Goal: Transaction & Acquisition: Purchase product/service

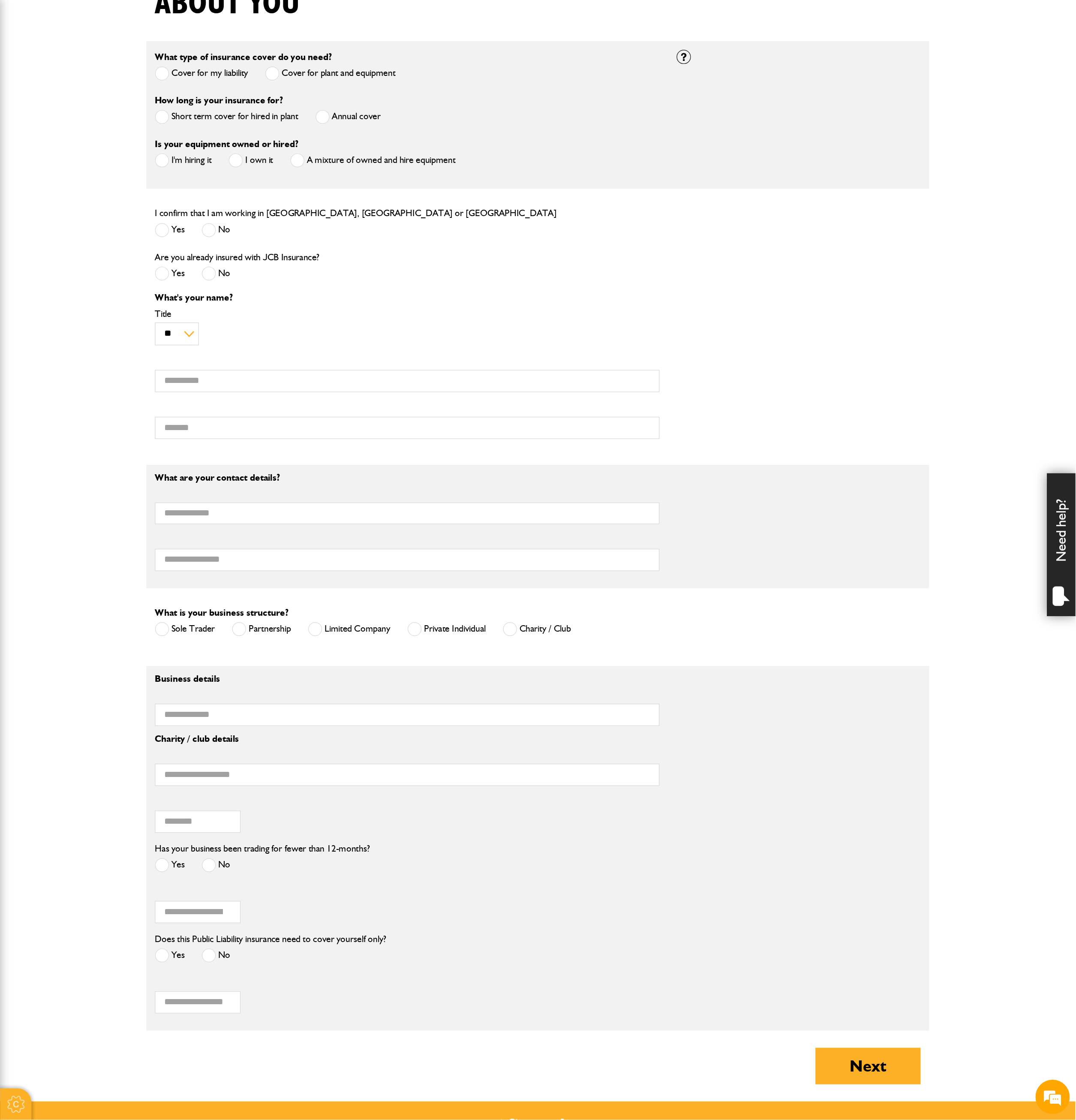
scroll to position [190, 0]
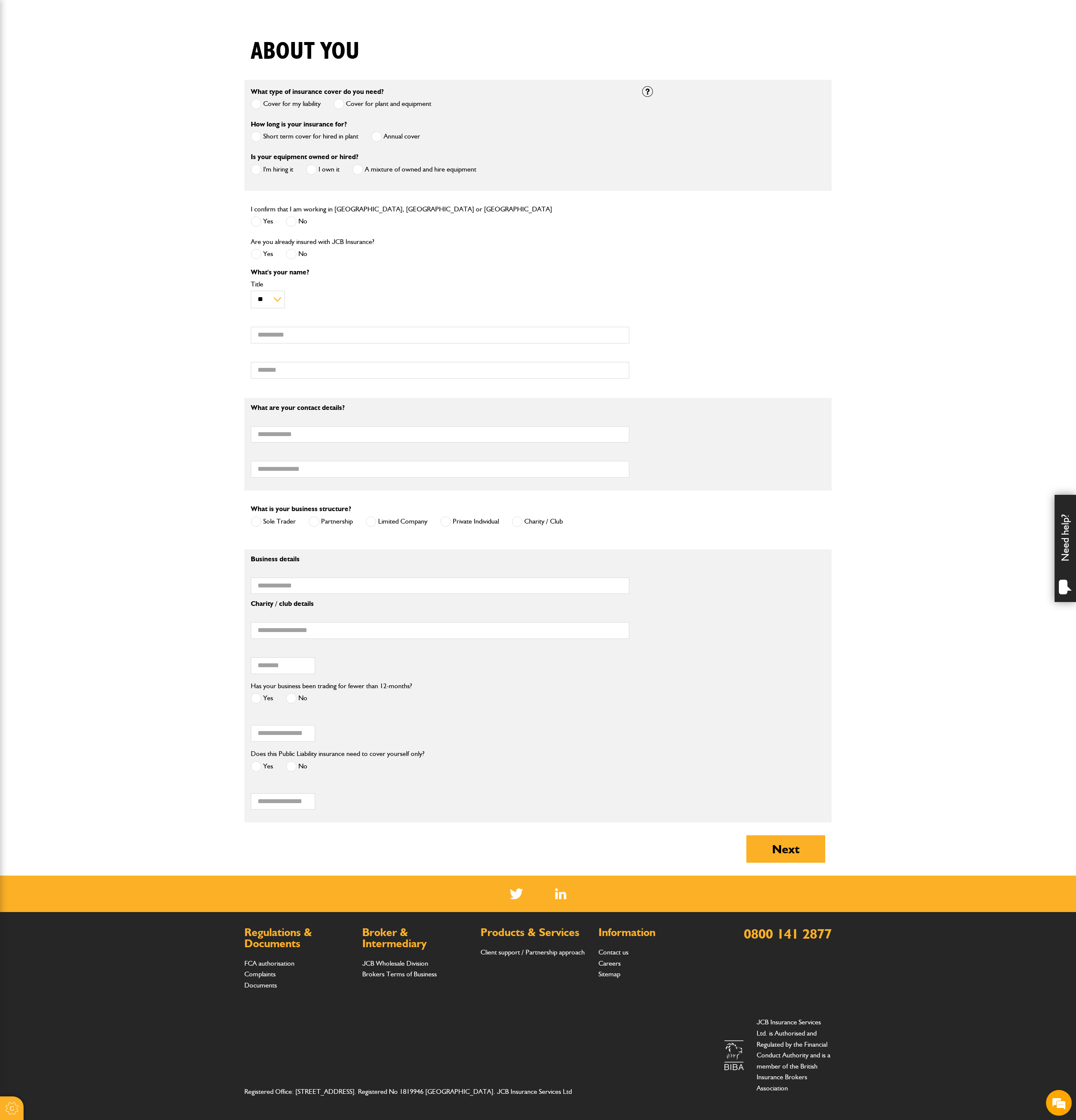
drag, startPoint x: 782, startPoint y: 0, endPoint x: 182, endPoint y: 173, distance: 624.4
click at [182, 173] on body "Cookie Options You can control which cookies we use with the form below. Please…" at bounding box center [538, 466] width 1076 height 1307
click at [256, 135] on span at bounding box center [256, 137] width 11 height 11
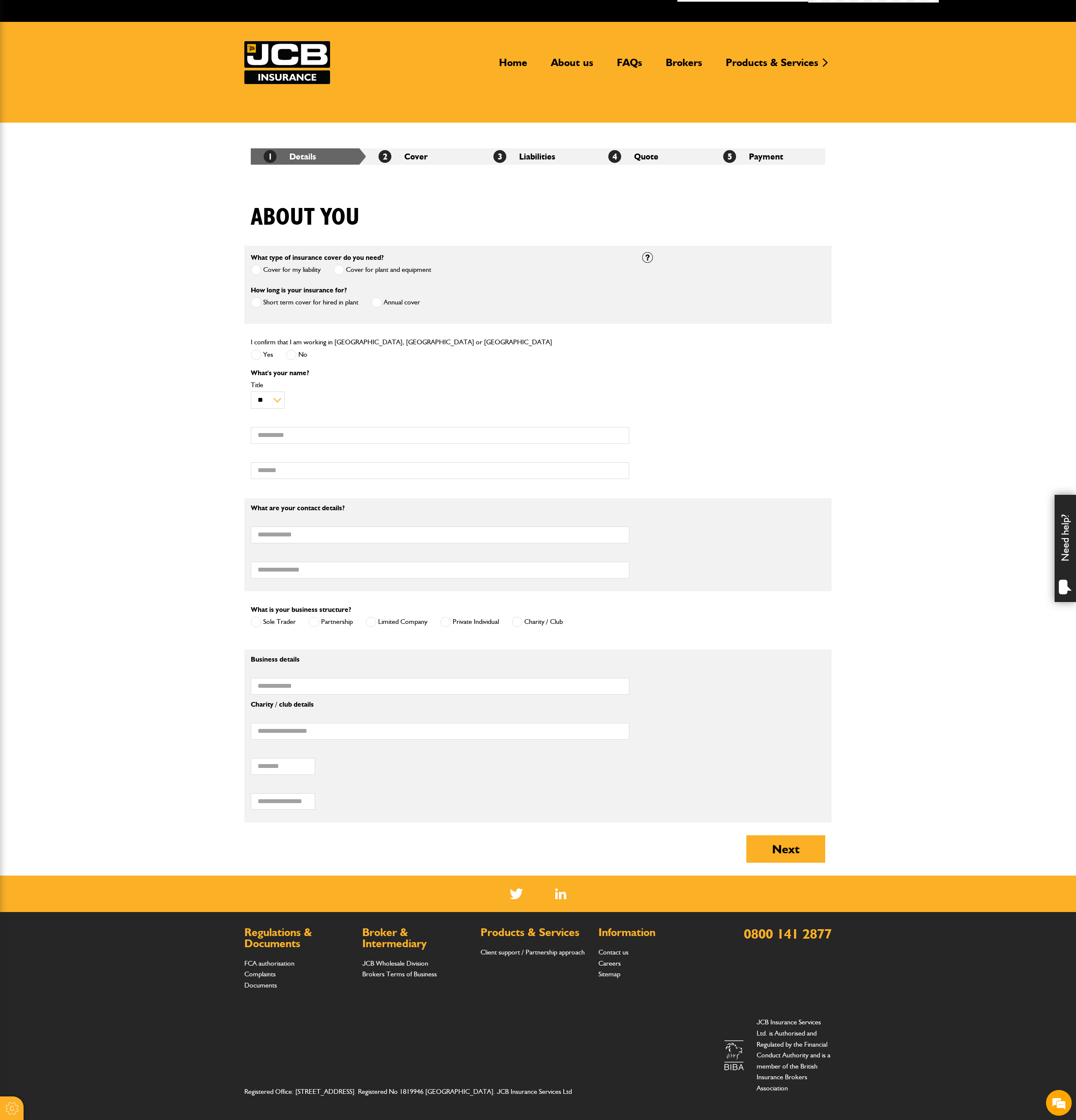
scroll to position [23, 0]
click at [263, 354] on label "Yes" at bounding box center [262, 355] width 22 height 11
click at [277, 398] on select "** *** **** ** ** **" at bounding box center [268, 400] width 34 height 18
click at [308, 433] on input "First name" at bounding box center [440, 435] width 378 height 17
type input "*****"
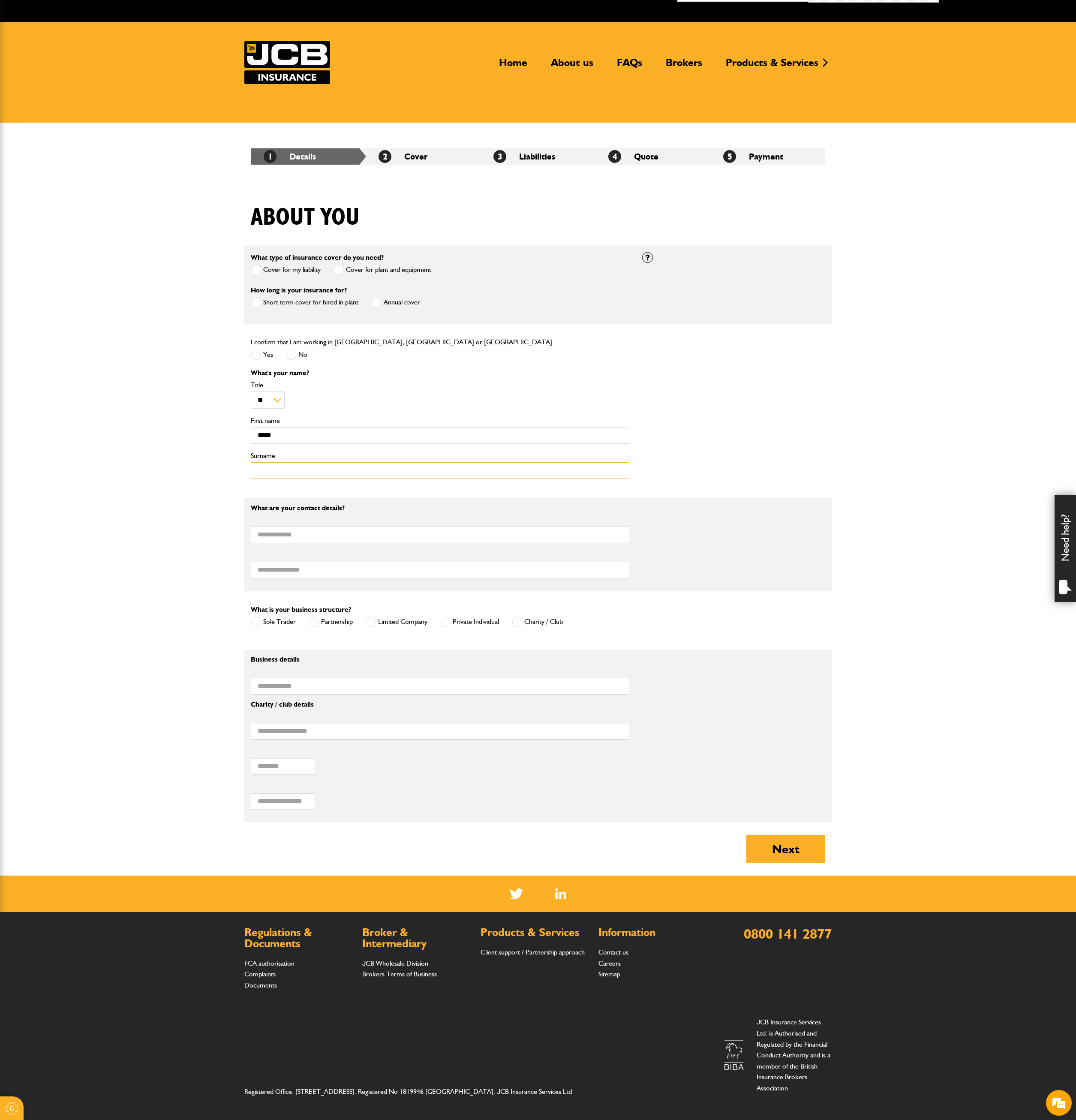
click at [312, 472] on input "Surname" at bounding box center [440, 470] width 378 height 17
type input "**********"
click at [307, 527] on input "Email address" at bounding box center [440, 535] width 378 height 17
type input "**********"
click at [338, 560] on input "Telephone number" at bounding box center [440, 570] width 378 height 17
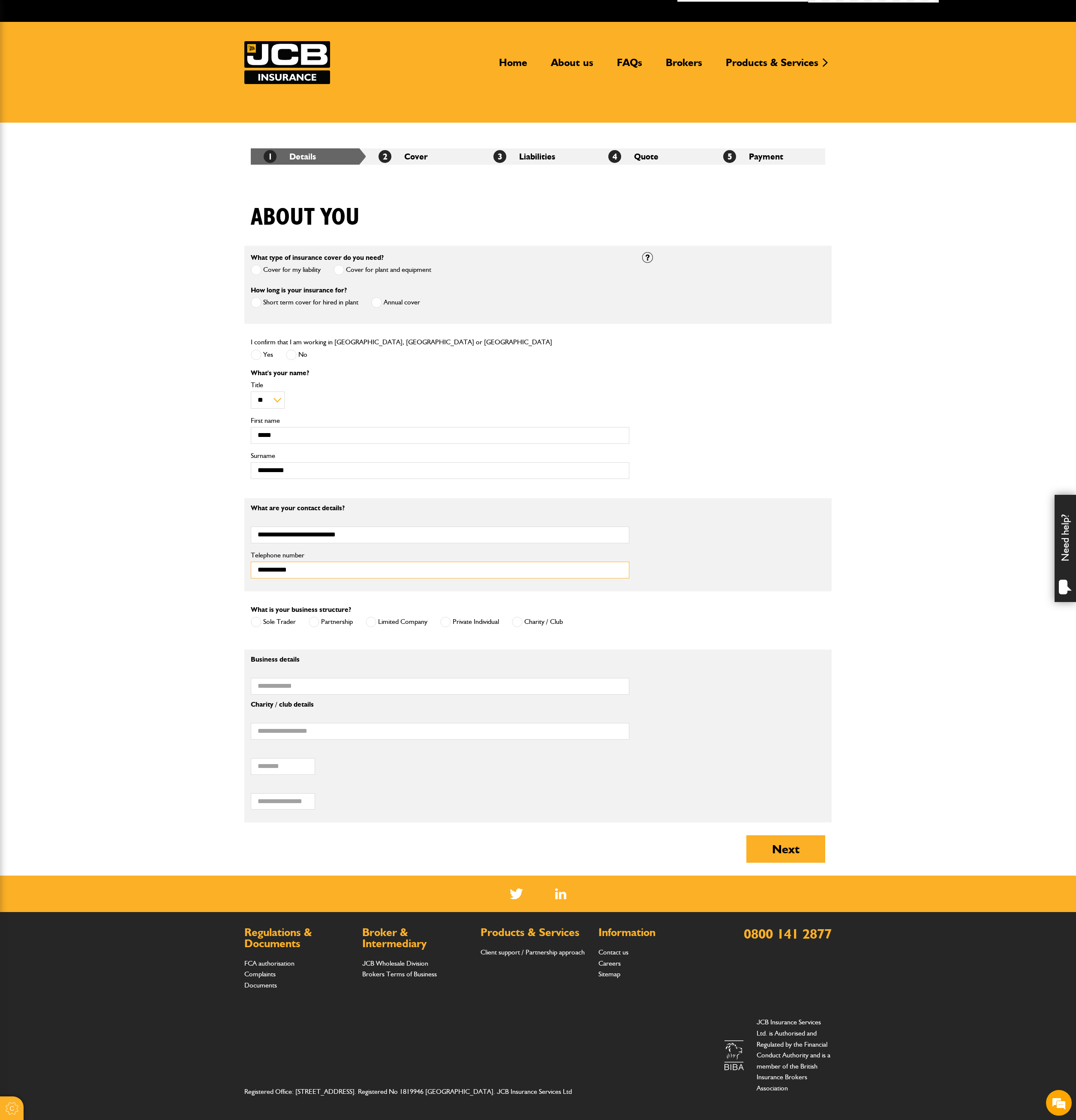
type input "**********"
click at [520, 560] on span at bounding box center [517, 622] width 11 height 11
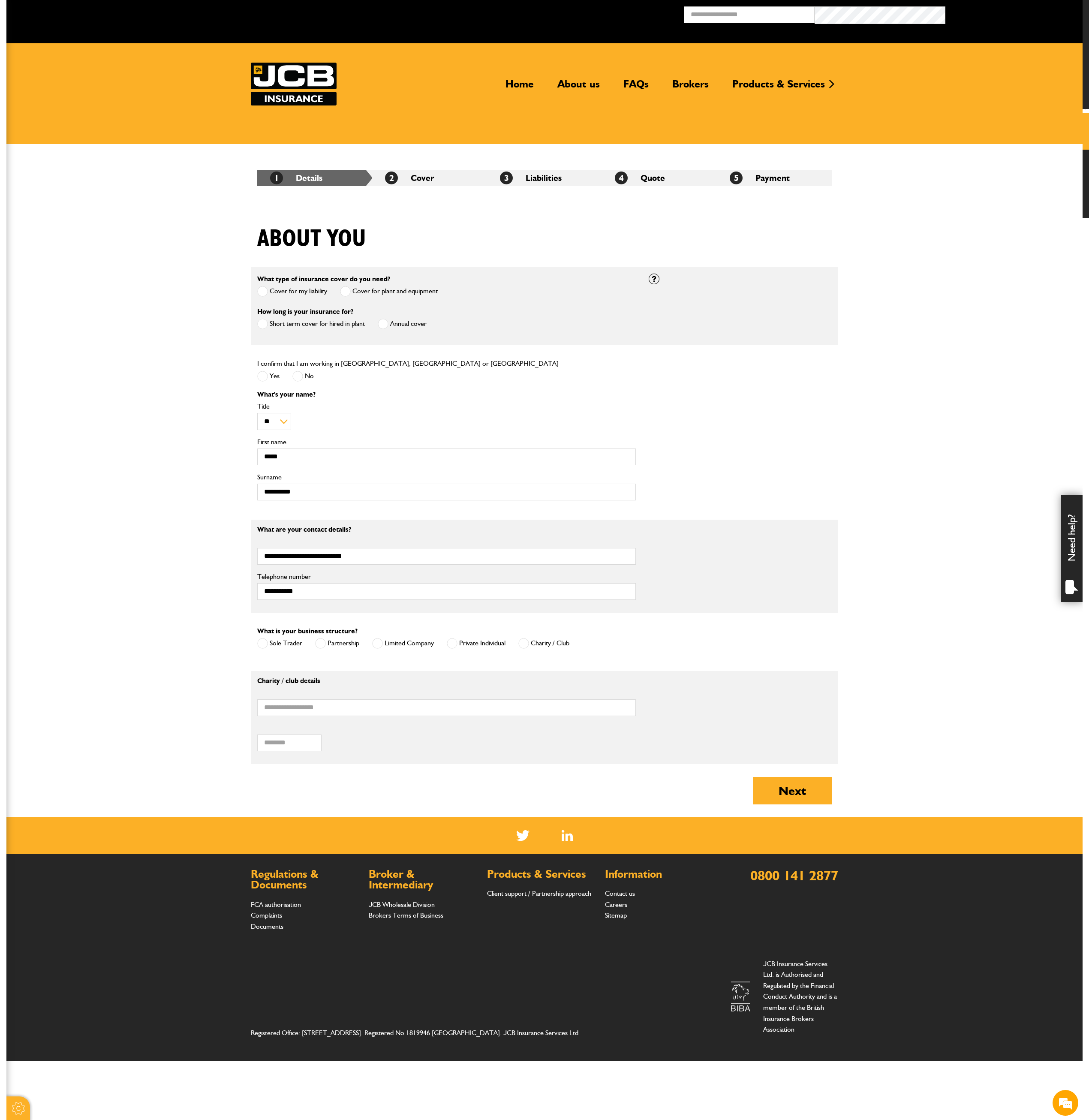
scroll to position [0, 0]
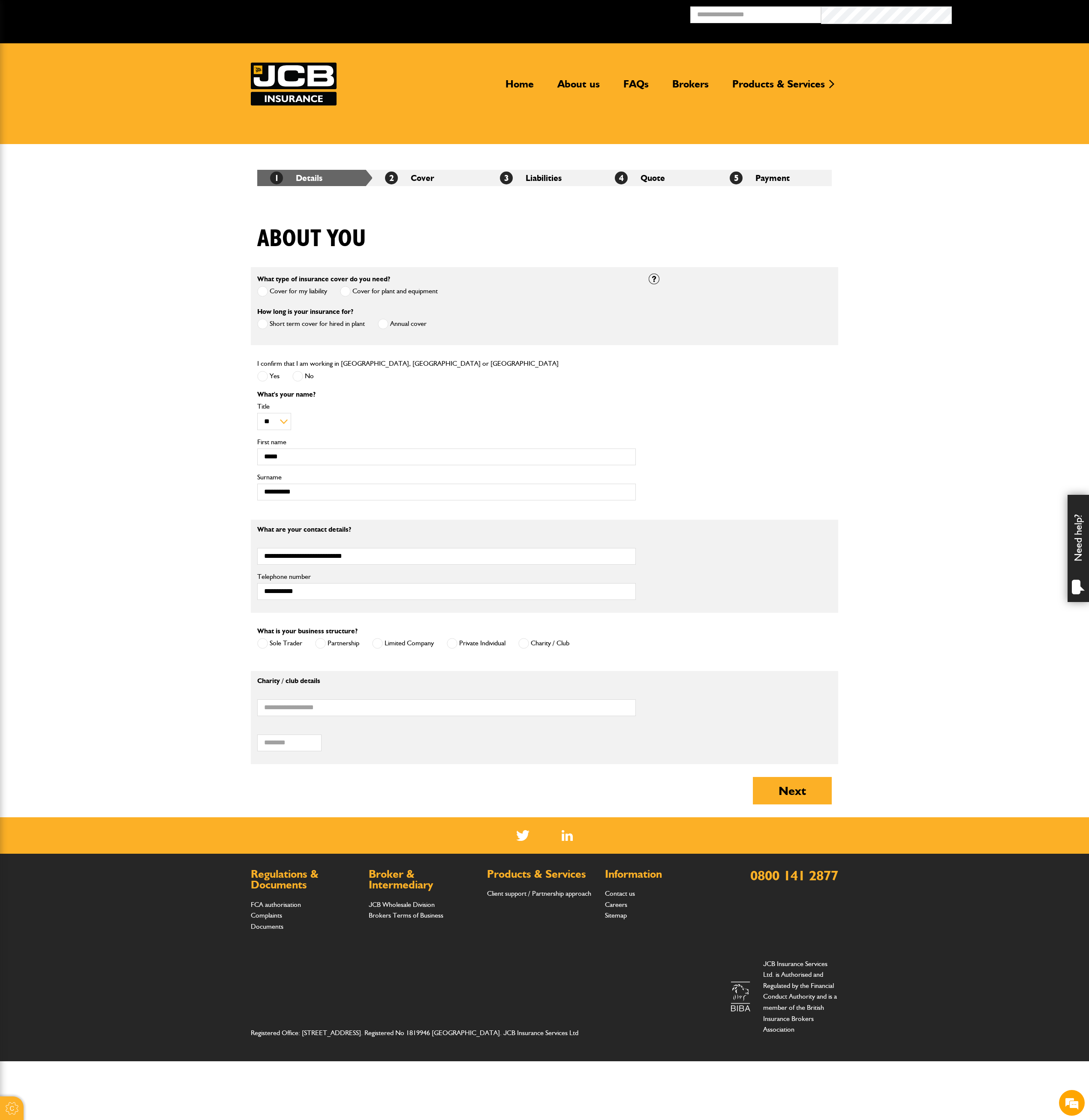
click at [268, 560] on span at bounding box center [262, 644] width 11 height 11
click at [319, 560] on span at bounding box center [320, 644] width 11 height 11
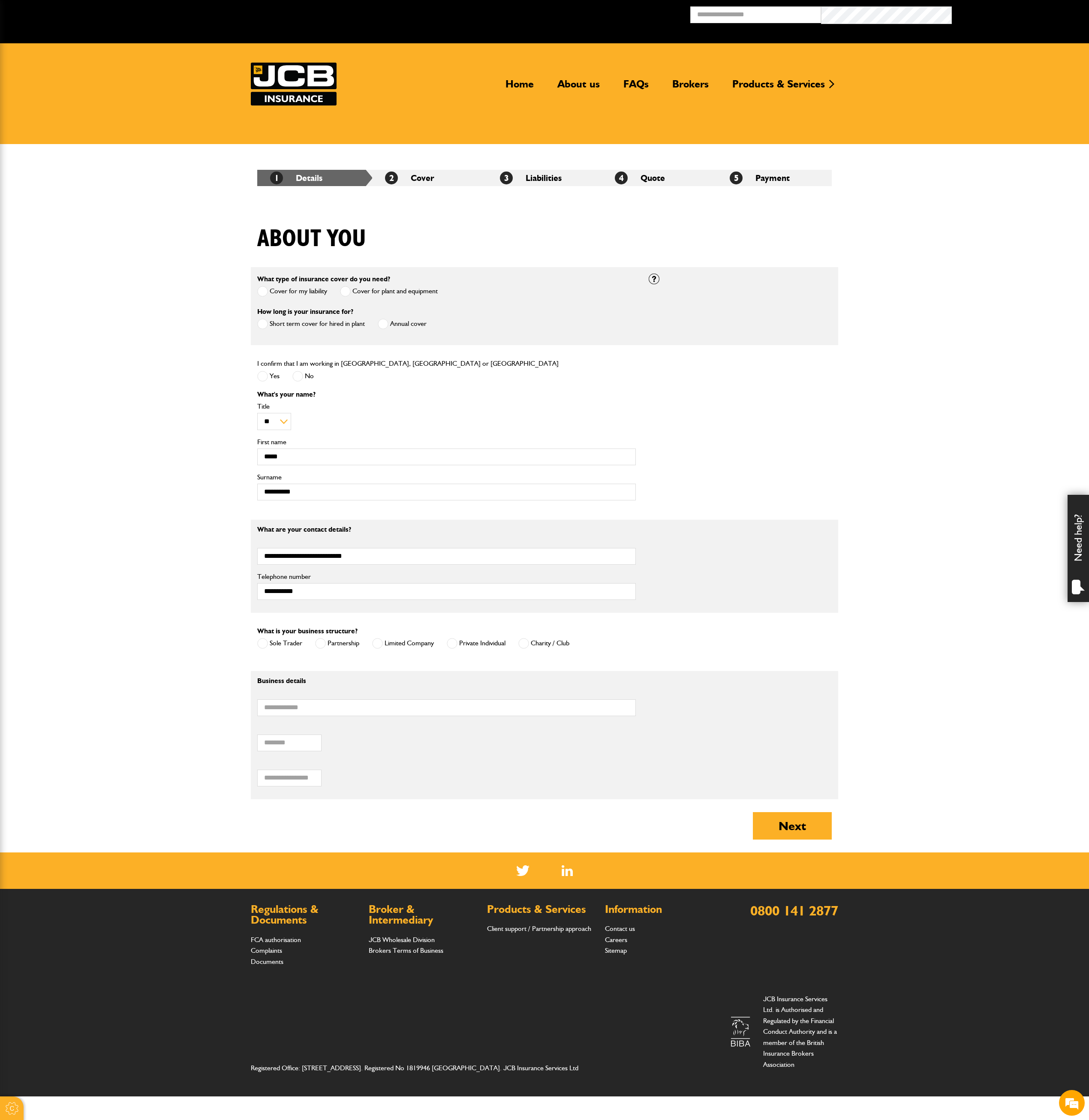
click at [267, 560] on span at bounding box center [262, 644] width 11 height 11
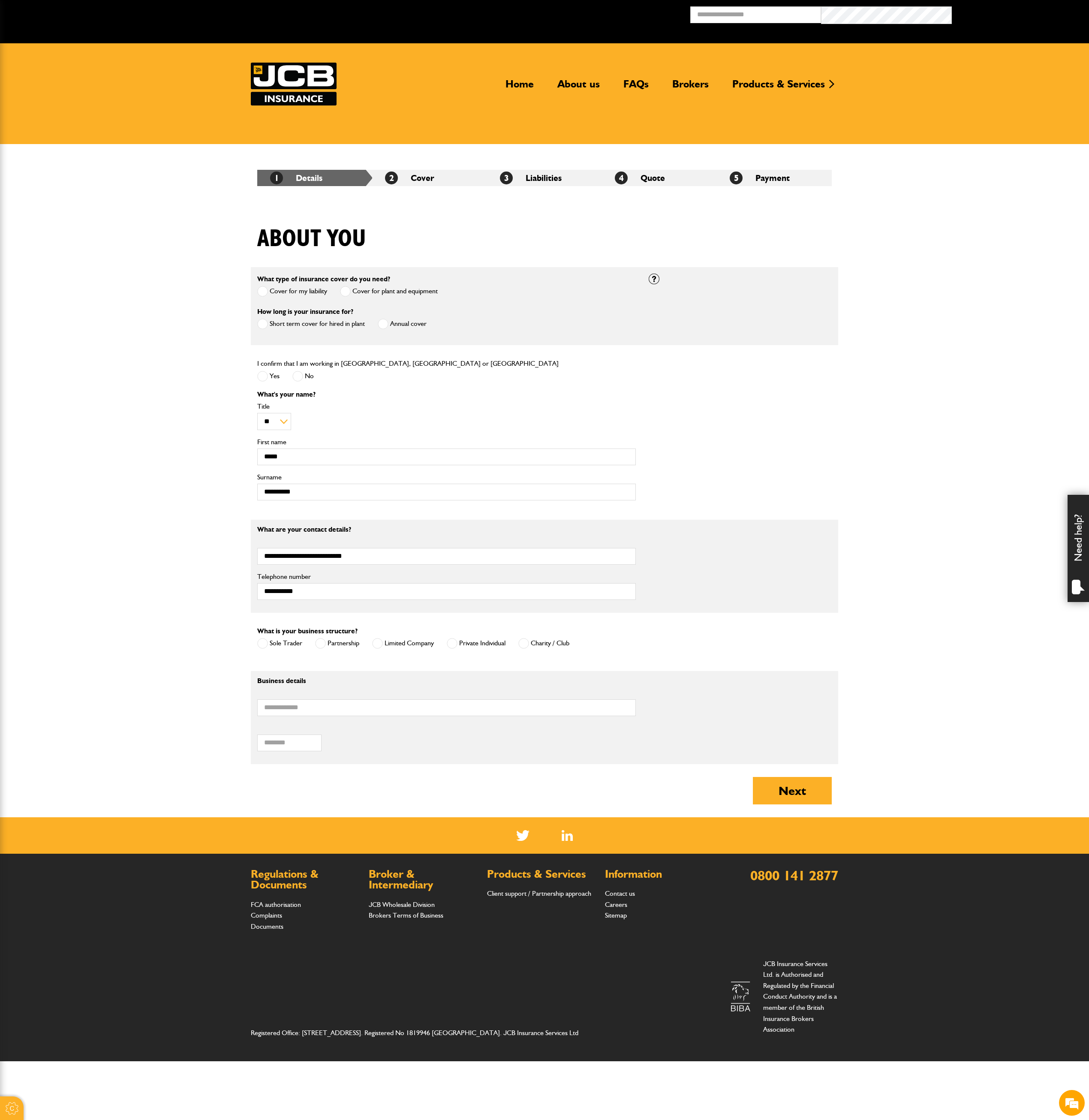
click at [375, 560] on span at bounding box center [377, 644] width 11 height 11
click at [451, 560] on div "Private Individual" at bounding box center [476, 644] width 59 height 14
click at [450, 560] on span at bounding box center [452, 644] width 11 height 11
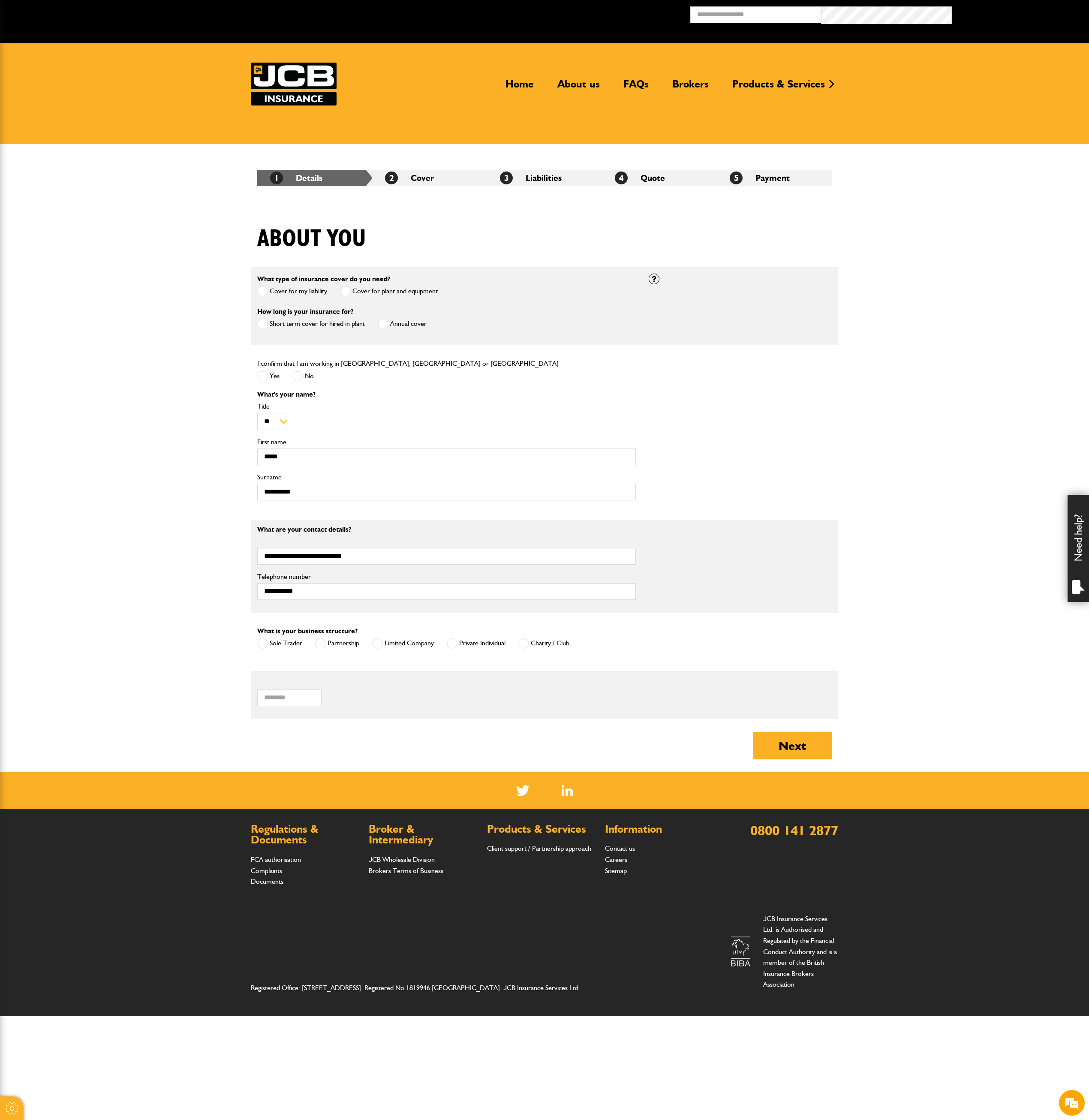
click at [265, 560] on span at bounding box center [262, 644] width 11 height 11
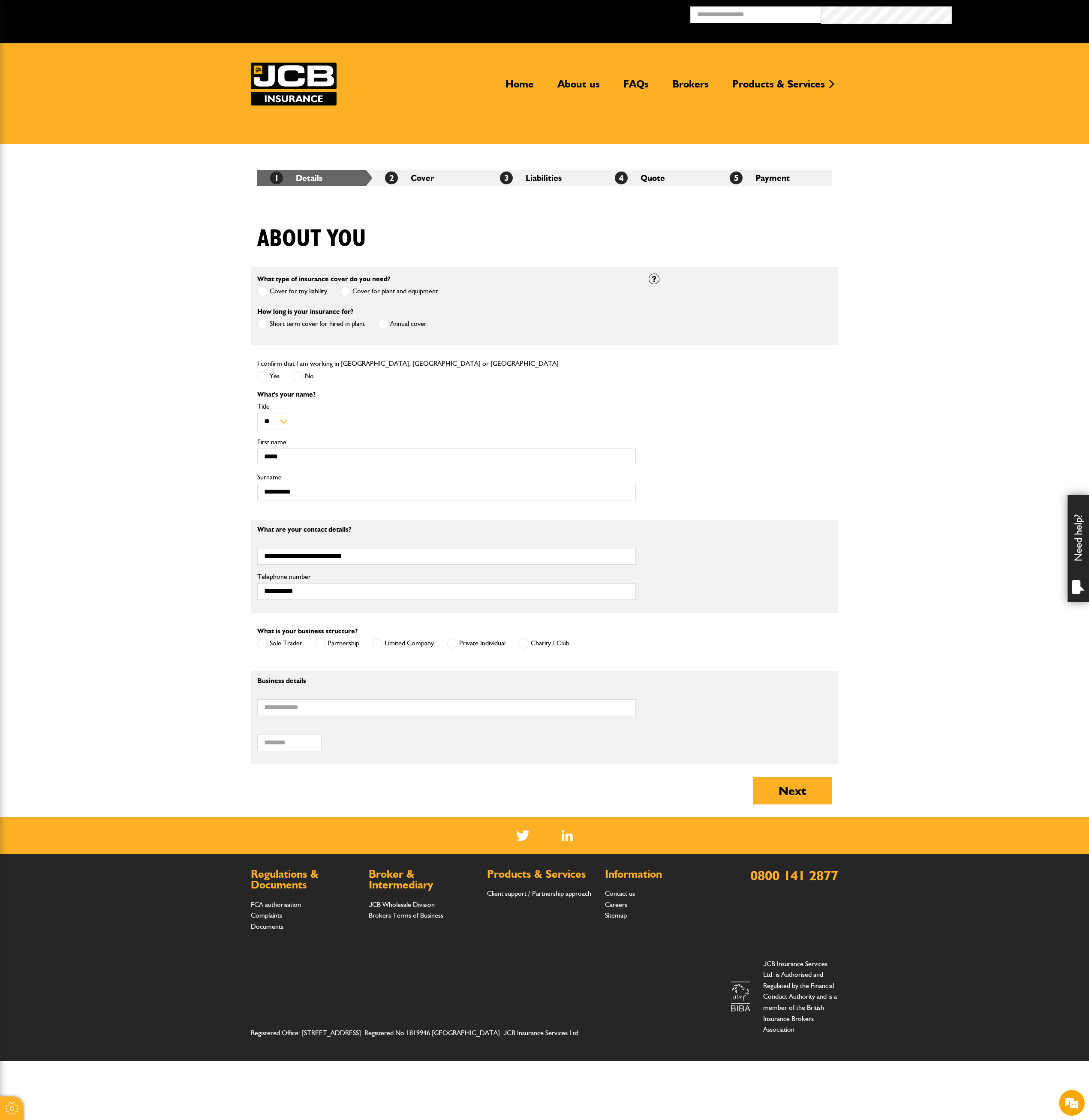
click at [377, 560] on span at bounding box center [377, 644] width 11 height 11
click at [411, 560] on input "Business name" at bounding box center [446, 707] width 379 height 17
type input "**********"
click at [310, 560] on input "Postcode of your correspondence address" at bounding box center [289, 743] width 64 height 17
type input "*******"
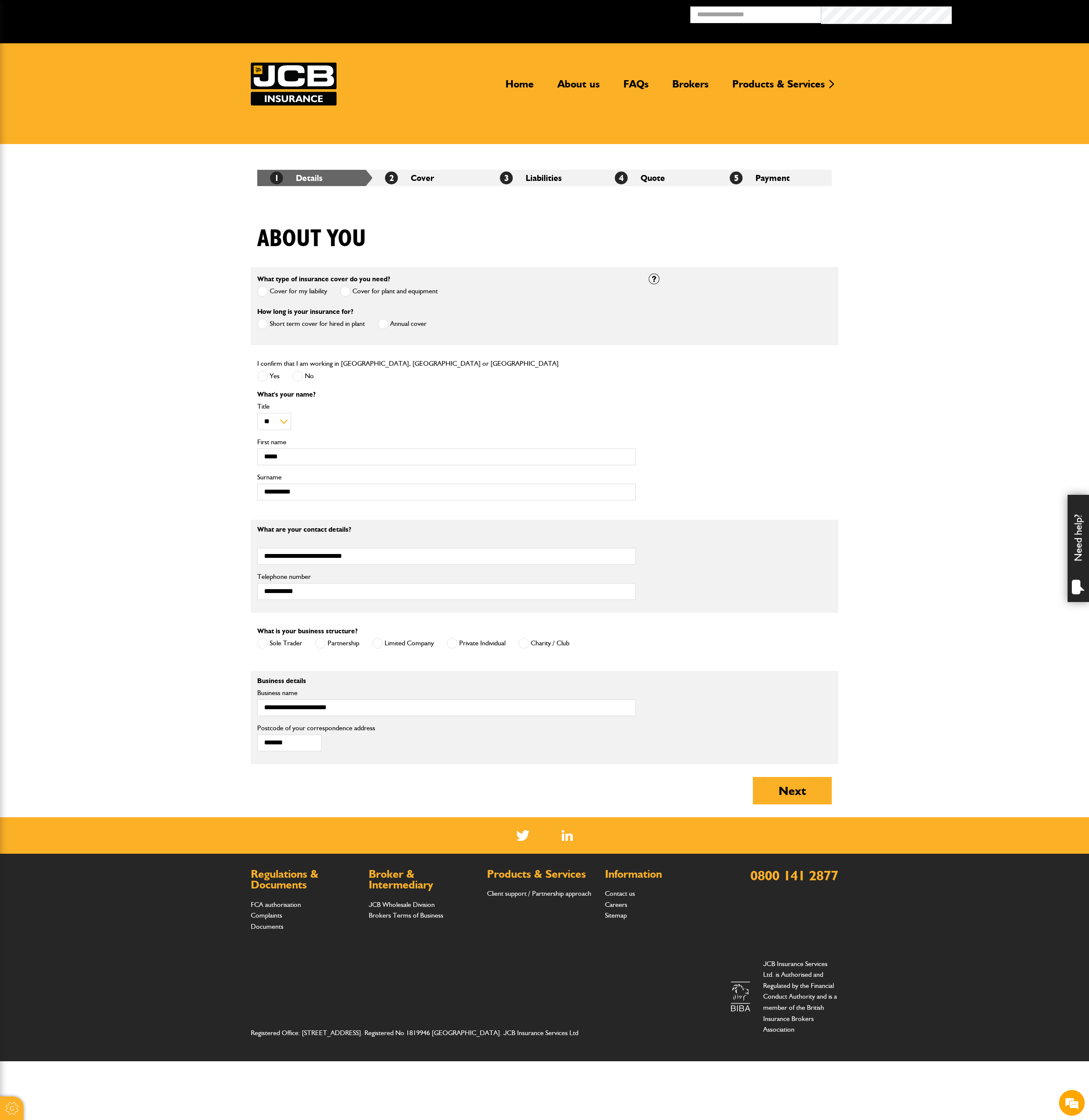
click at [377, 560] on span at bounding box center [377, 644] width 11 height 11
drag, startPoint x: 385, startPoint y: 555, endPoint x: 248, endPoint y: 555, distance: 137.0
click at [248, 555] on body "Cookie Options You can control which cookies we use with the form below. Please…" at bounding box center [544, 531] width 1089 height 1061
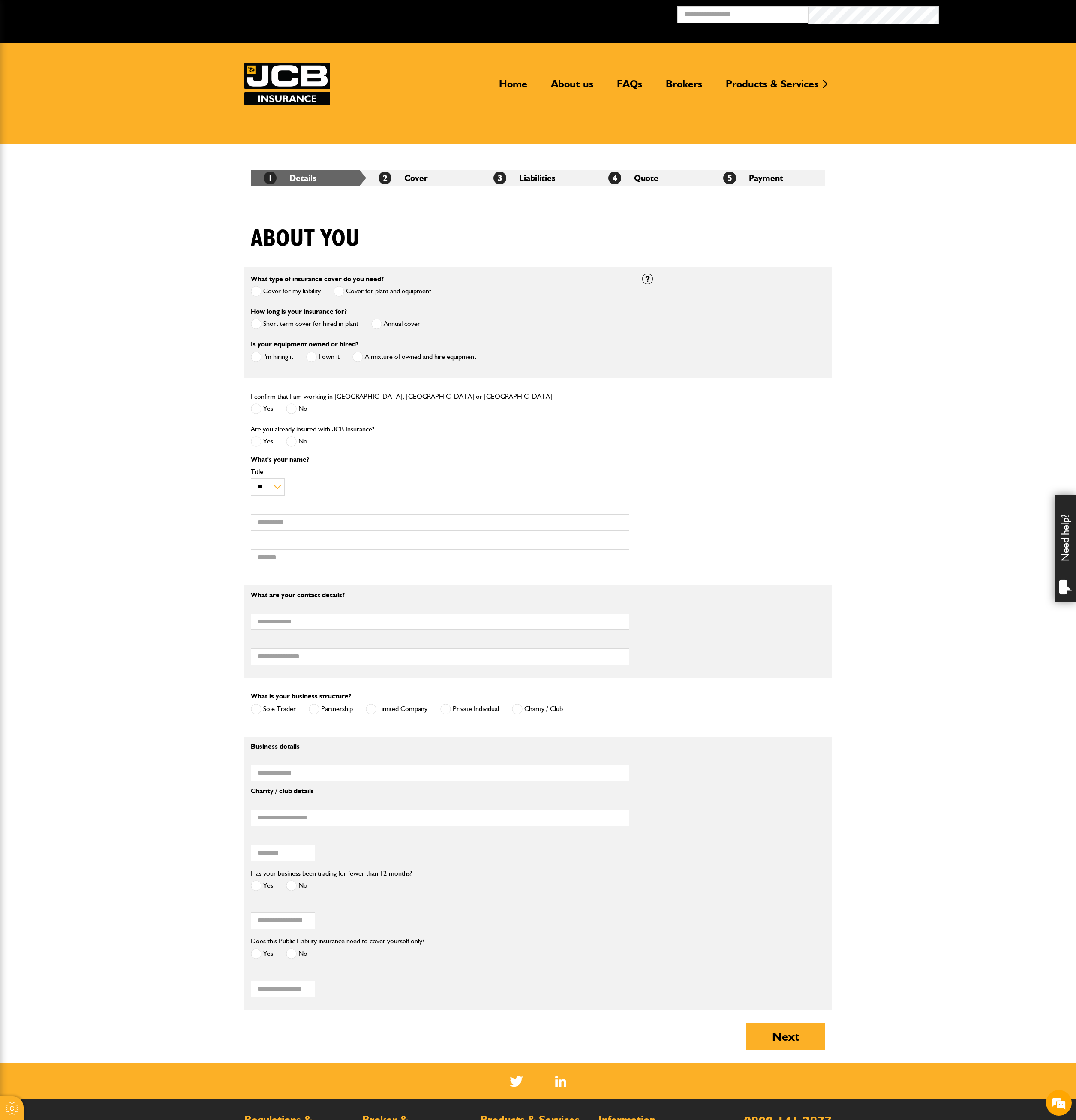
click at [260, 324] on span at bounding box center [256, 324] width 11 height 11
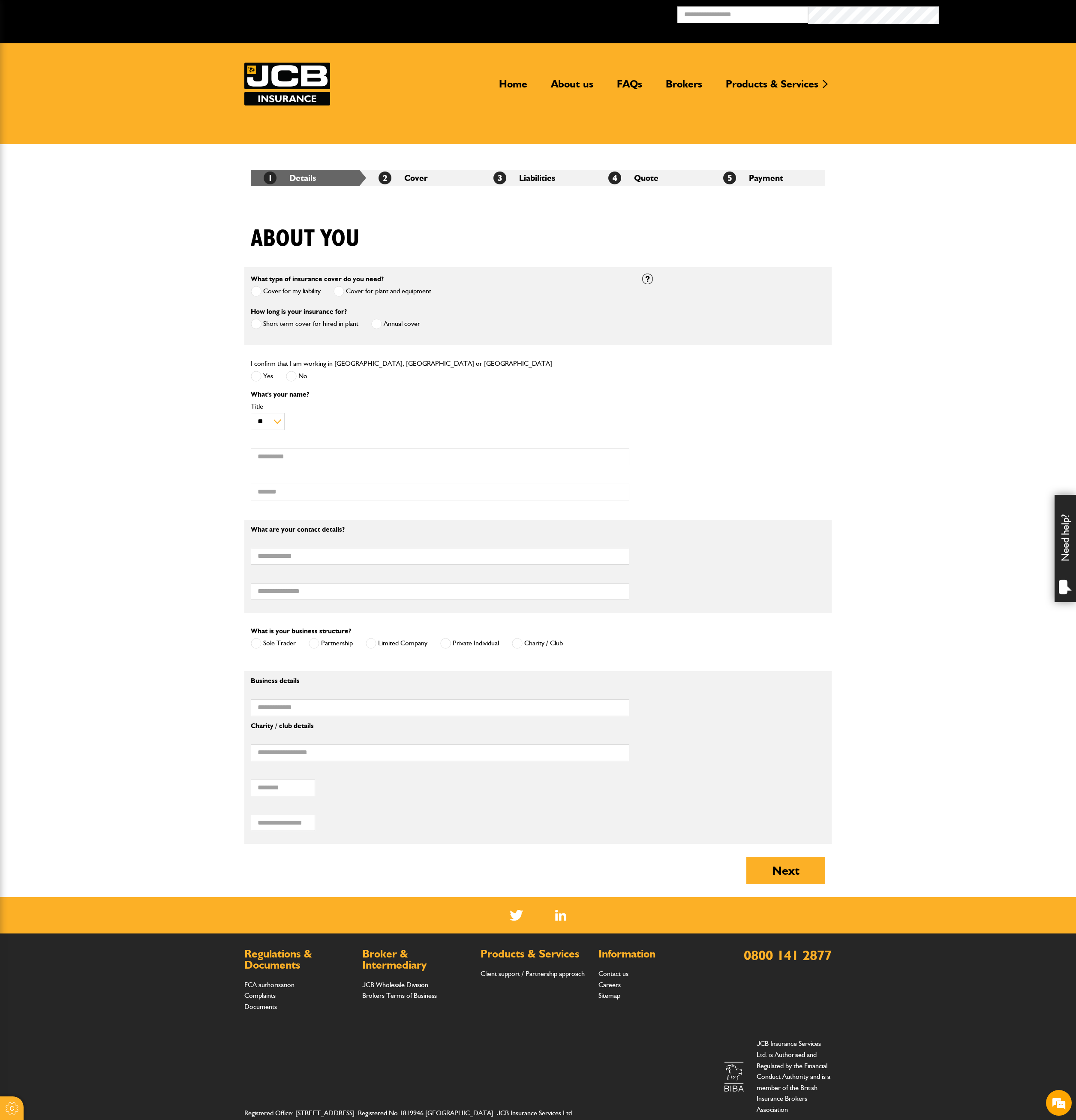
click at [378, 322] on span at bounding box center [377, 324] width 11 height 11
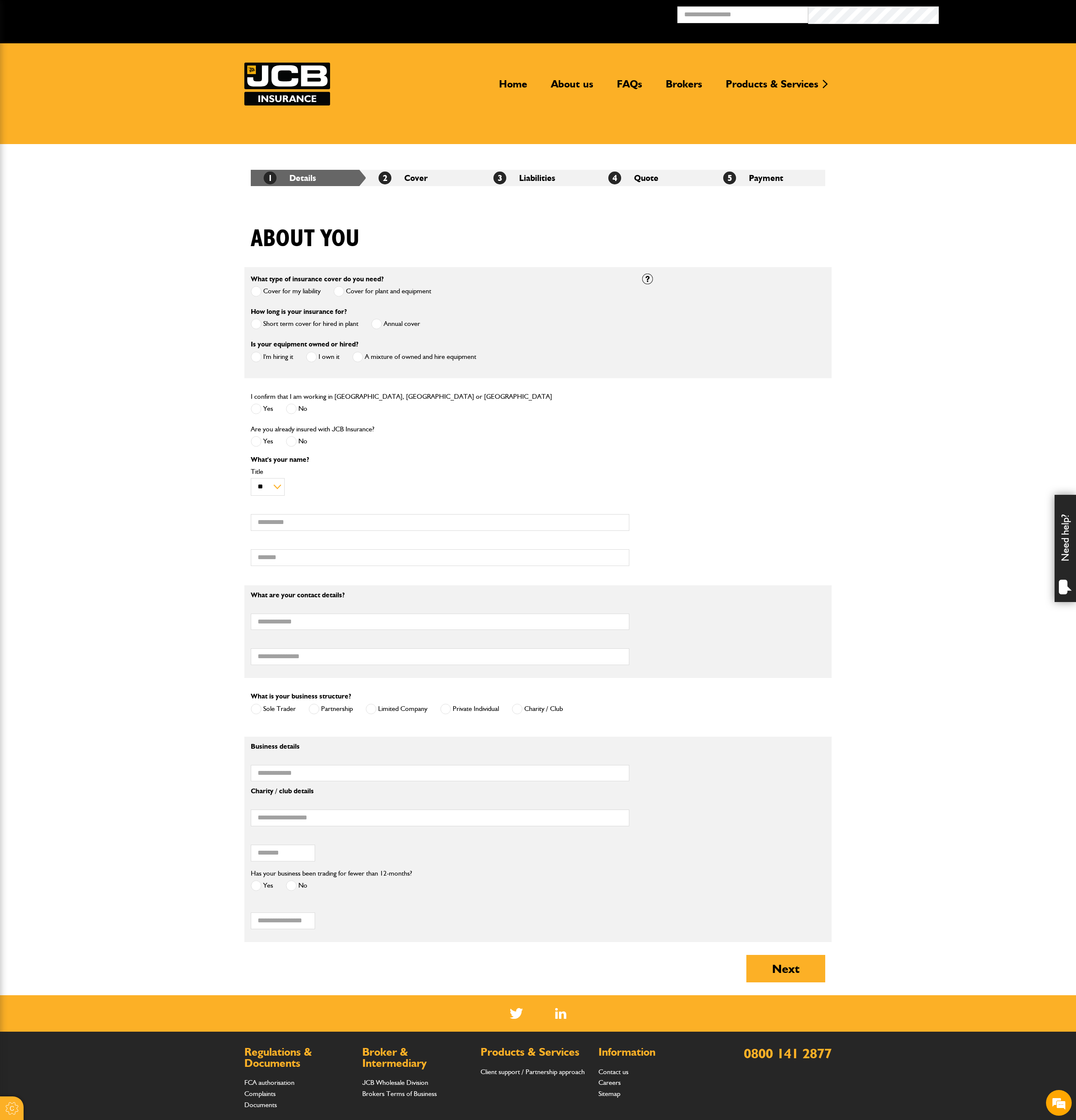
click at [258, 322] on span at bounding box center [256, 324] width 11 height 11
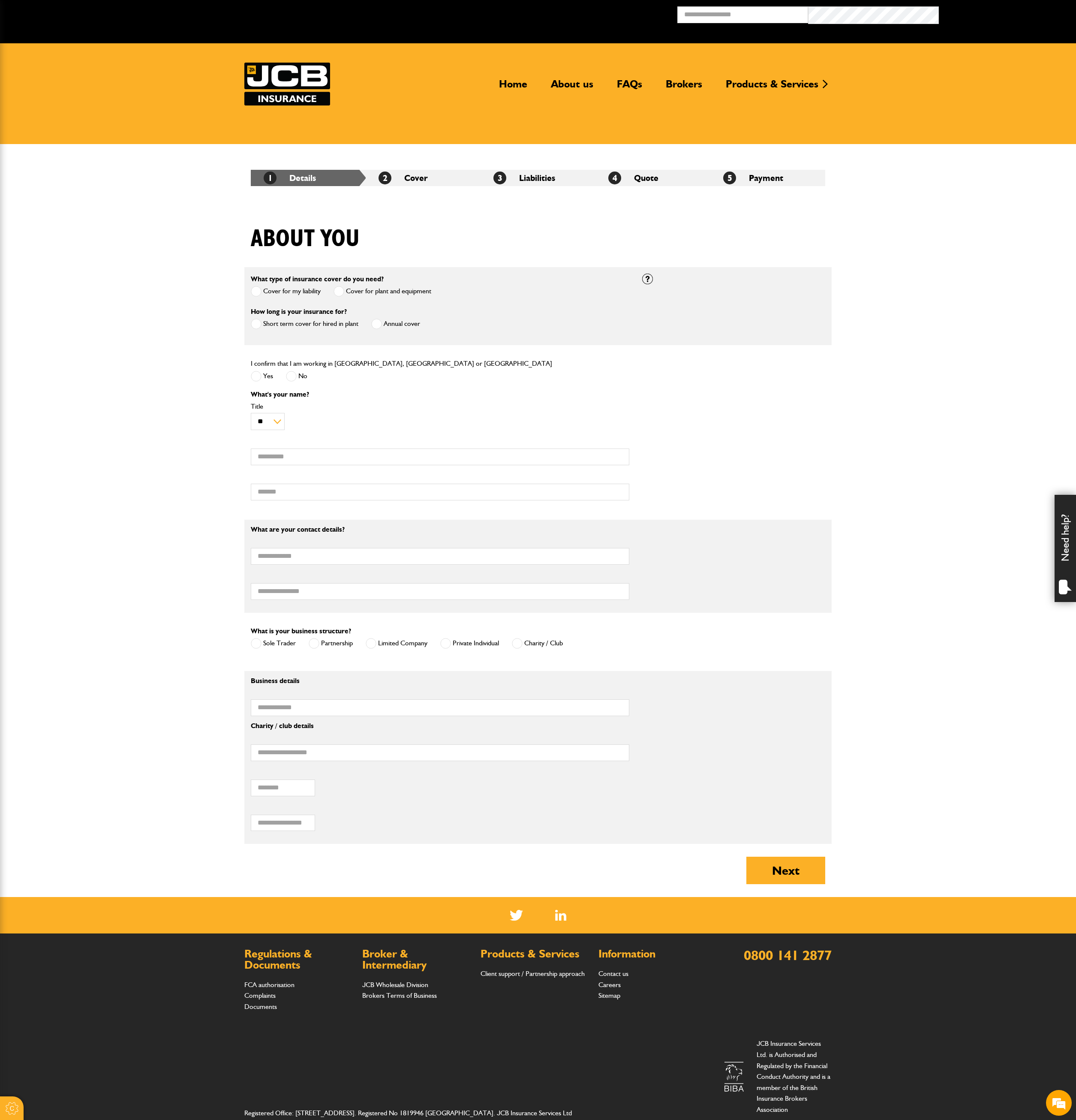
click at [377, 322] on span at bounding box center [377, 324] width 11 height 11
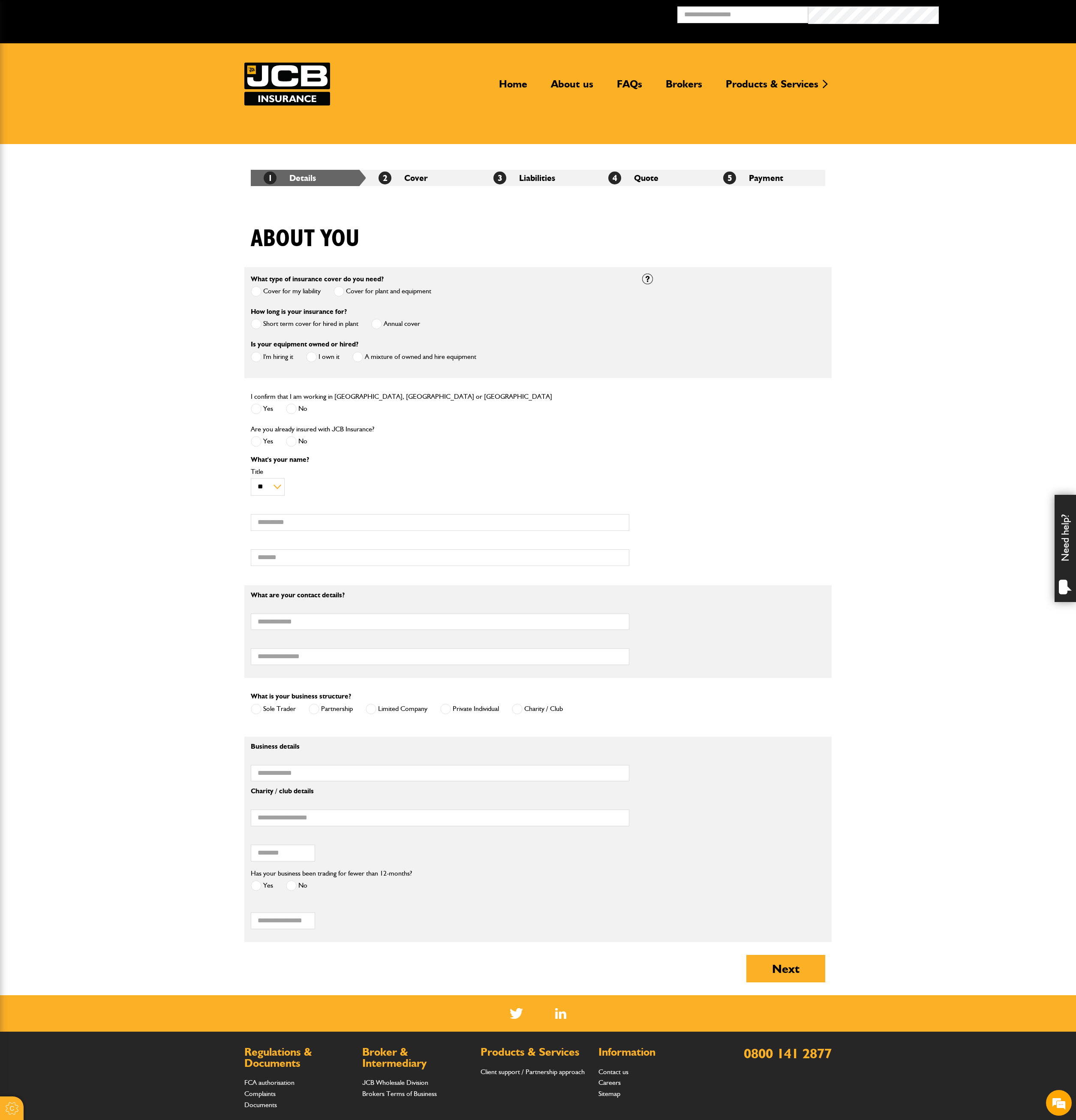
click at [258, 323] on span at bounding box center [256, 324] width 11 height 11
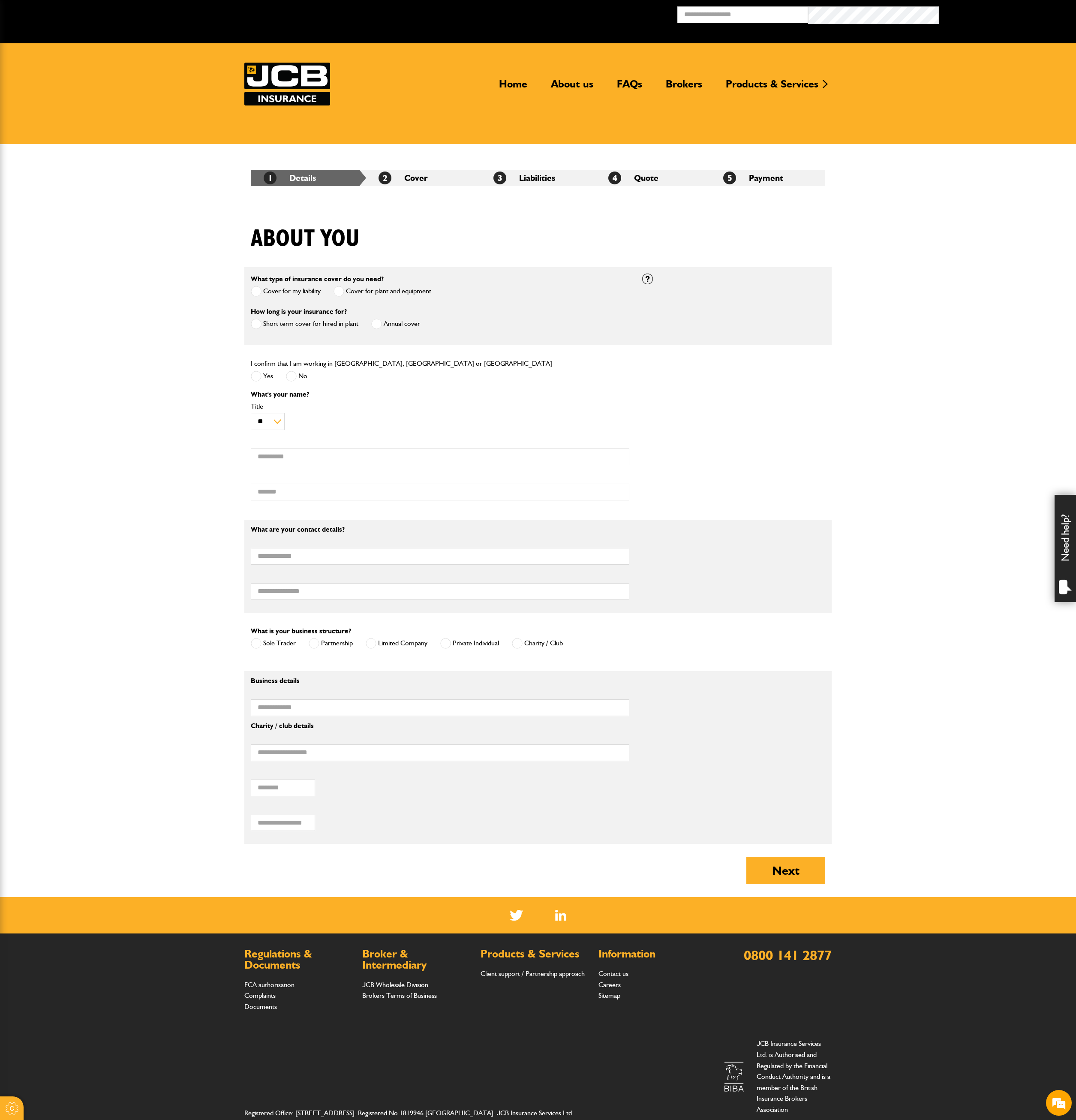
click at [377, 323] on span at bounding box center [377, 324] width 11 height 11
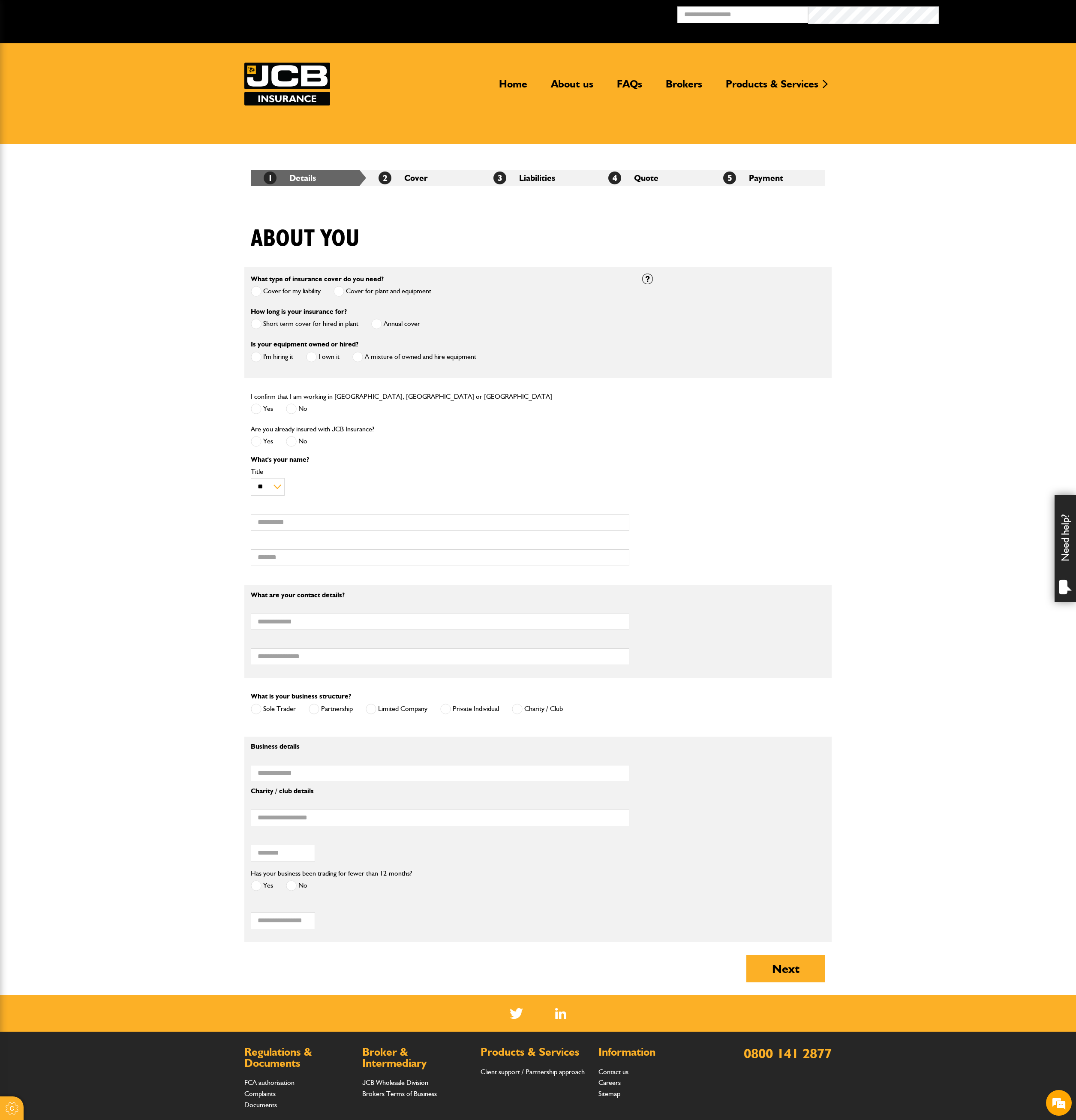
click at [260, 322] on span at bounding box center [256, 324] width 11 height 11
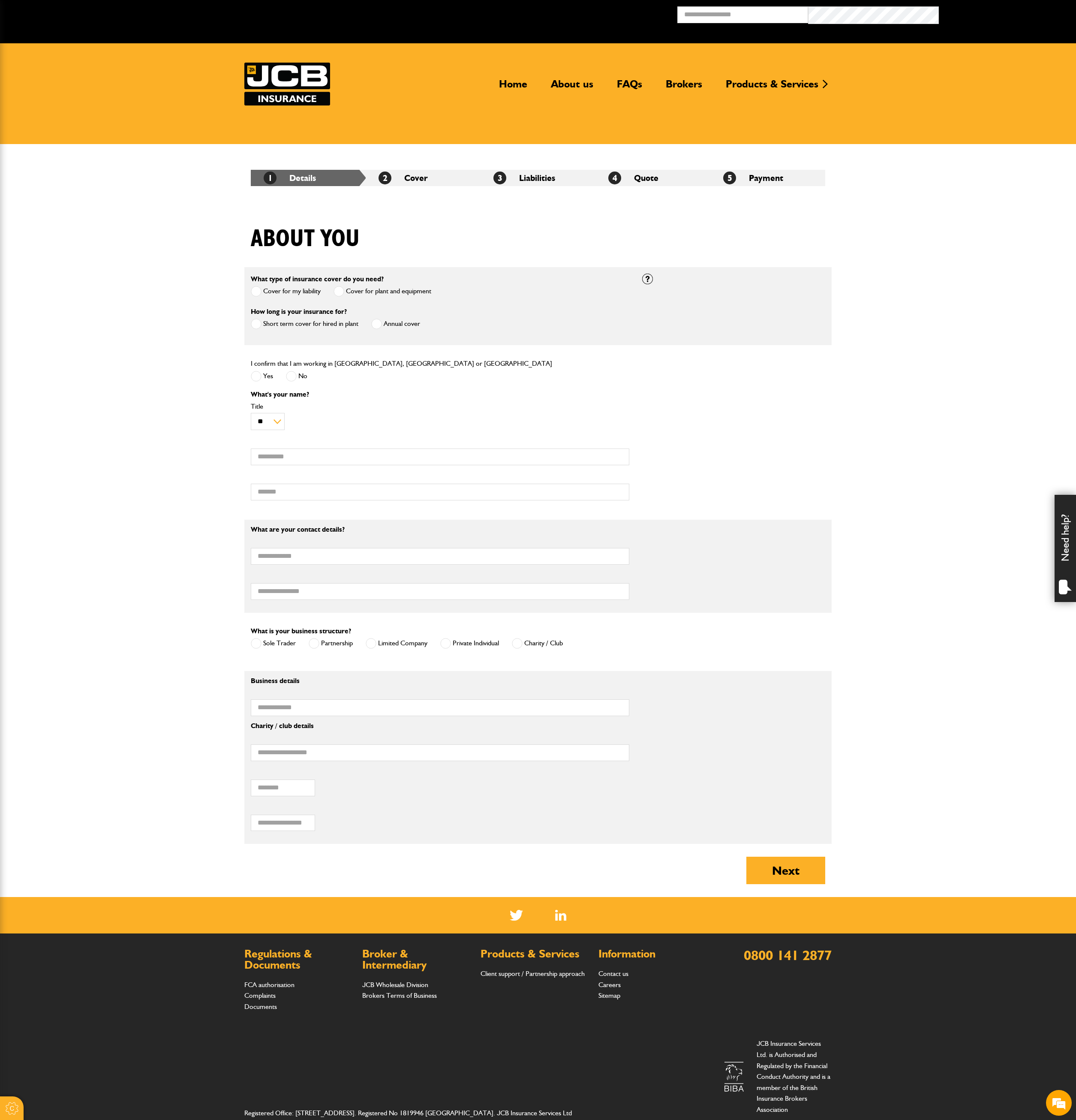
click at [377, 320] on span at bounding box center [377, 324] width 11 height 11
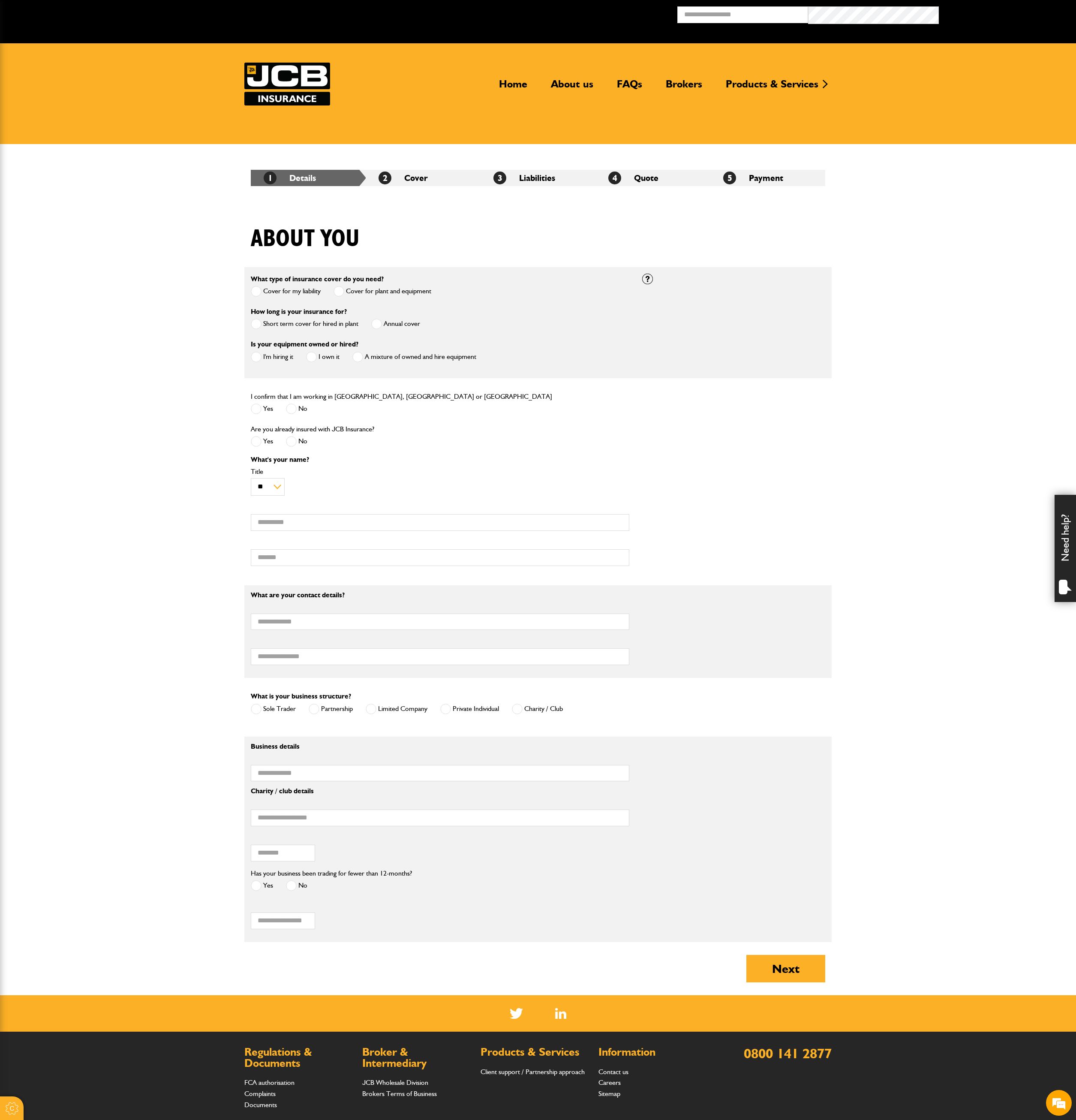
click at [260, 326] on span at bounding box center [256, 324] width 11 height 11
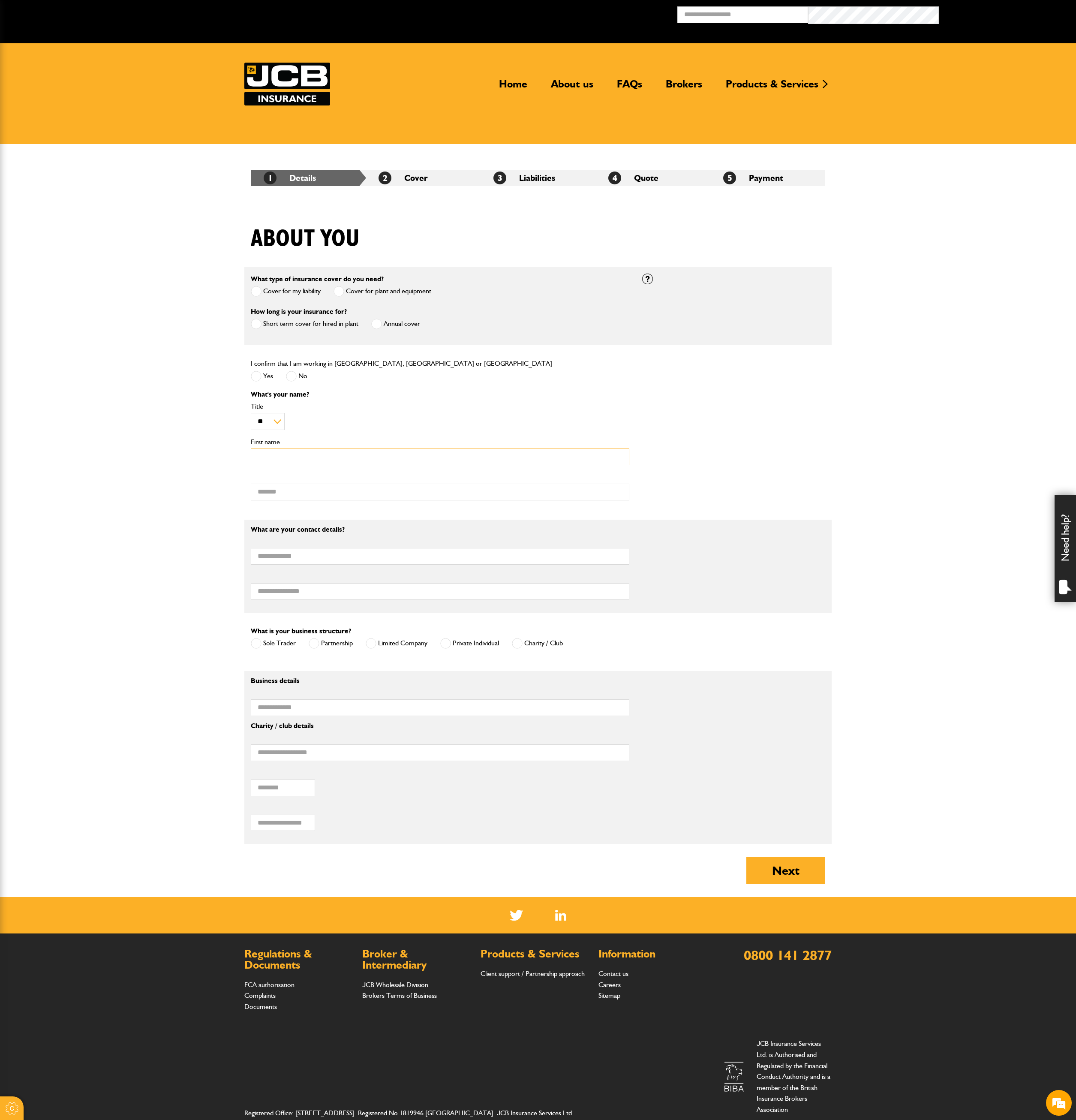
click at [443, 457] on input "First name" at bounding box center [440, 457] width 378 height 17
type input "*****"
type input "**********"
click at [440, 562] on input "Email address" at bounding box center [440, 556] width 378 height 17
paste input "*"
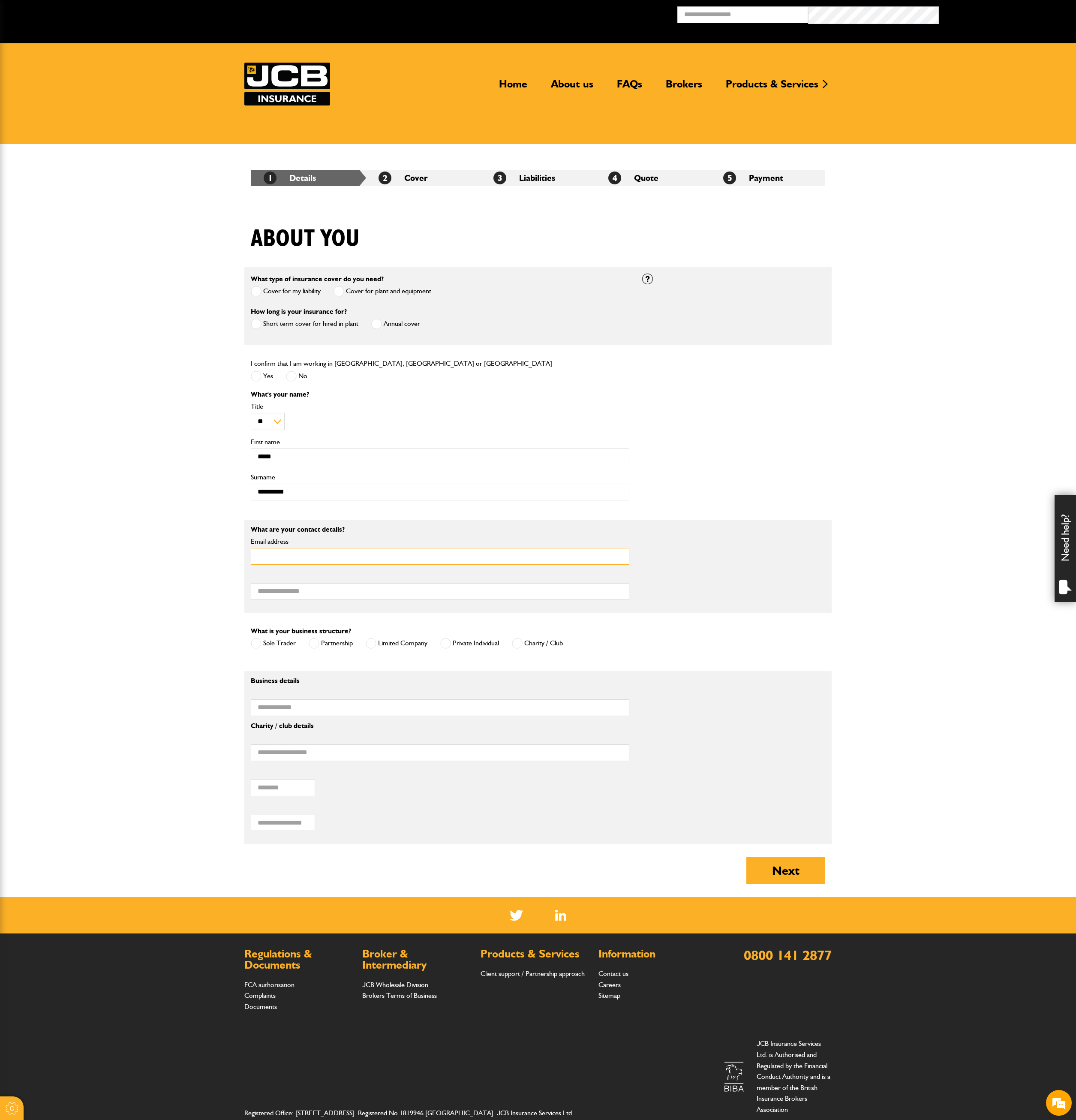
click at [443, 560] on input "Email address" at bounding box center [440, 556] width 378 height 17
type input "**********"
click at [449, 594] on input "Telephone number" at bounding box center [440, 591] width 378 height 17
type input "**********"
click at [443, 643] on span at bounding box center [445, 644] width 11 height 11
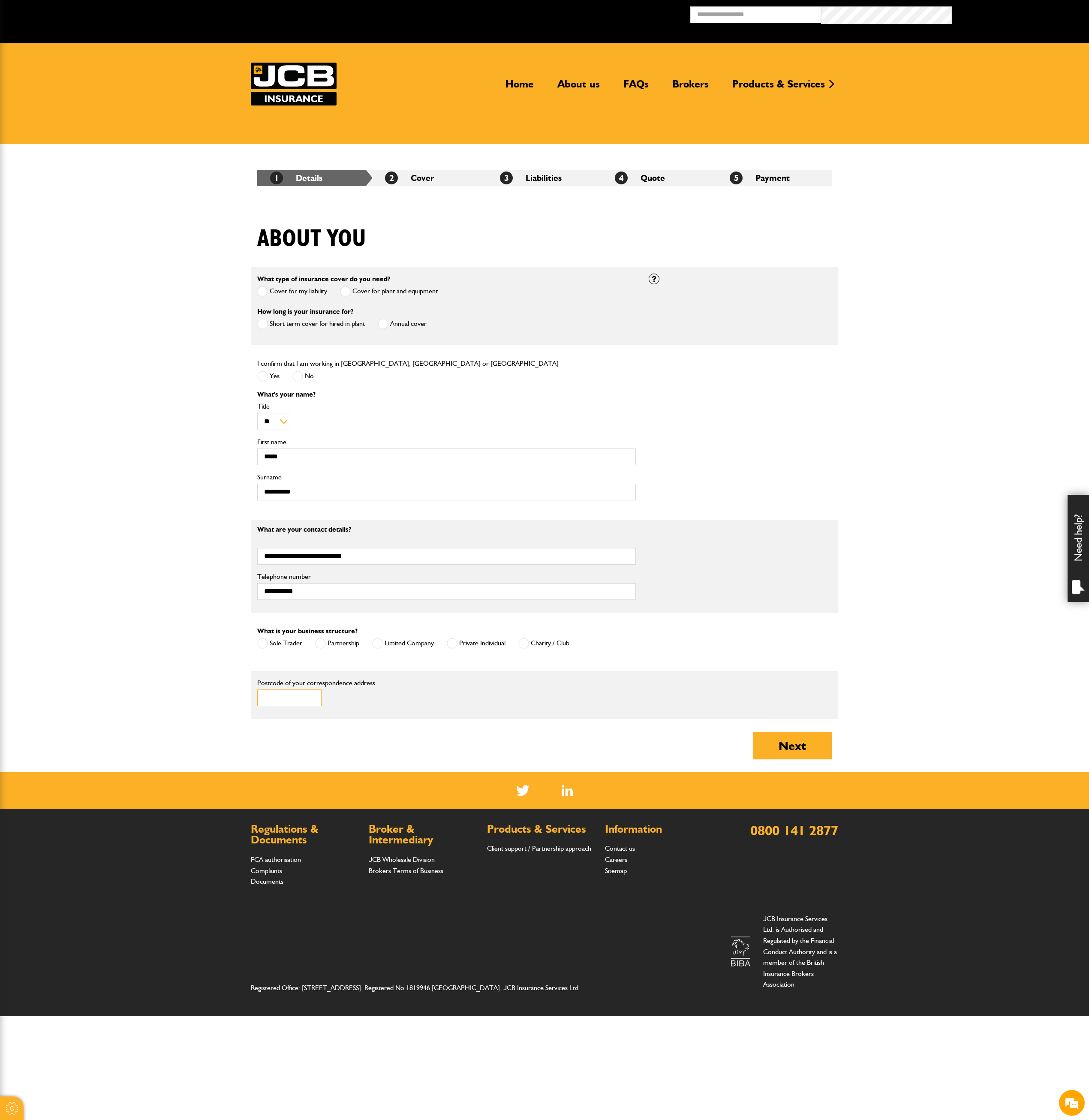
click at [305, 693] on input "Postcode of your correspondence address" at bounding box center [289, 697] width 64 height 17
type input "*******"
click at [280, 645] on label "Sole Trader" at bounding box center [280, 644] width 45 height 11
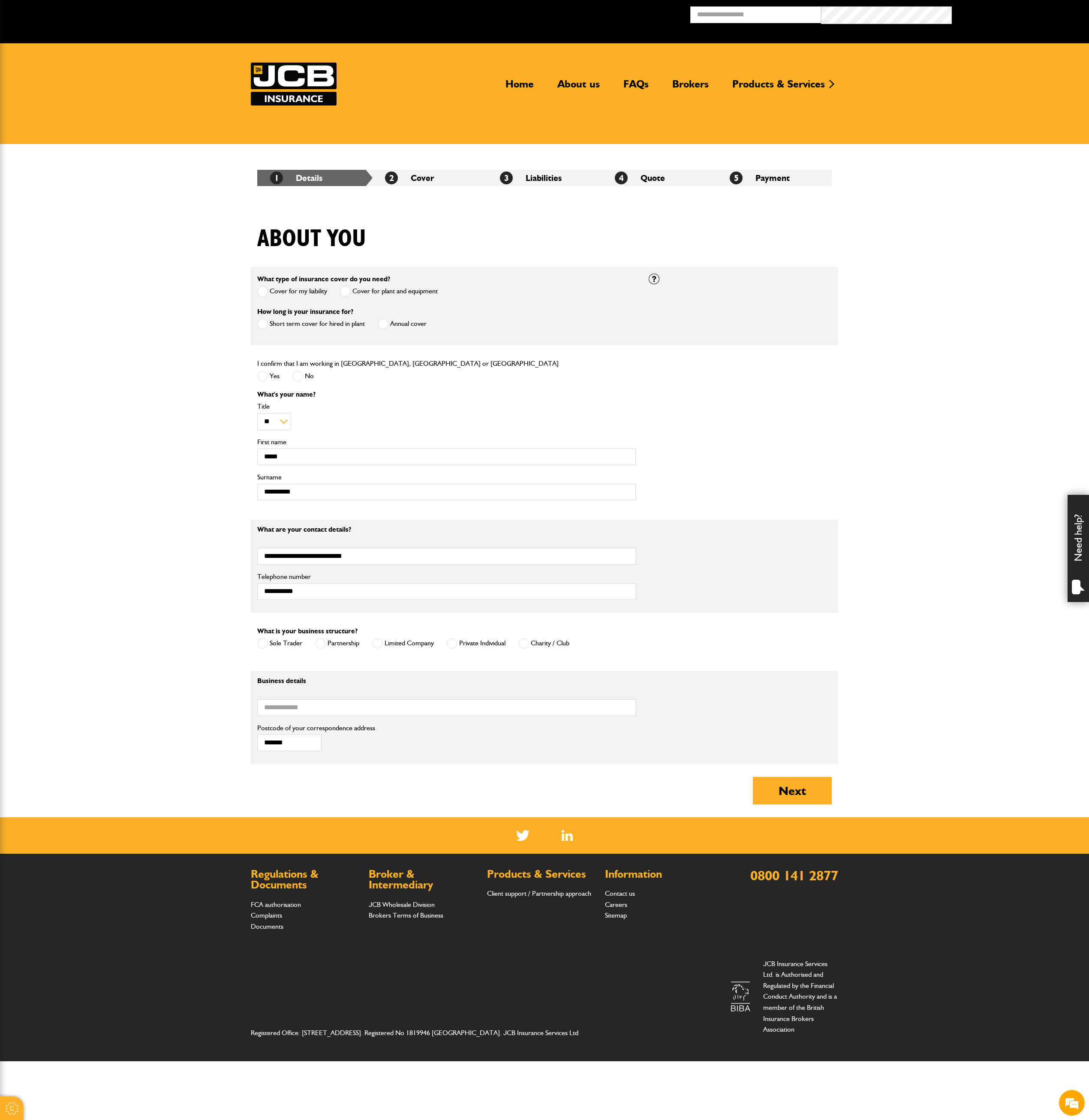
click at [377, 644] on span at bounding box center [377, 644] width 11 height 11
click at [381, 702] on input "Business name" at bounding box center [446, 707] width 379 height 17
type input "**********"
click at [776, 784] on button "Next" at bounding box center [792, 791] width 79 height 28
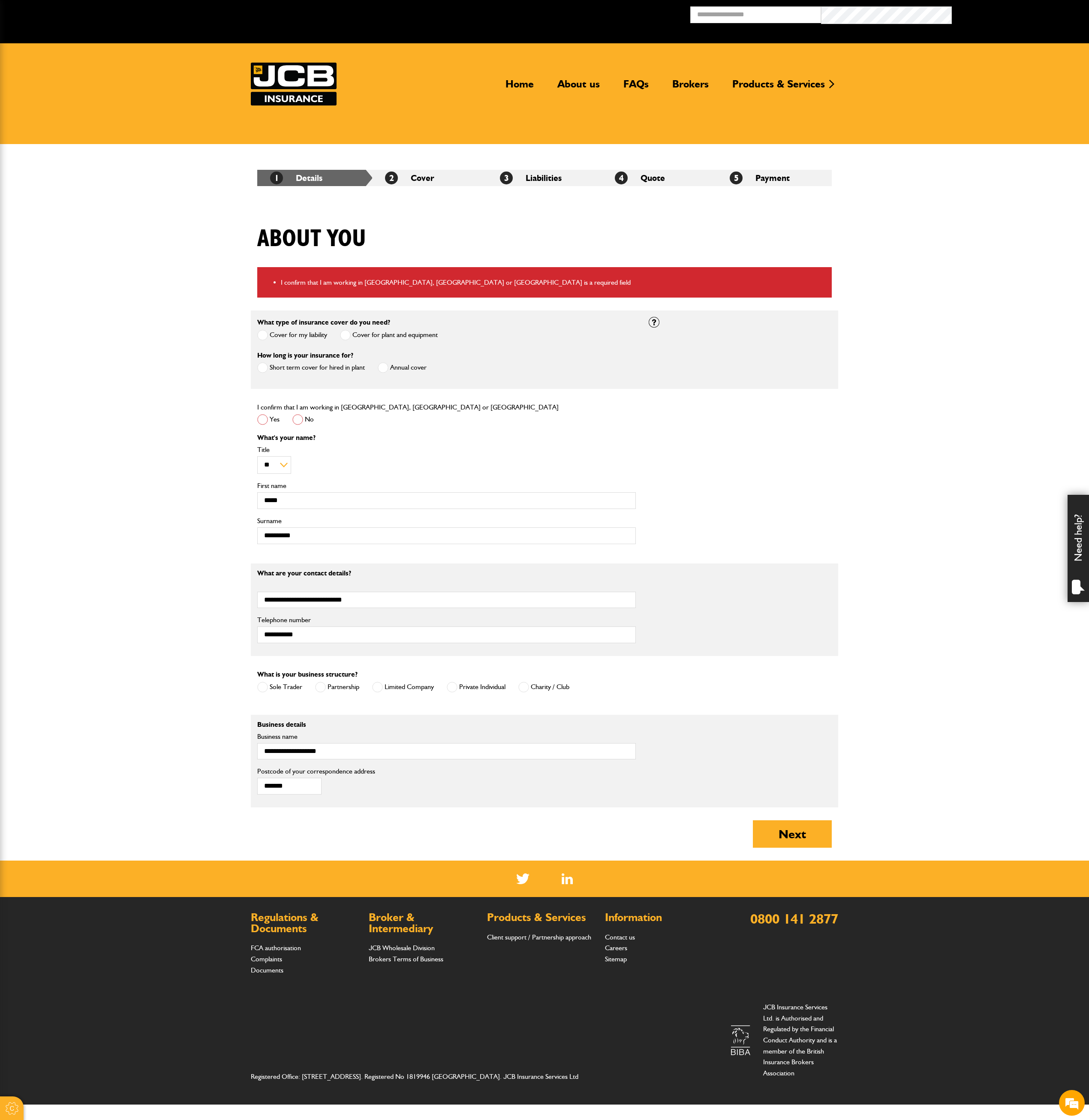
click at [265, 420] on span at bounding box center [262, 420] width 11 height 11
click at [777, 829] on button "Next" at bounding box center [792, 834] width 79 height 28
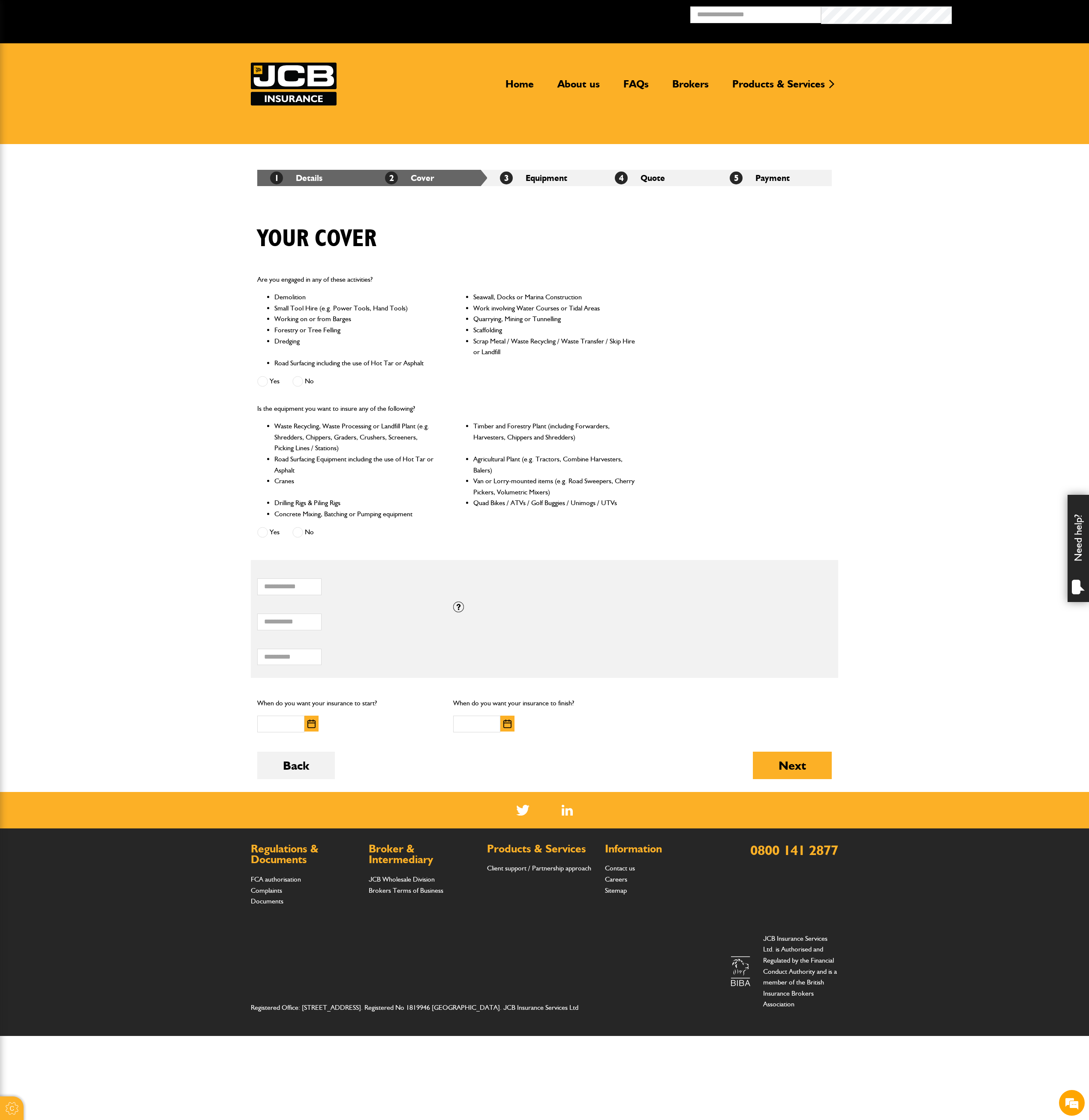
click at [262, 382] on span at bounding box center [262, 381] width 11 height 11
click at [260, 535] on span at bounding box center [262, 532] width 11 height 11
click at [294, 622] on input "*" at bounding box center [289, 622] width 64 height 17
type input "*****"
click at [300, 653] on input "Total hiring fees" at bounding box center [289, 657] width 64 height 17
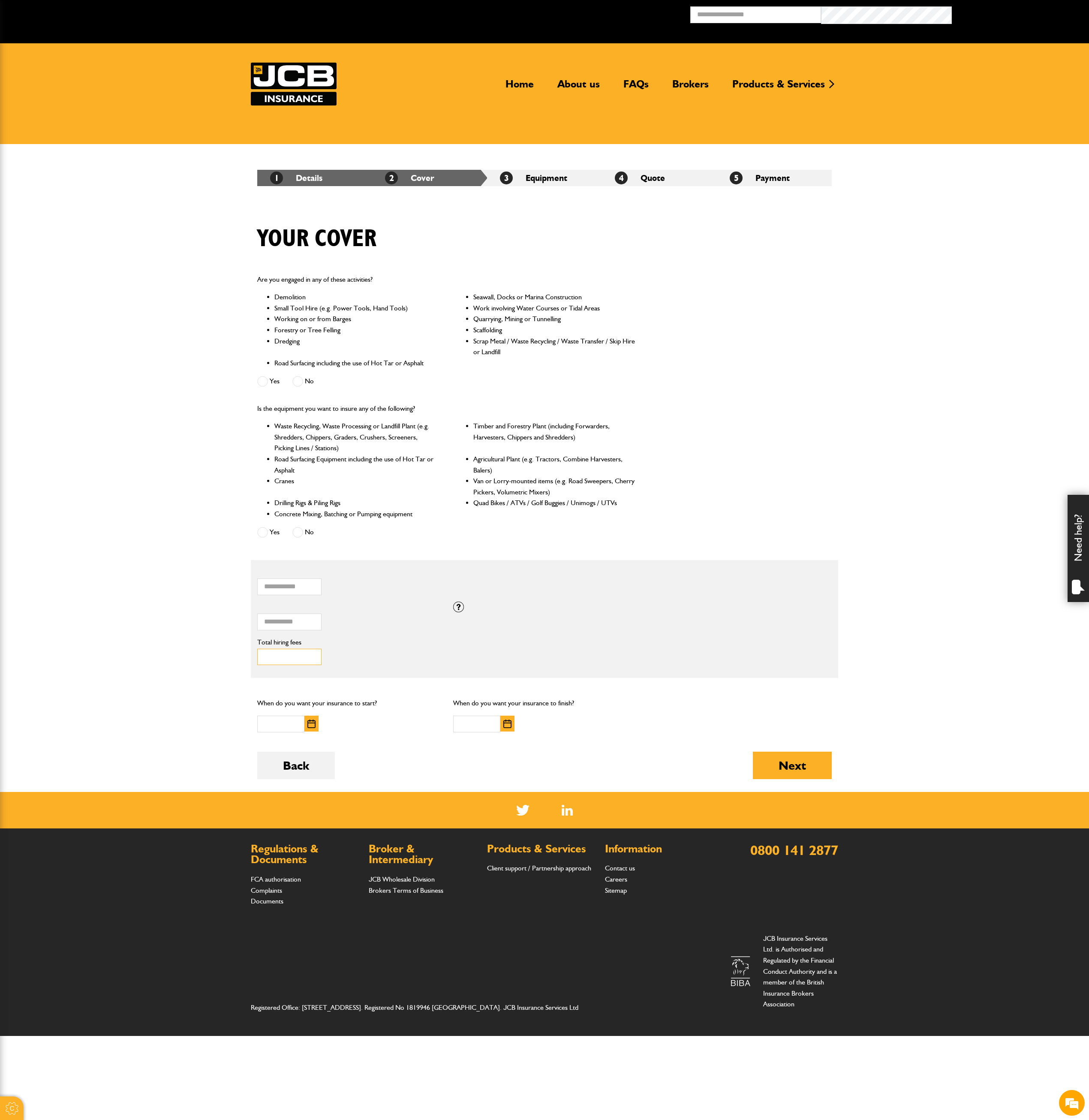
type input "****"
click at [691, 615] on div "***** Total combined value of equipment (£) If you need cover for equipment val…" at bounding box center [544, 618] width 587 height 35
click at [310, 726] on img "button" at bounding box center [311, 724] width 8 height 9
click at [302, 827] on link "23" at bounding box center [300, 821] width 15 height 13
type input "**********"
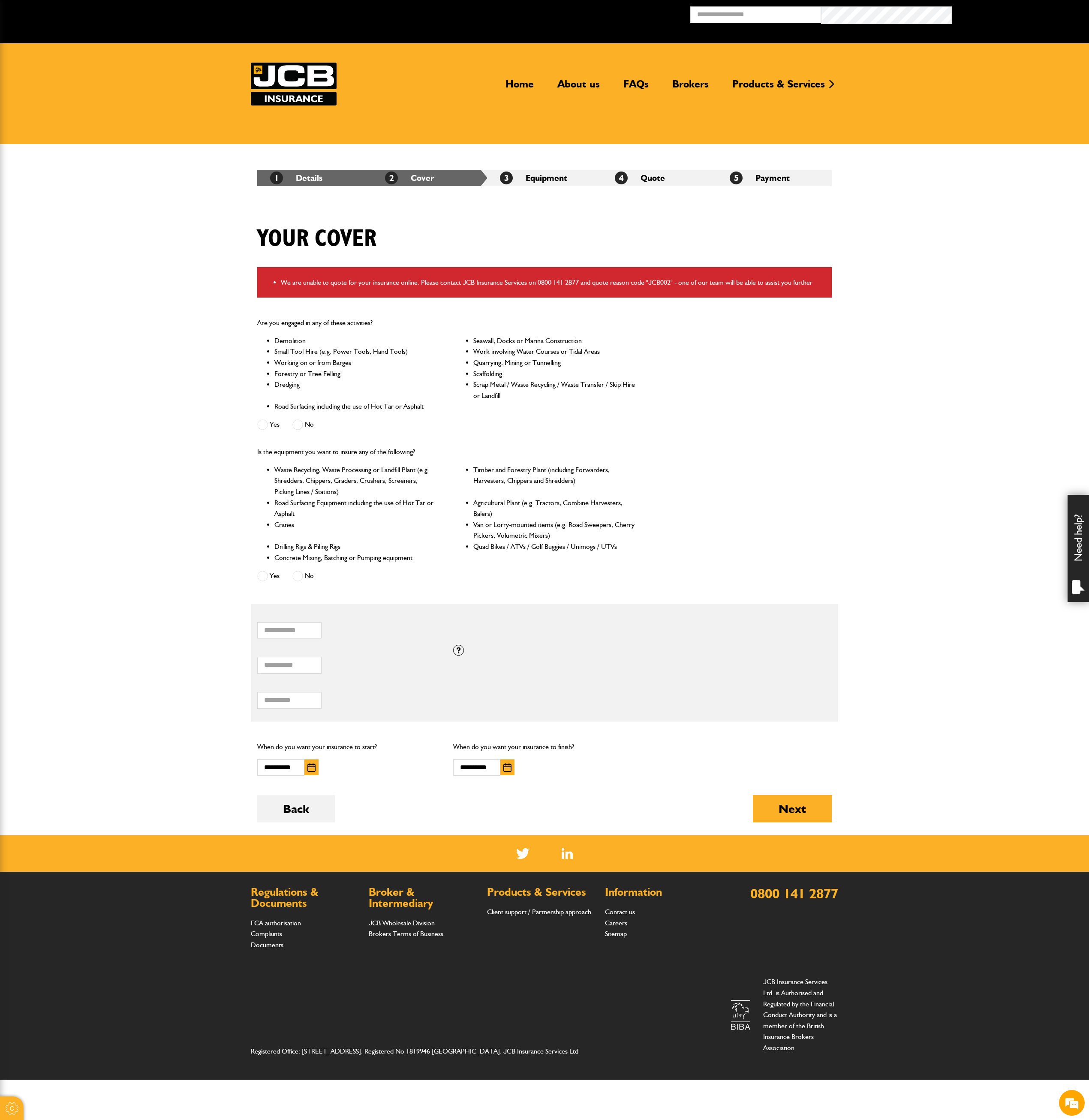
click at [301, 578] on span at bounding box center [298, 576] width 11 height 11
click at [778, 802] on button "Next" at bounding box center [792, 809] width 79 height 28
click at [265, 424] on span at bounding box center [262, 425] width 11 height 11
click at [305, 426] on label "No" at bounding box center [303, 425] width 21 height 11
click at [266, 576] on span at bounding box center [262, 576] width 11 height 11
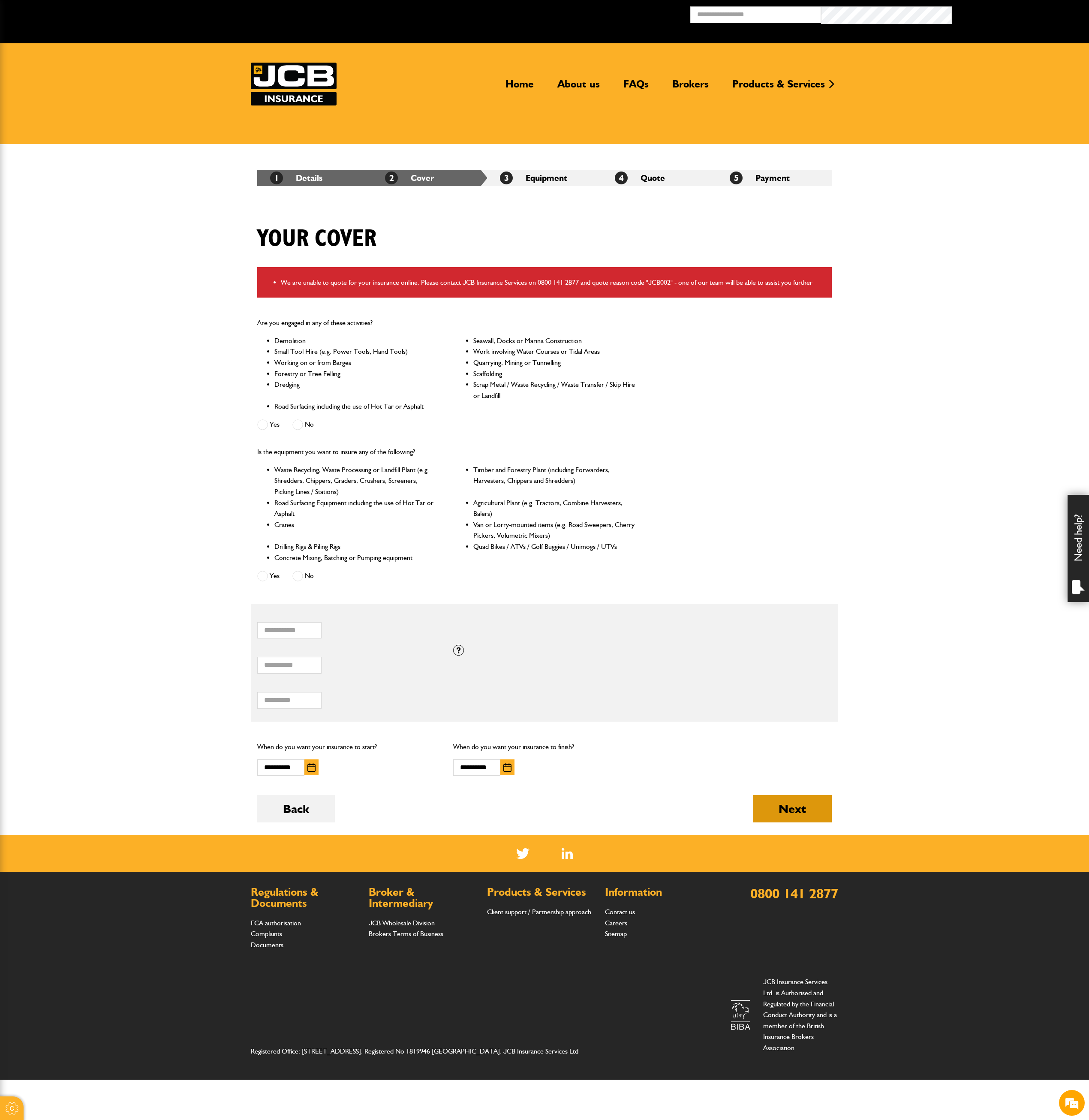
click at [787, 801] on button "Next" at bounding box center [792, 809] width 79 height 28
click at [300, 578] on span at bounding box center [298, 576] width 11 height 11
click at [305, 665] on input "*****" at bounding box center [289, 665] width 64 height 17
type input "*"
click at [806, 803] on button "Next" at bounding box center [792, 809] width 79 height 28
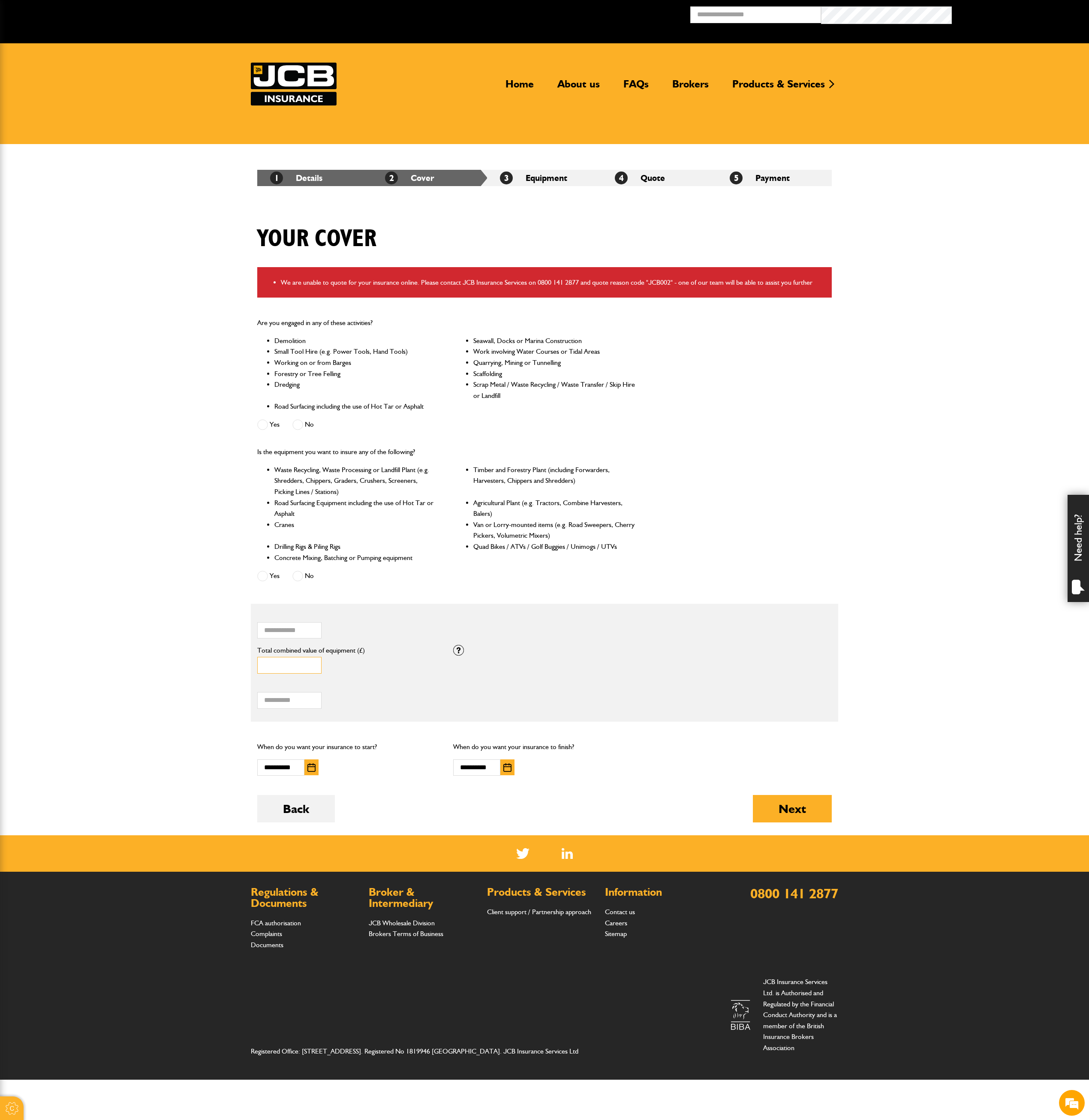
click at [312, 668] on input "******" at bounding box center [289, 665] width 64 height 17
type input "*****"
click at [312, 668] on input "*****" at bounding box center [289, 665] width 64 height 17
click at [812, 803] on button "Next" at bounding box center [792, 809] width 79 height 28
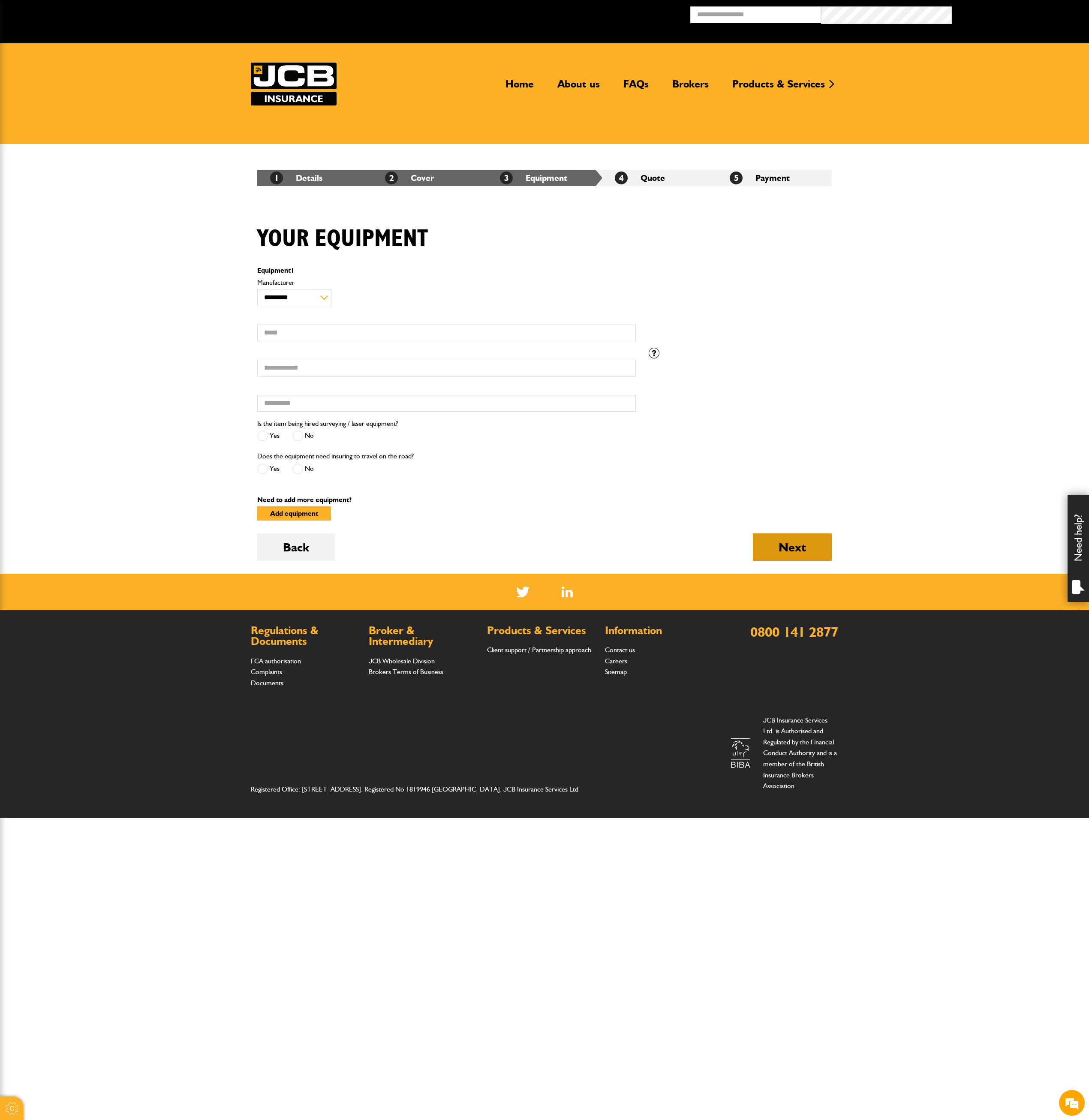
click at [809, 549] on button "Next" at bounding box center [792, 547] width 79 height 28
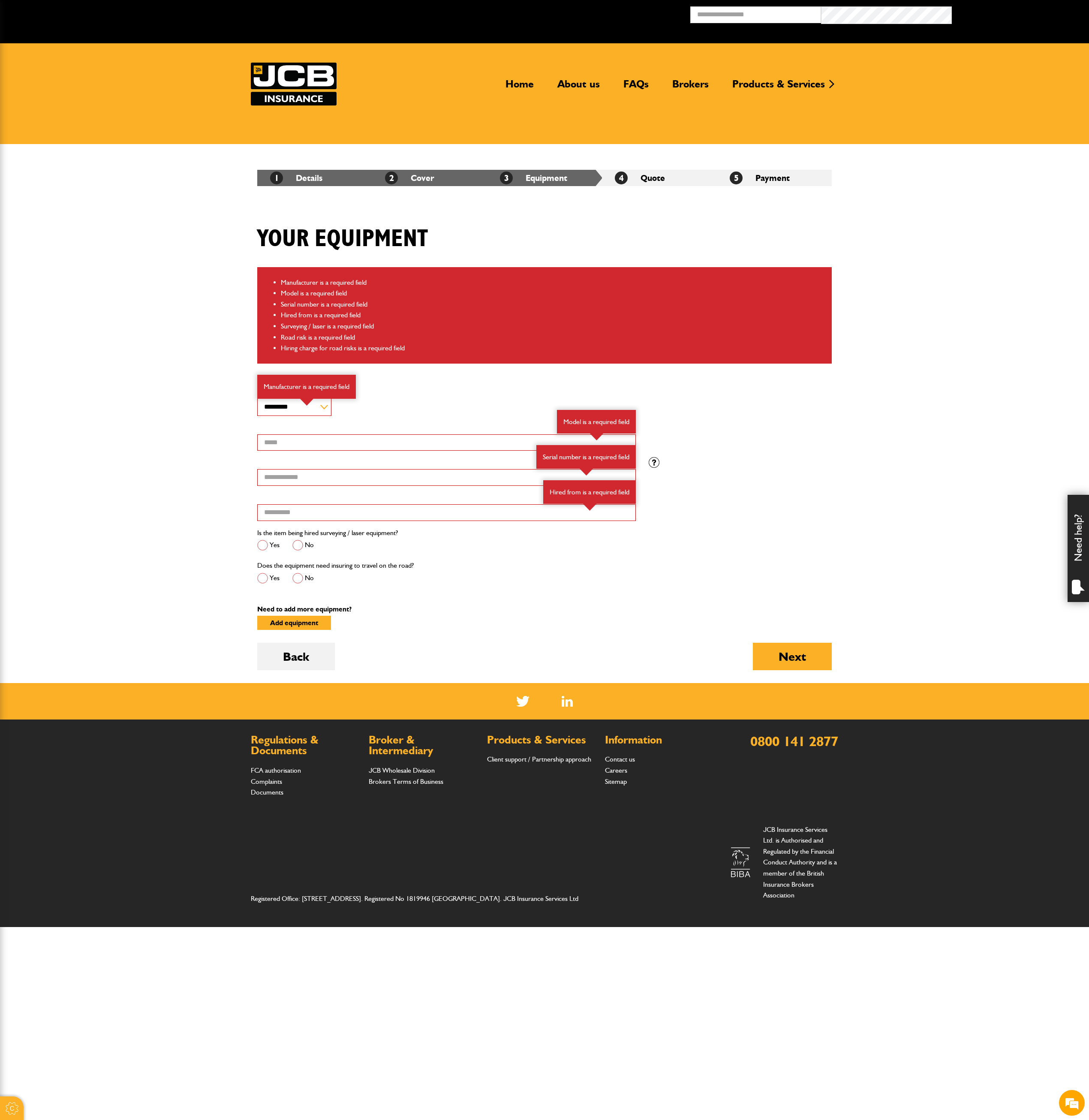
click at [721, 558] on div "Is the item being hired surveying / laser equipment? Yes No" at bounding box center [544, 543] width 587 height 32
click at [208, 460] on body "Cookie Options You can control which cookies we use with the form below. Please…" at bounding box center [544, 463] width 1089 height 927
click at [323, 406] on select "**********" at bounding box center [294, 407] width 74 height 18
select select "**"
click at [257, 398] on select "**********" at bounding box center [294, 407] width 74 height 18
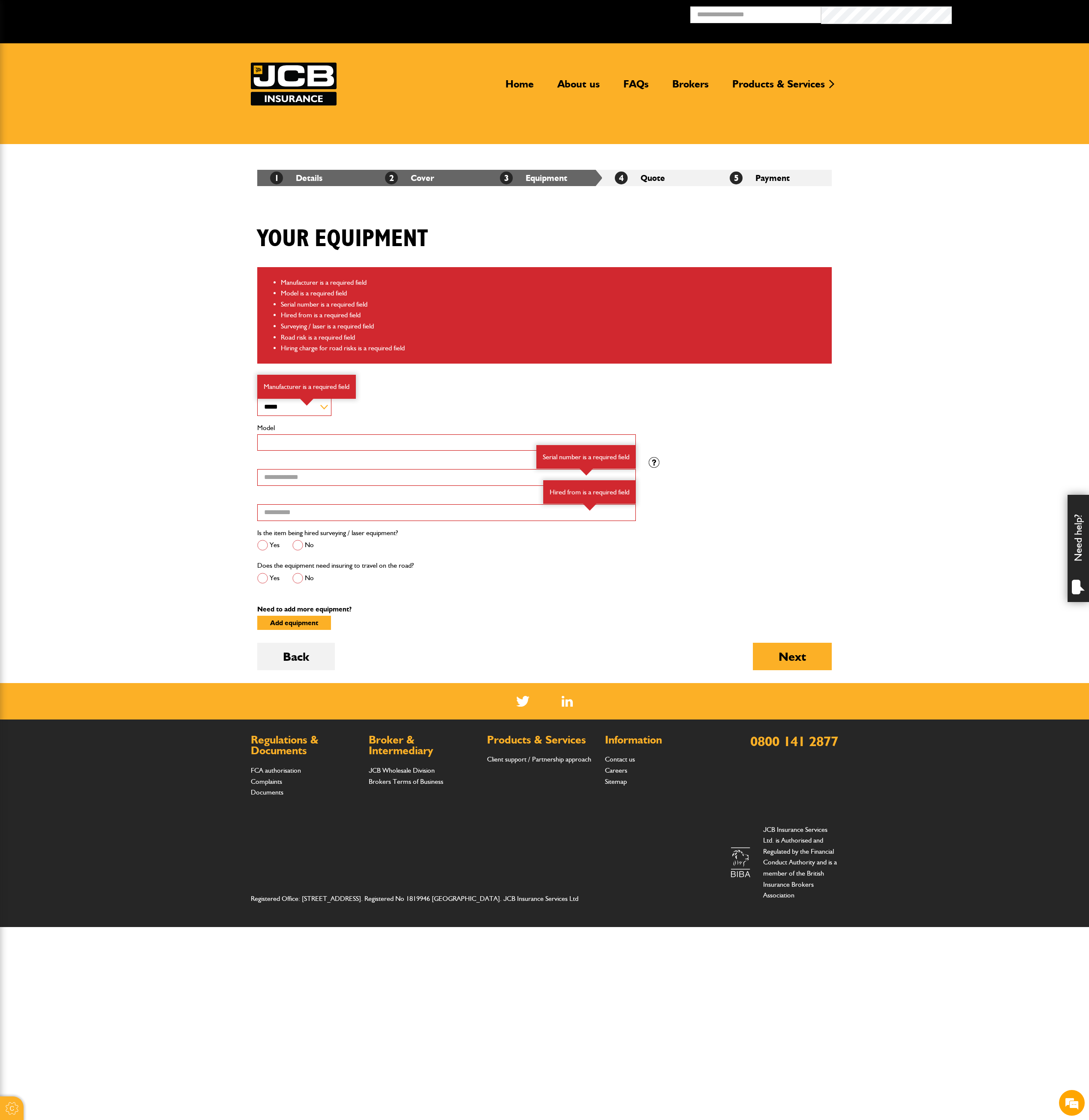
click at [325, 446] on input "Model" at bounding box center [446, 442] width 379 height 17
type input "****"
click at [336, 484] on input "Serial number" at bounding box center [446, 477] width 379 height 17
type input "*******"
click at [346, 518] on input "Hired from" at bounding box center [446, 512] width 379 height 17
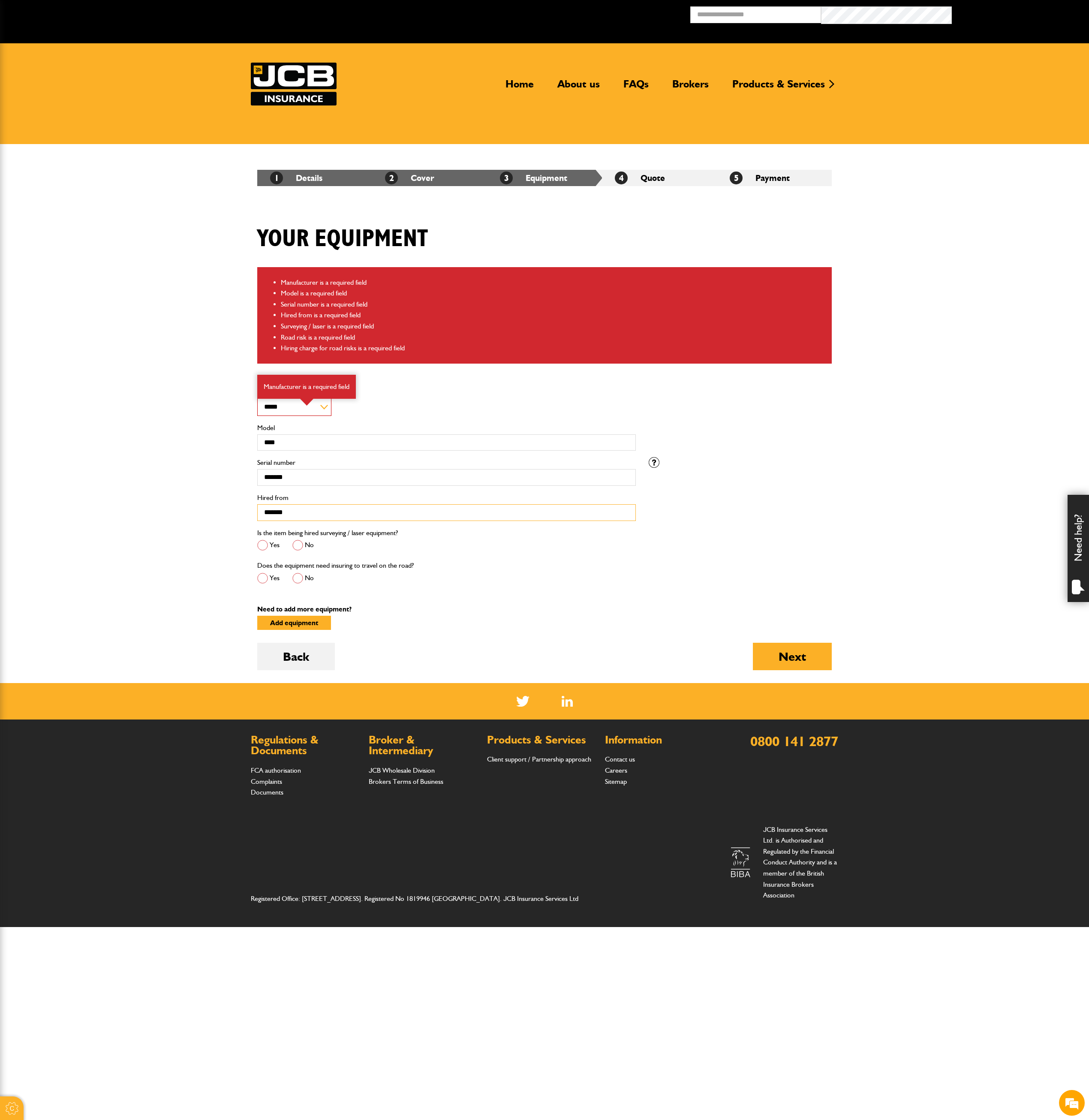
type input "*******"
click at [301, 543] on span at bounding box center [298, 545] width 11 height 11
click at [297, 578] on span at bounding box center [298, 578] width 11 height 11
click at [772, 644] on button "Next" at bounding box center [792, 657] width 79 height 28
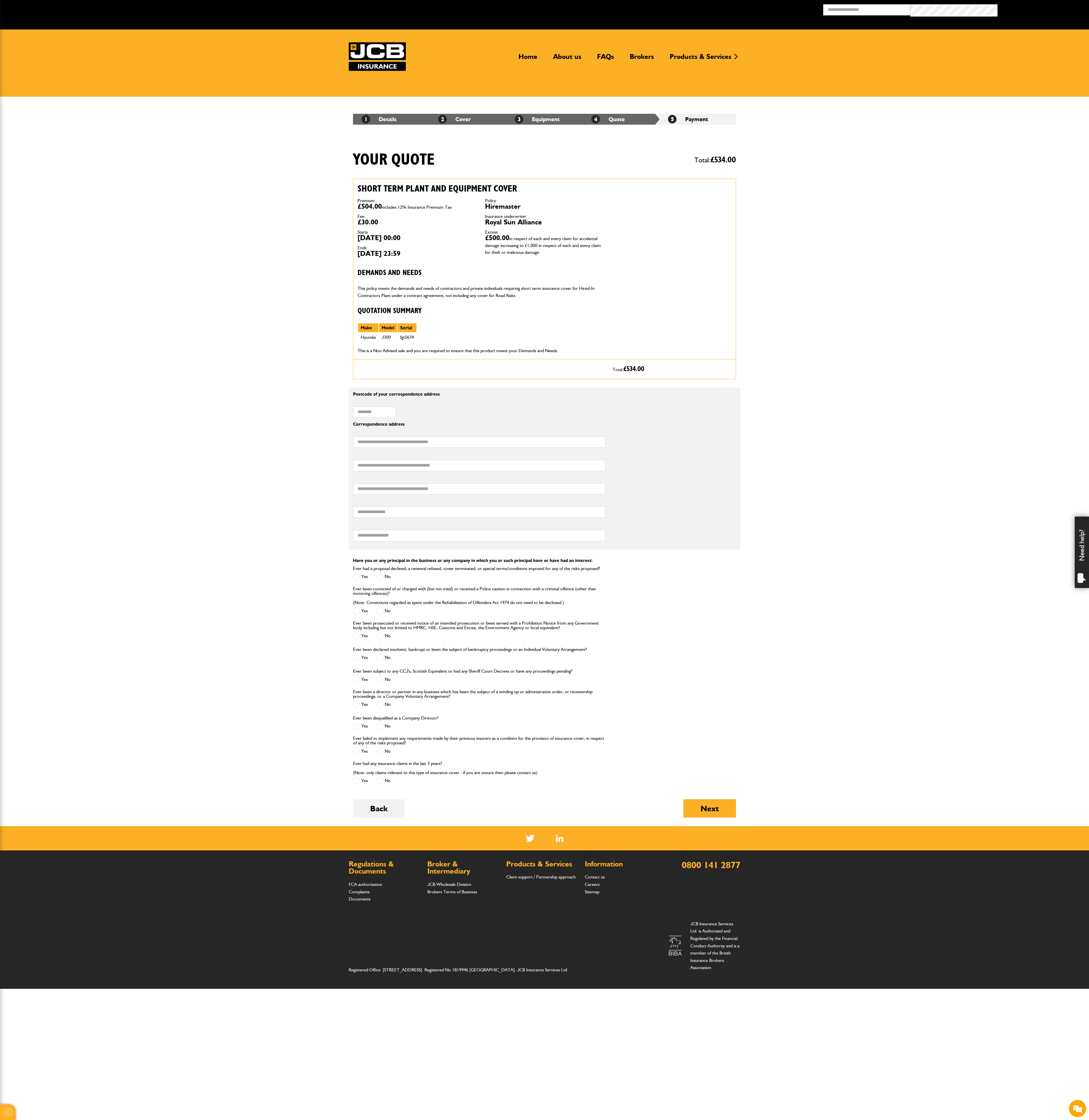
drag, startPoint x: 713, startPoint y: 0, endPoint x: 268, endPoint y: 512, distance: 678.4
click at [268, 512] on body "Cookie Options You can control which cookies we use with the form below. Please…" at bounding box center [544, 494] width 1089 height 989
click at [376, 746] on button "Back" at bounding box center [378, 808] width 52 height 19
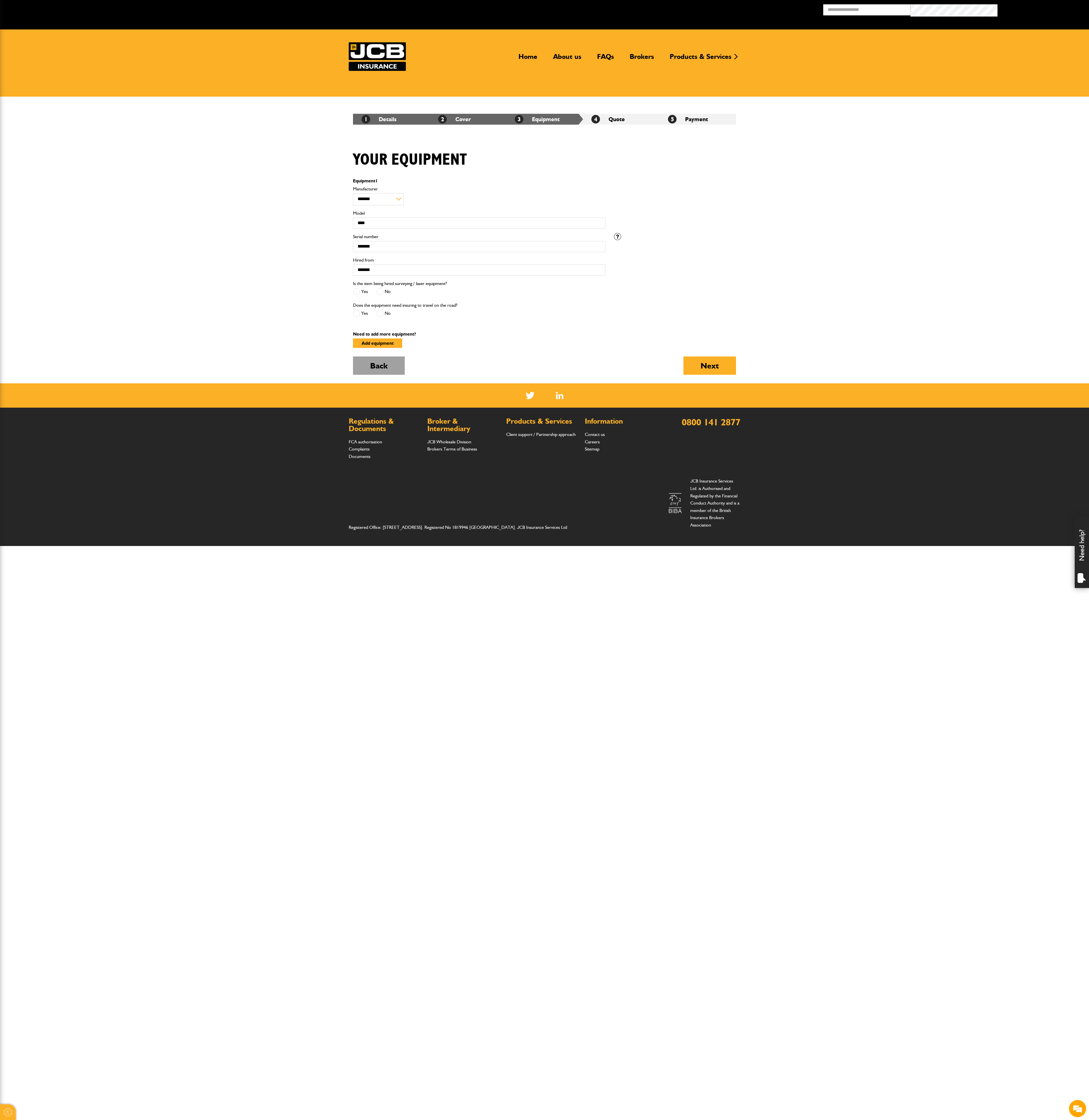
click at [379, 368] on button "Back" at bounding box center [378, 366] width 52 height 19
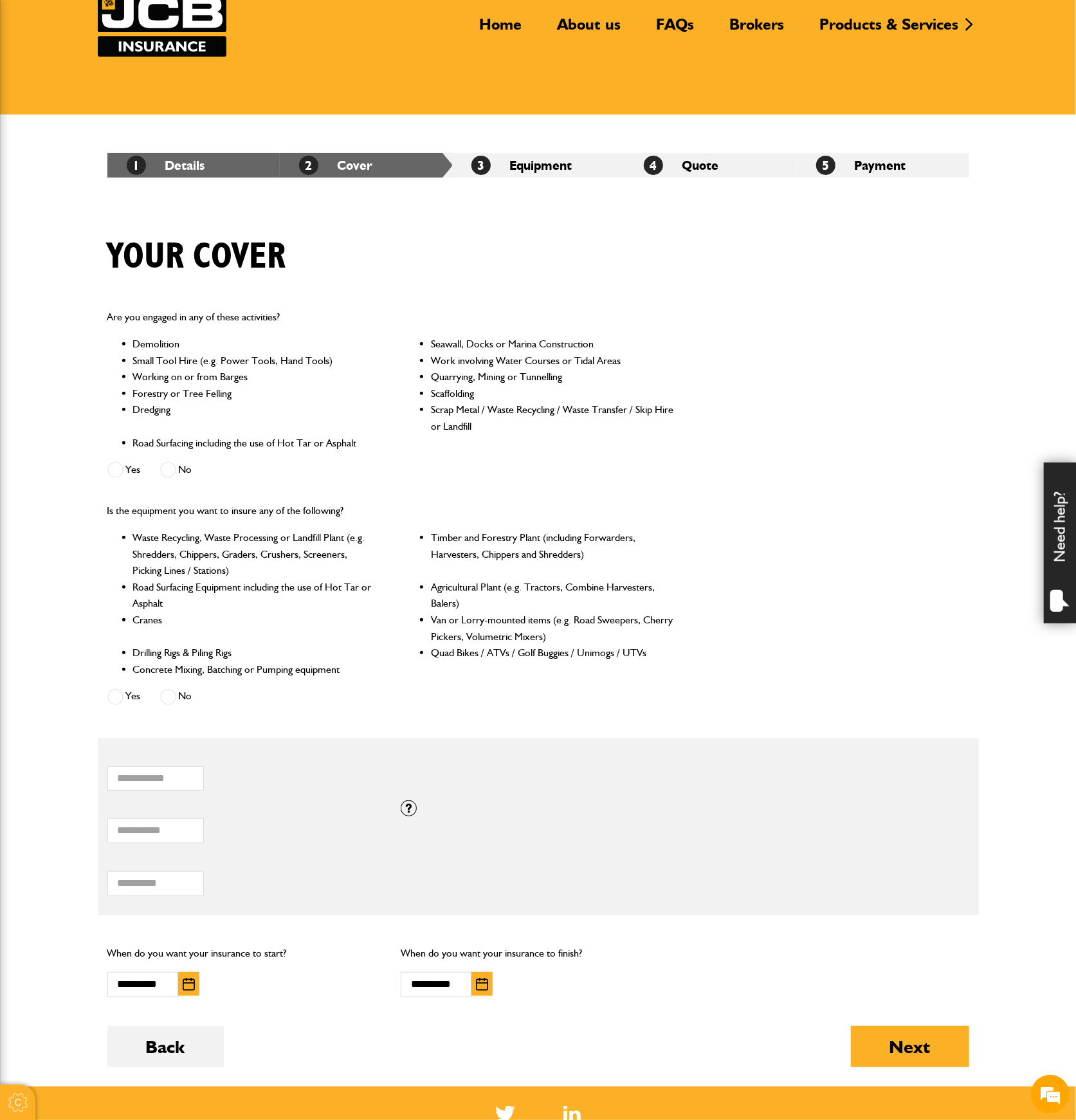
scroll to position [258, 0]
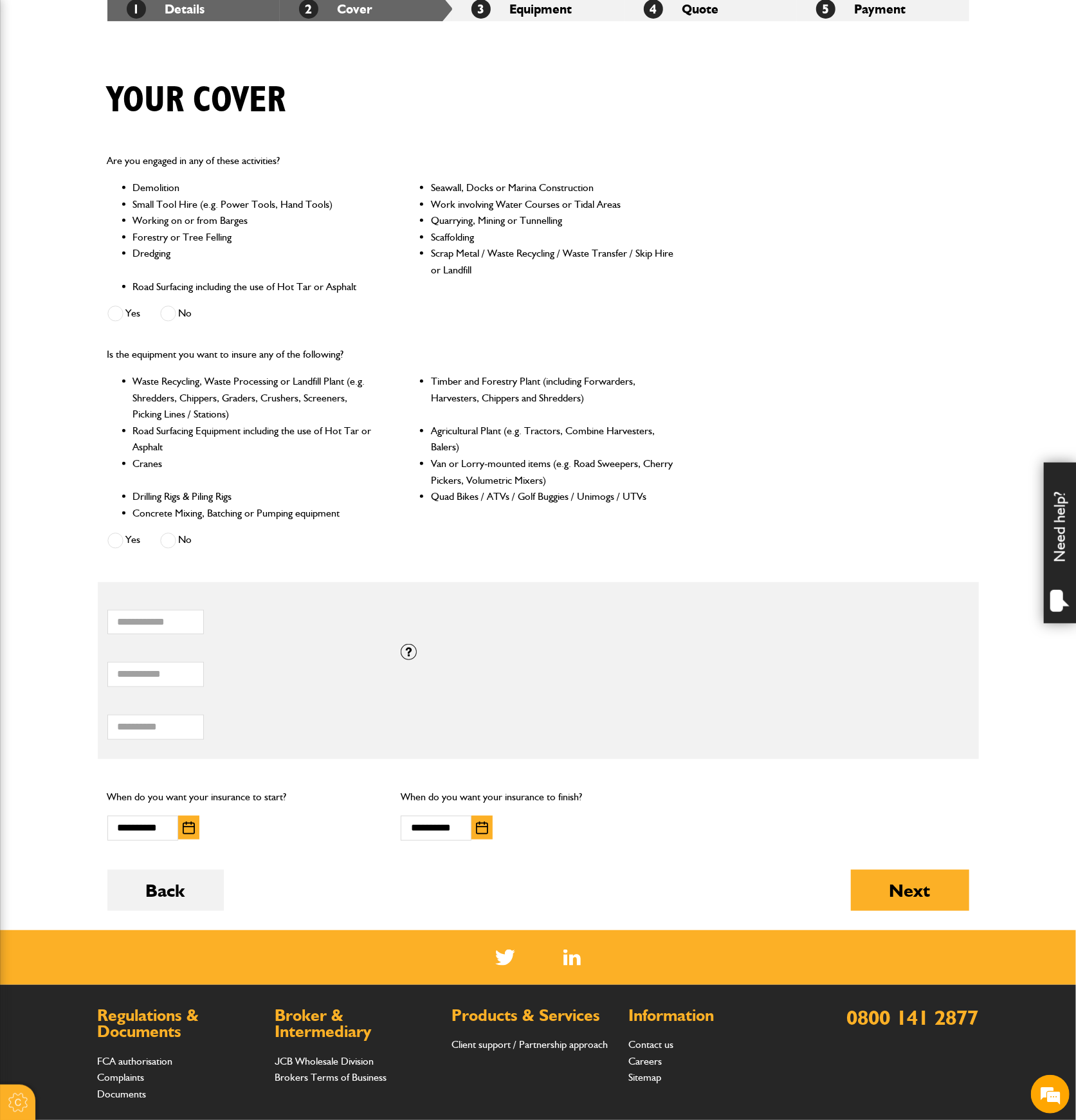
click at [187, 826] on img "button" at bounding box center [188, 828] width 12 height 13
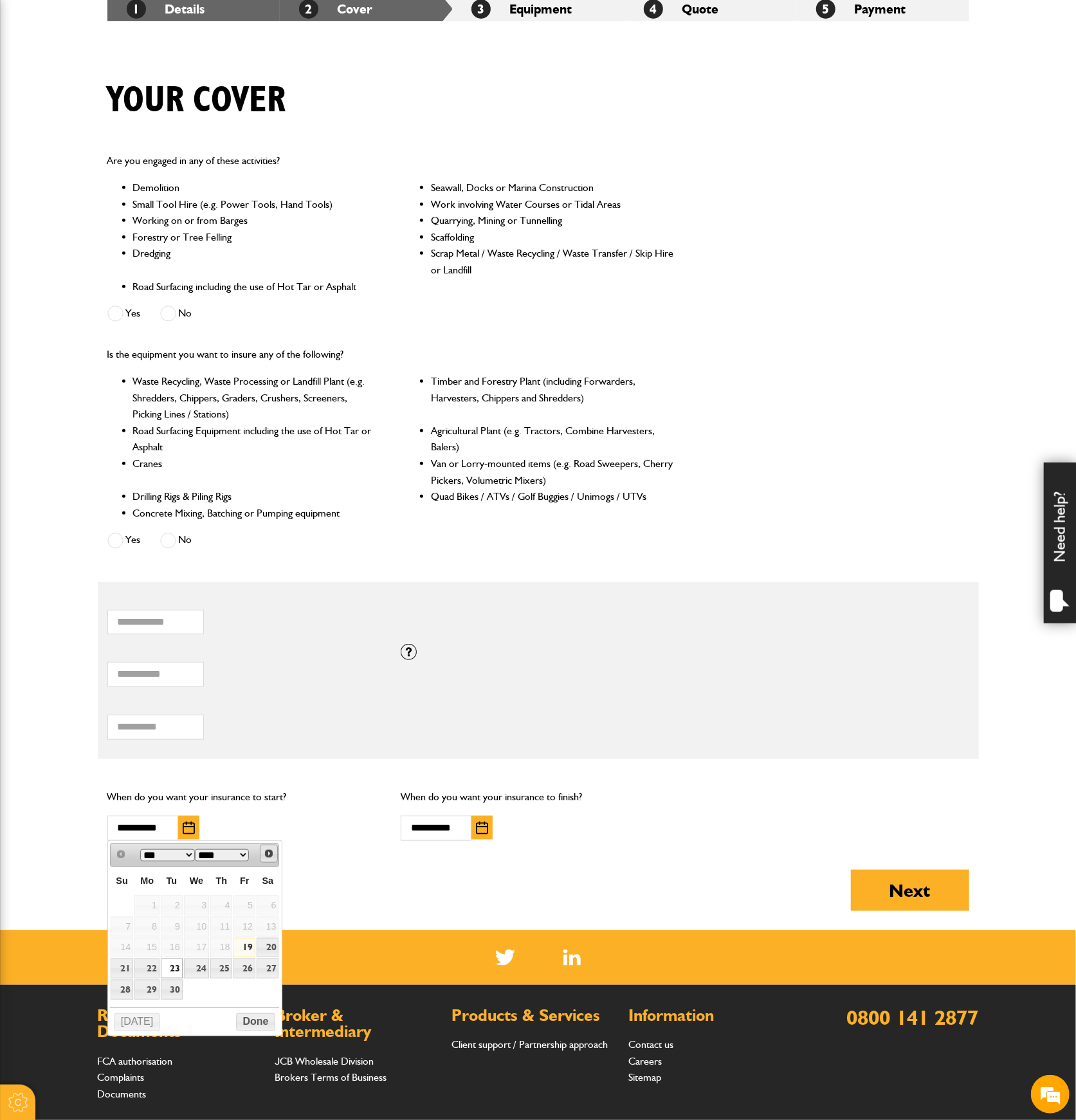
click at [265, 855] on span "Next" at bounding box center [269, 853] width 10 height 10
click at [122, 967] on link "19" at bounding box center [122, 968] width 23 height 20
type input "**********"
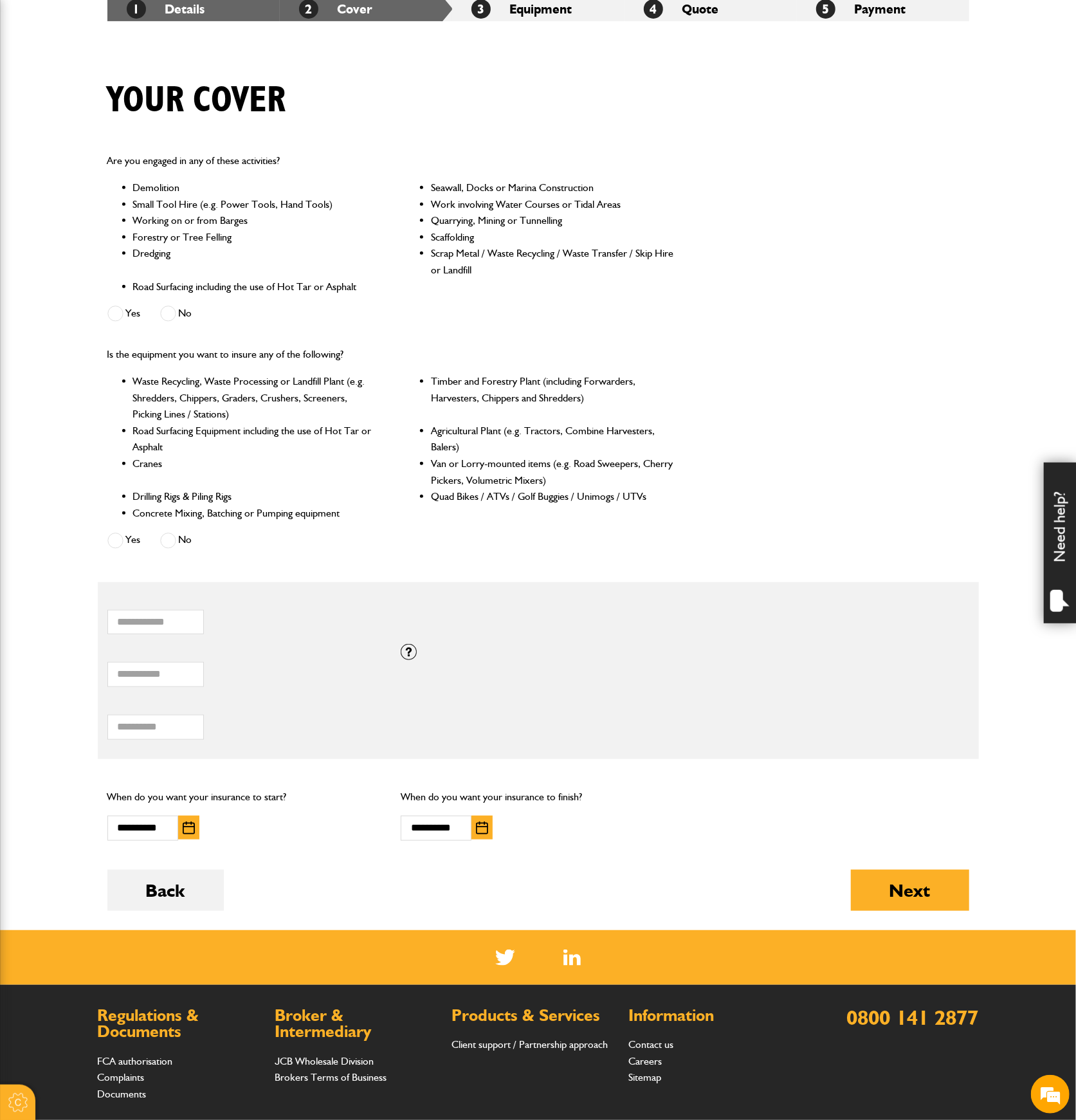
click at [479, 827] on img "button" at bounding box center [482, 828] width 12 height 13
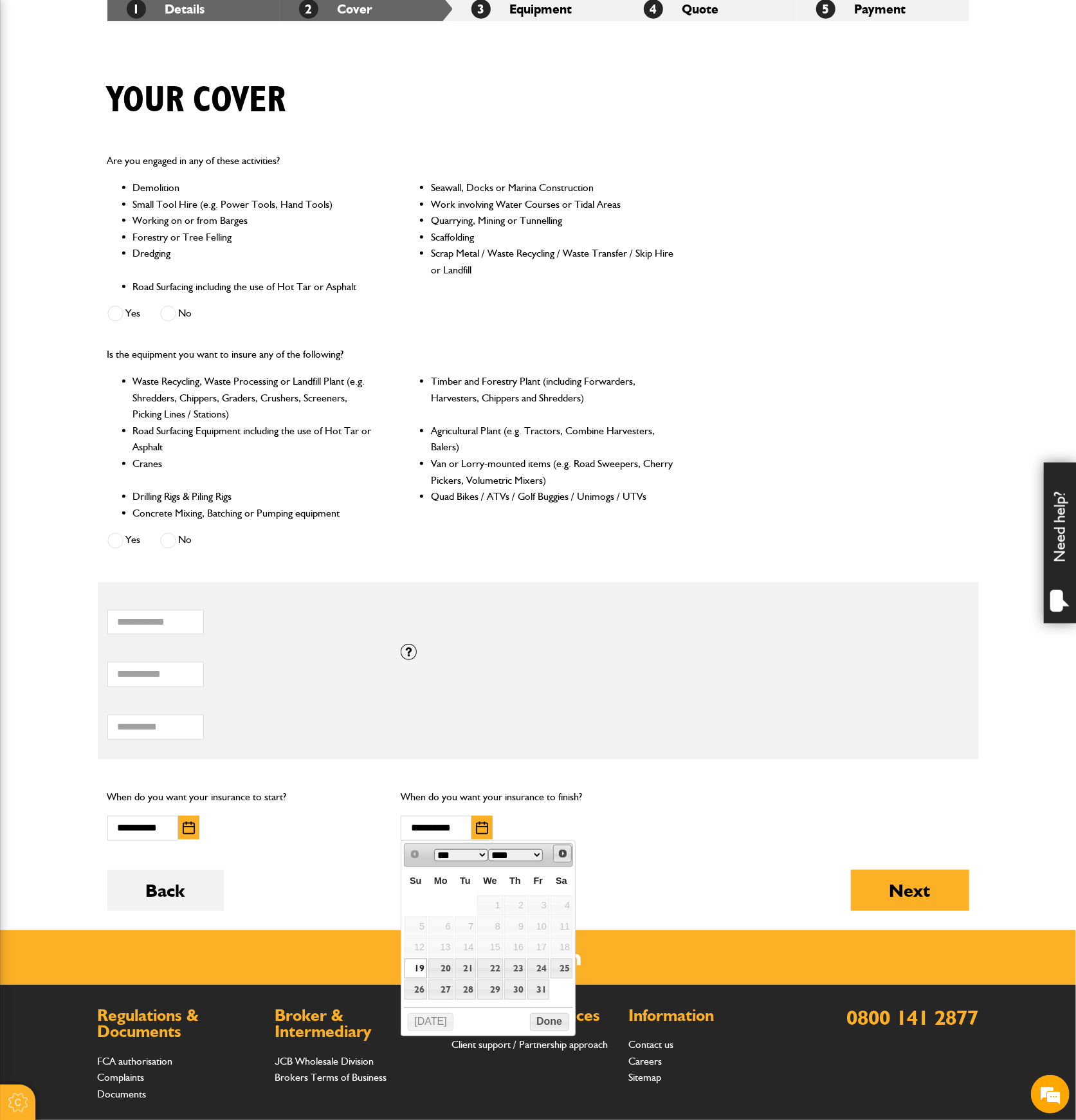
click at [558, 852] on span "Next" at bounding box center [563, 853] width 10 height 10
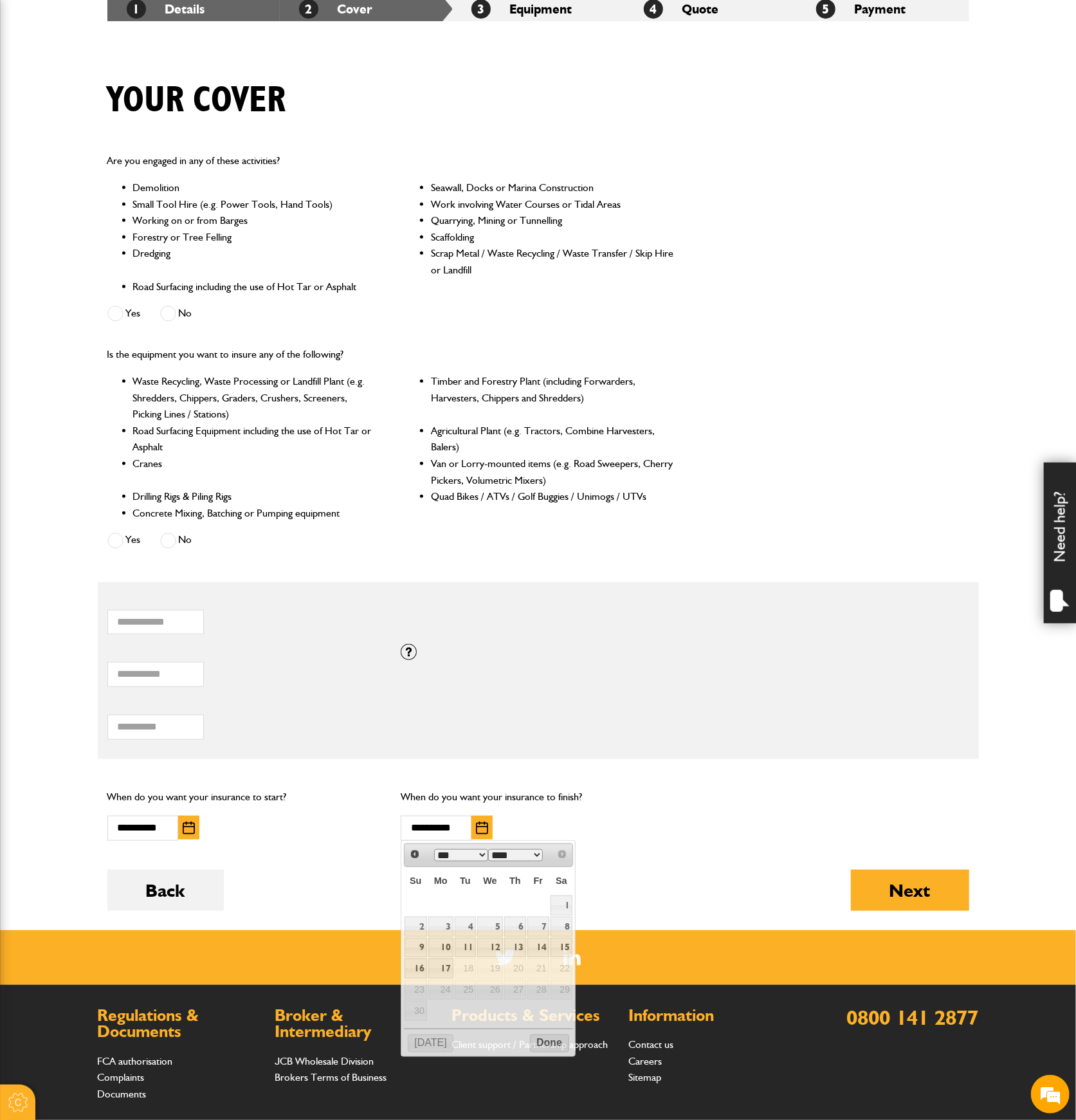
click at [675, 855] on form "Do you need more than £5,000,000 of liability cover? Yes No Which of these acti…" at bounding box center [538, 535] width 862 height 787
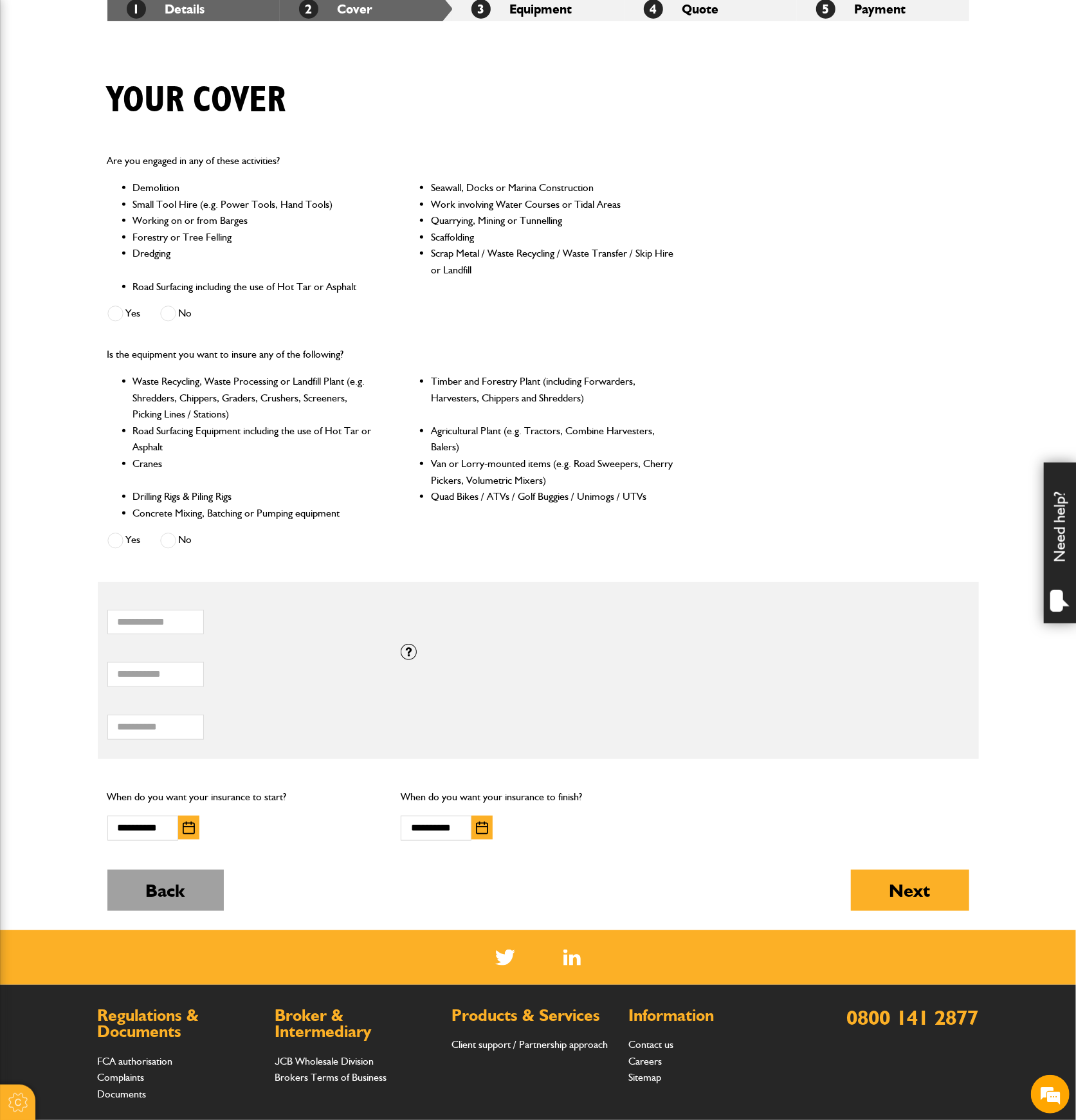
click at [181, 880] on button "Back" at bounding box center [164, 890] width 116 height 42
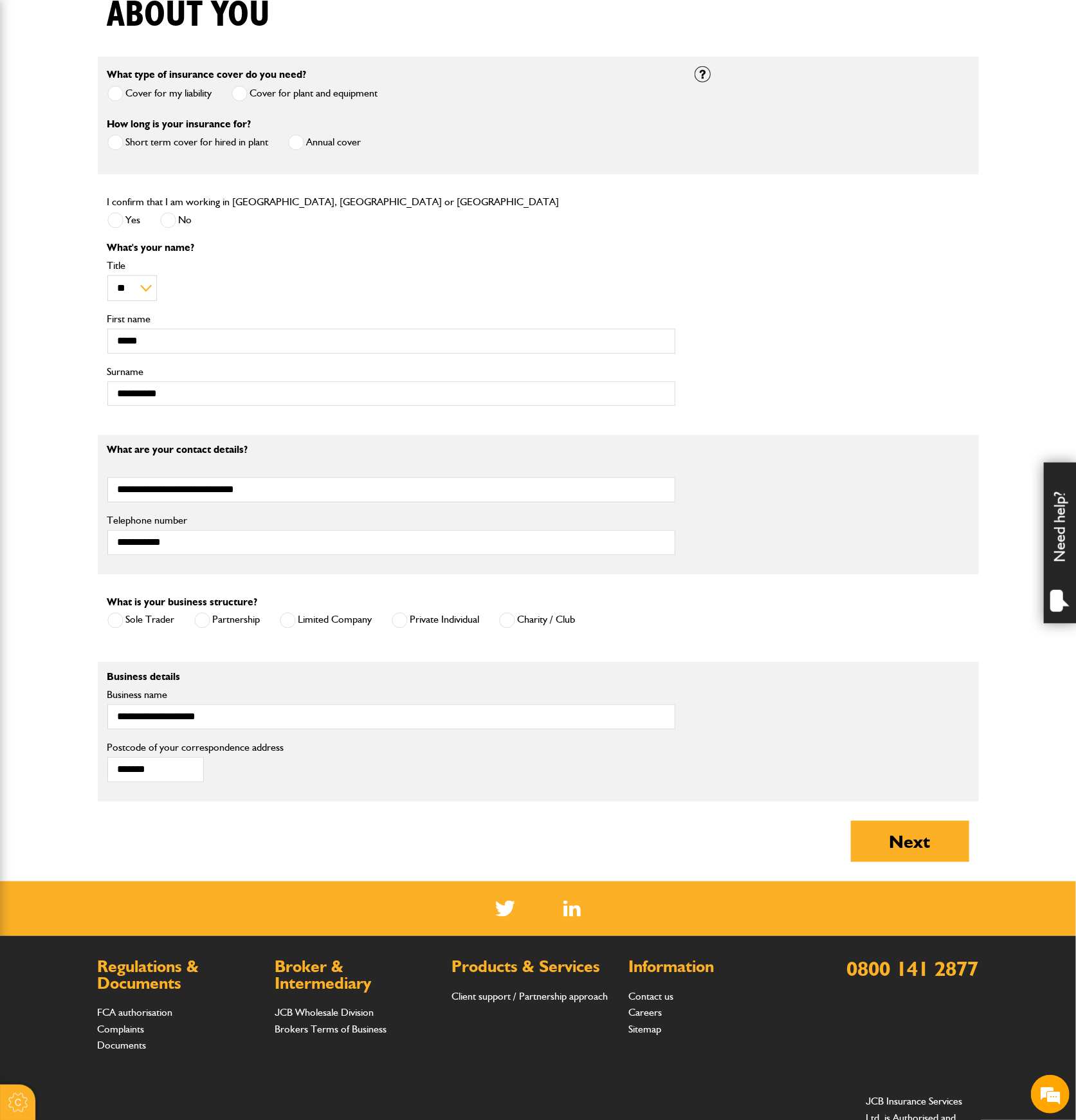
click at [513, 616] on span at bounding box center [507, 620] width 16 height 16
click at [293, 616] on span at bounding box center [287, 620] width 16 height 16
click at [254, 706] on input "**********" at bounding box center [390, 717] width 568 height 25
type input "**********"
click at [870, 821] on button "Next" at bounding box center [909, 841] width 118 height 42
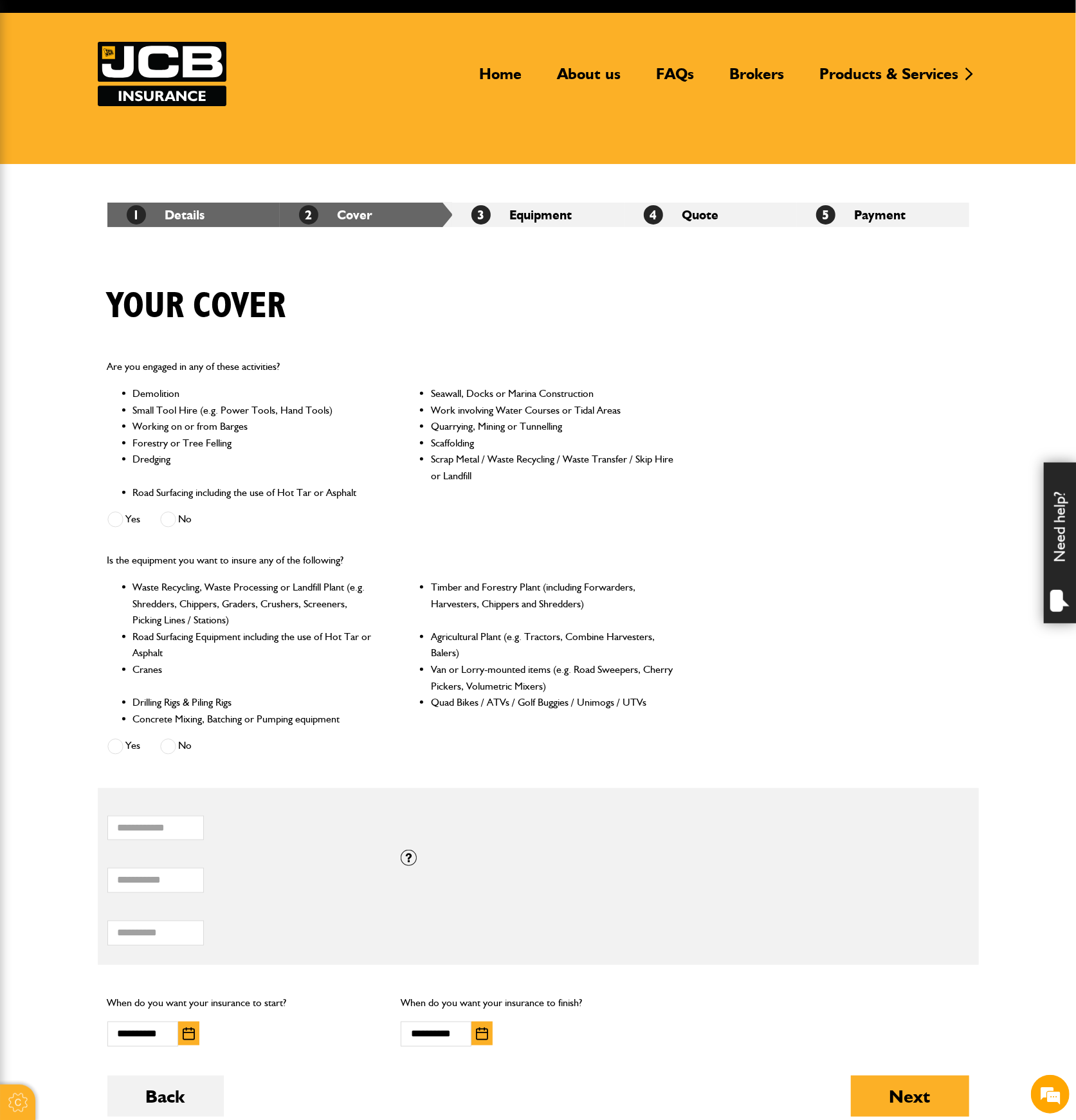
scroll to position [258, 0]
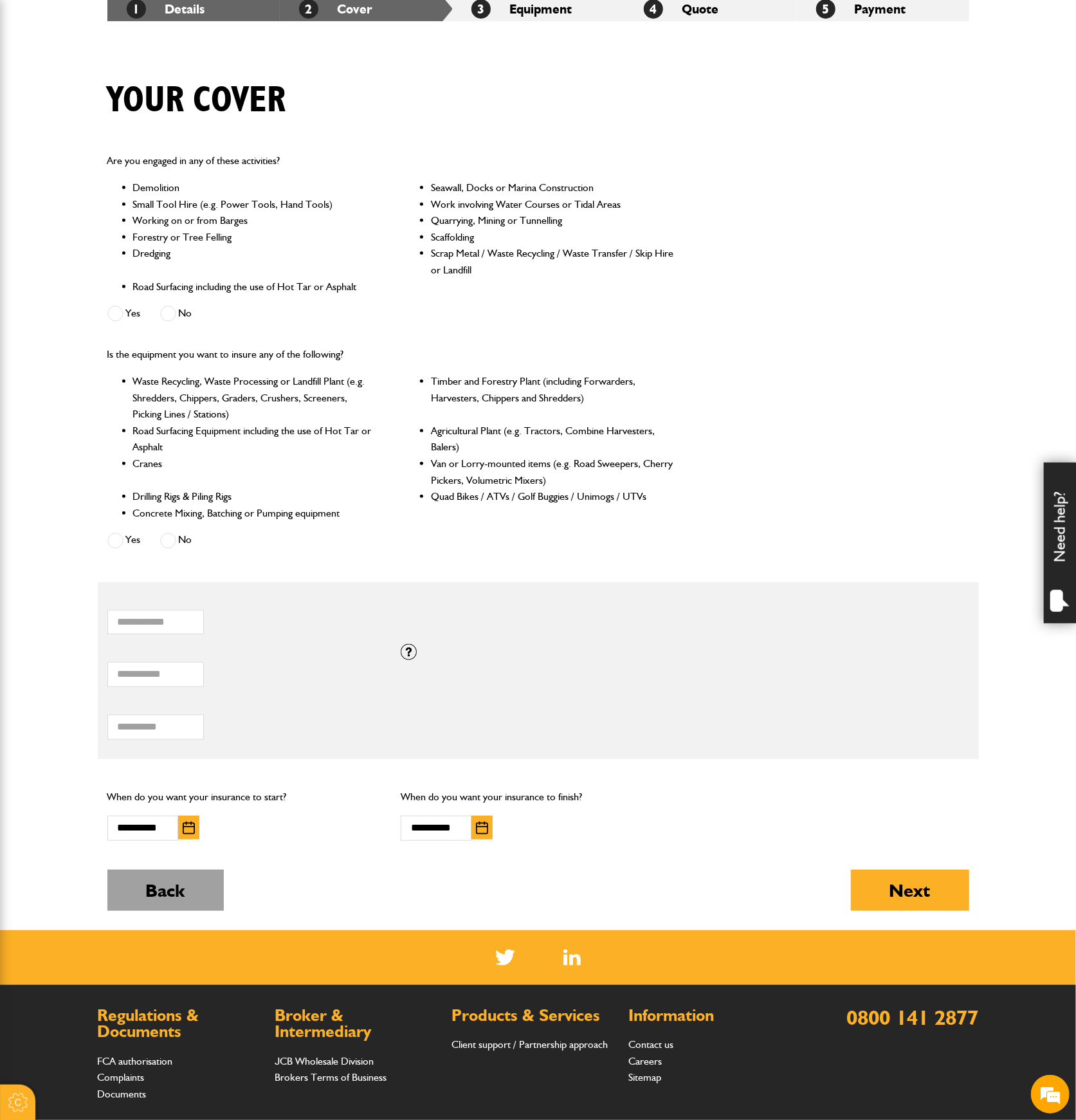
click at [184, 878] on button "Back" at bounding box center [164, 890] width 116 height 42
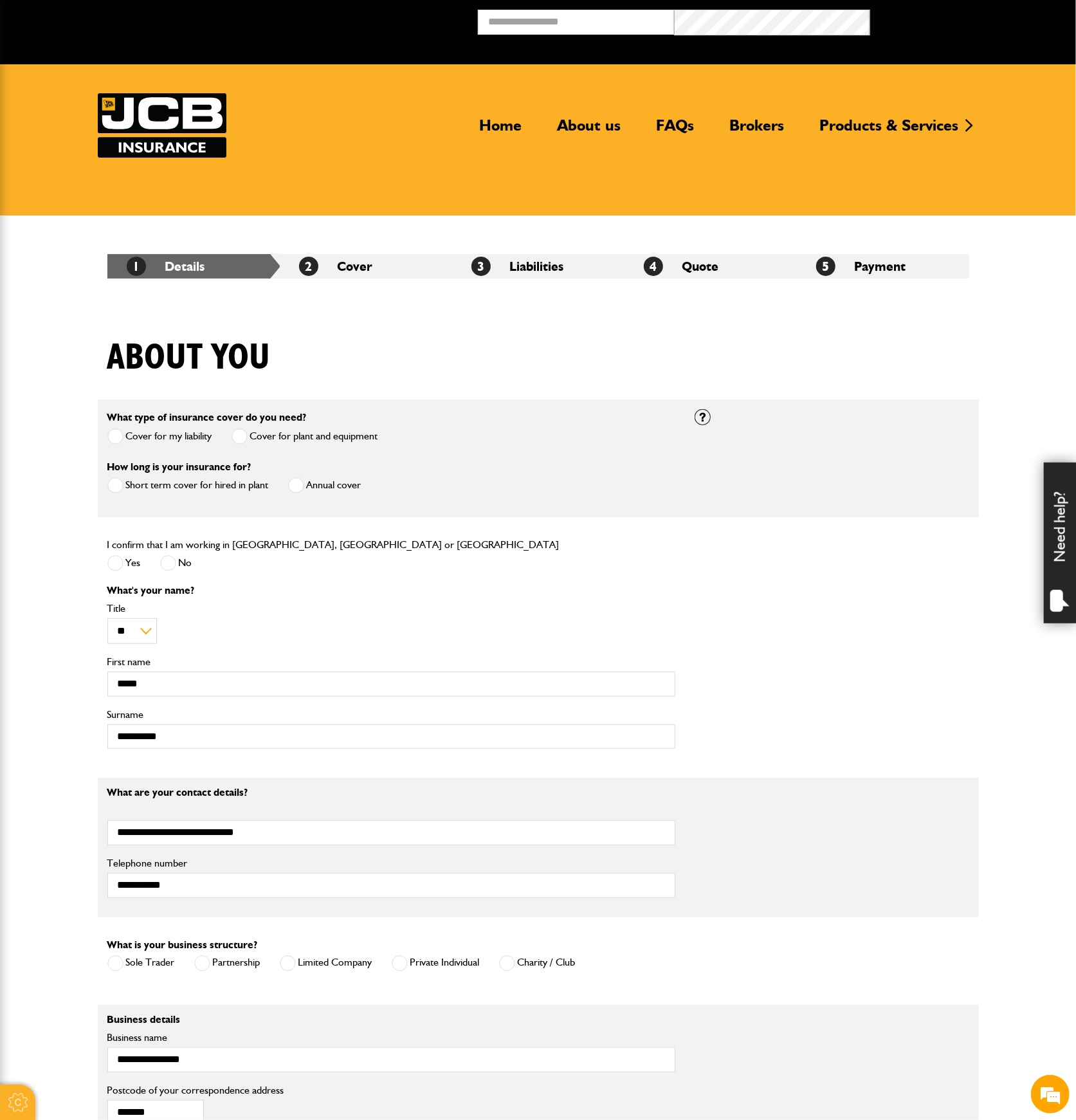
click at [294, 485] on span at bounding box center [296, 485] width 16 height 16
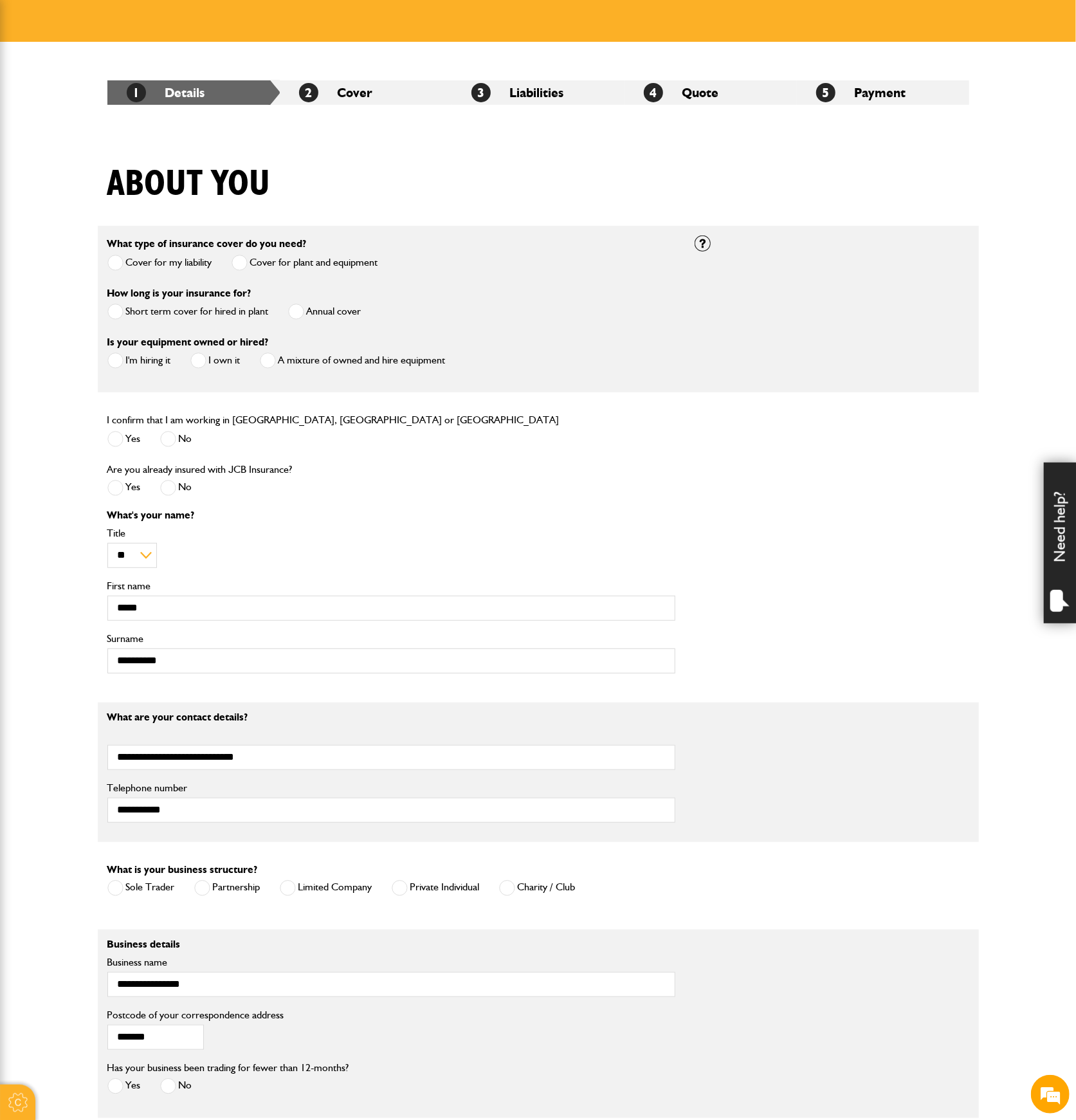
scroll to position [258, 0]
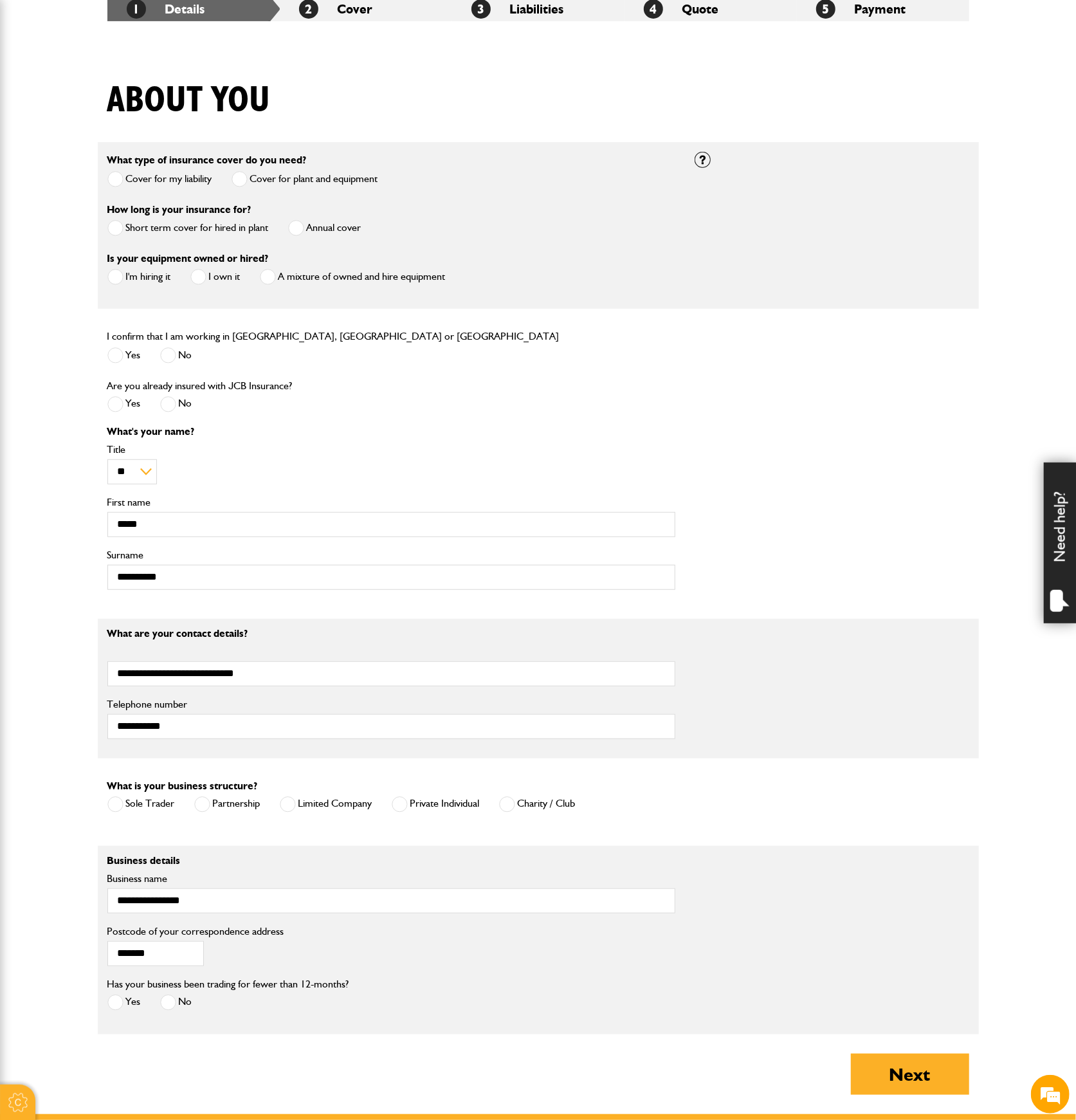
click at [165, 996] on span at bounding box center [168, 1002] width 16 height 16
click at [875, 1073] on button "Next" at bounding box center [909, 1074] width 118 height 42
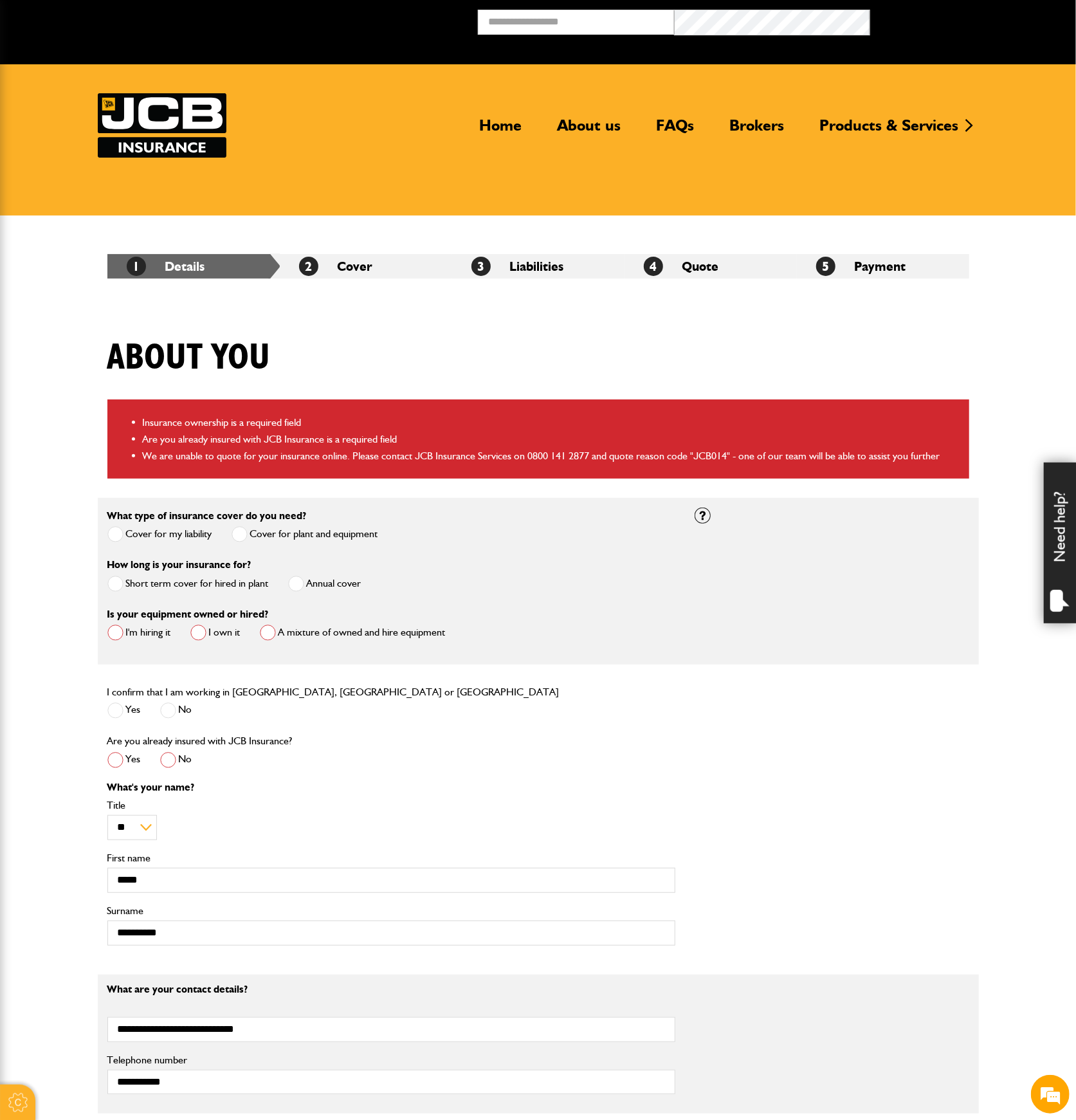
click at [168, 755] on span at bounding box center [168, 760] width 16 height 16
click at [266, 635] on span at bounding box center [268, 632] width 16 height 16
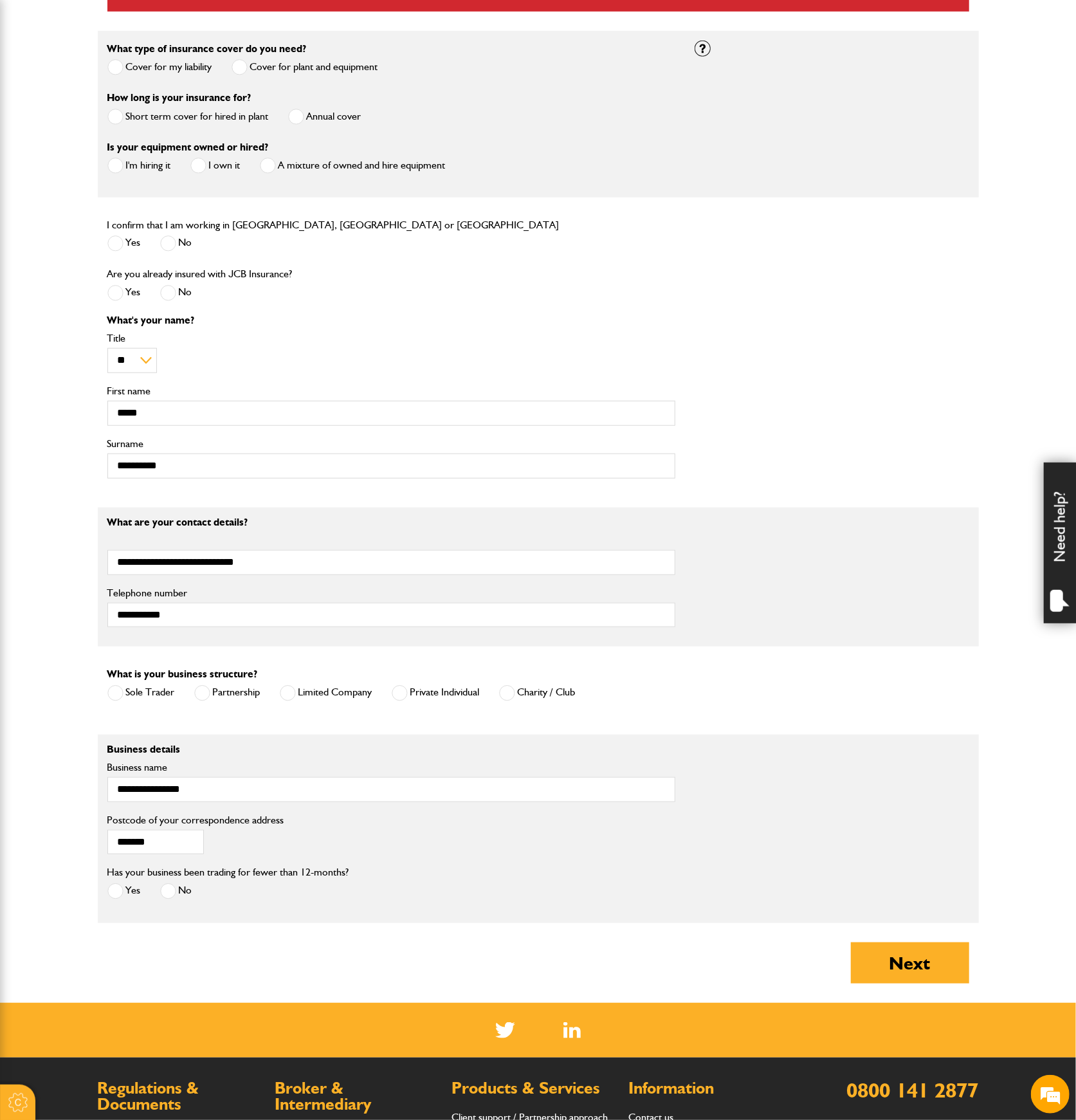
scroll to position [514, 0]
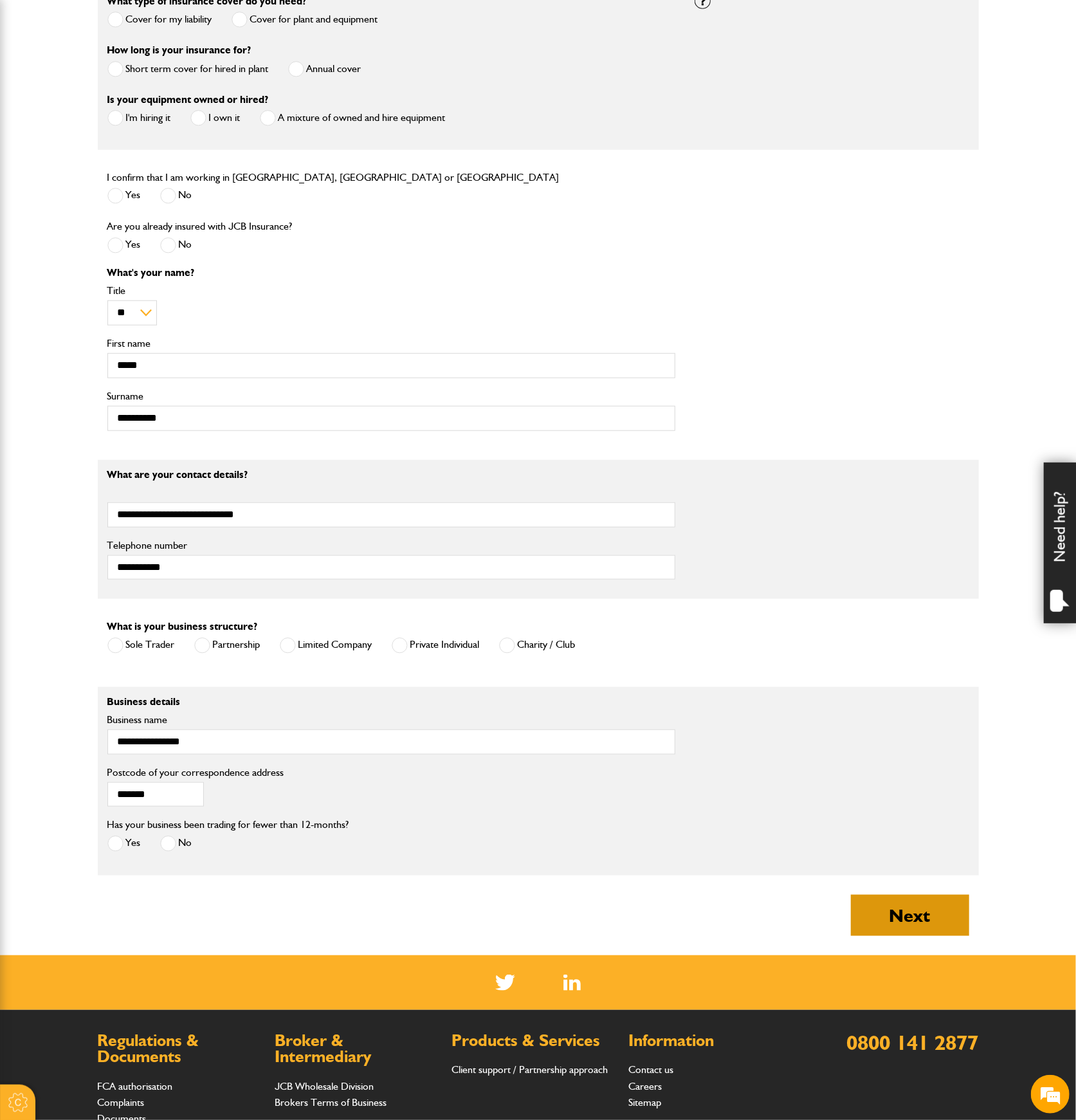
click at [901, 904] on button "Next" at bounding box center [909, 916] width 118 height 42
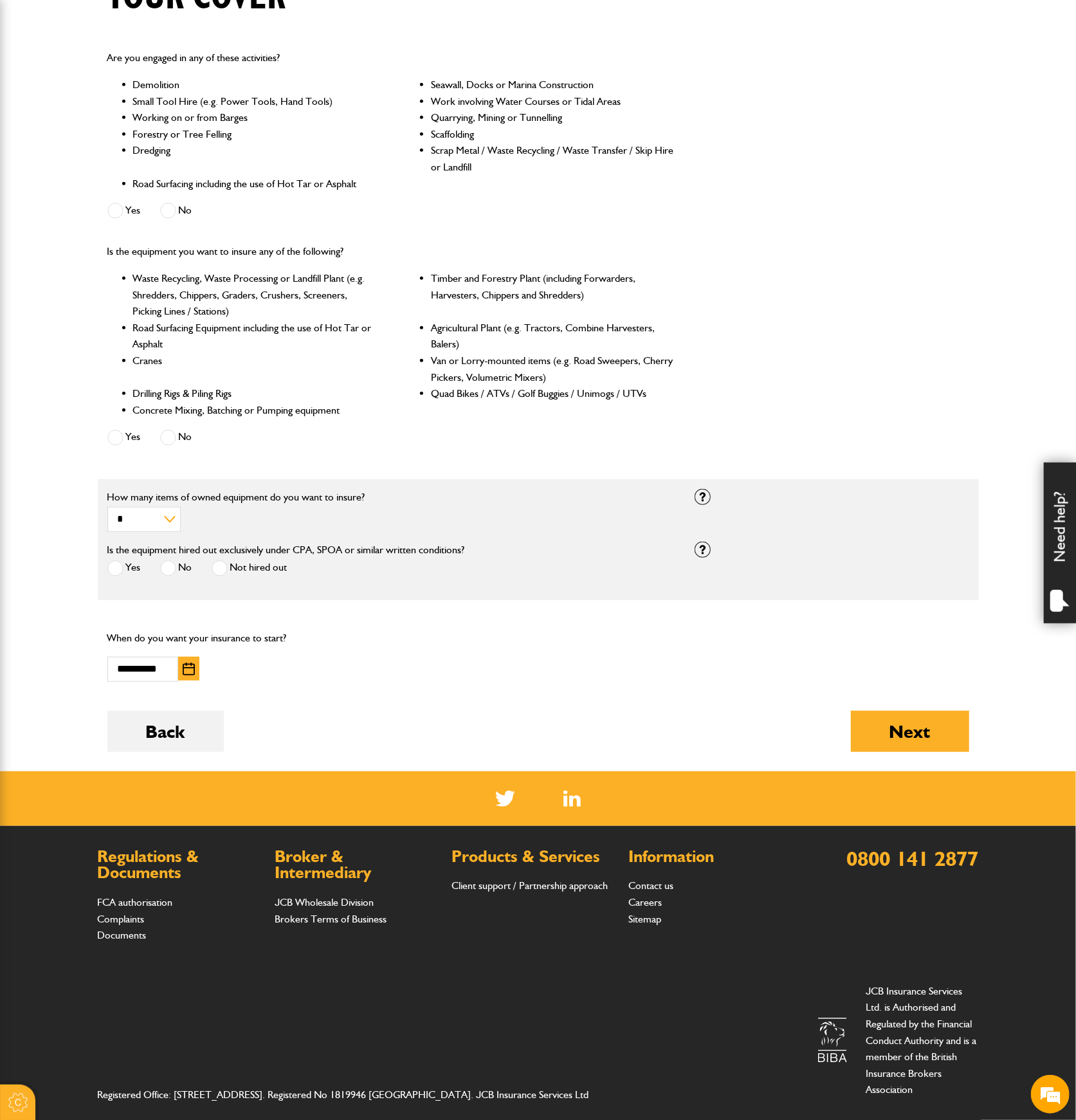
scroll to position [376, 0]
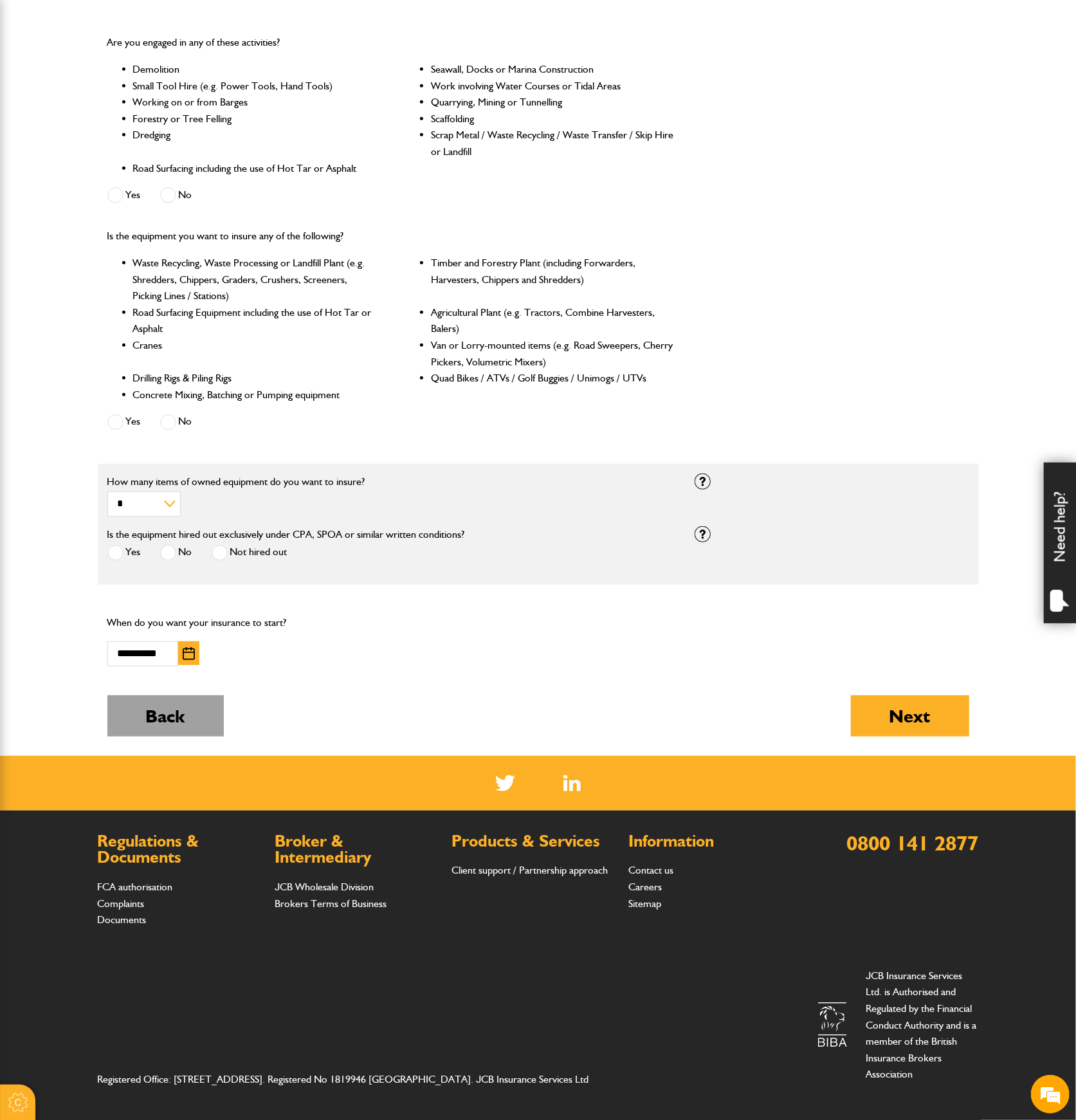
click at [162, 716] on button "Back" at bounding box center [164, 716] width 116 height 42
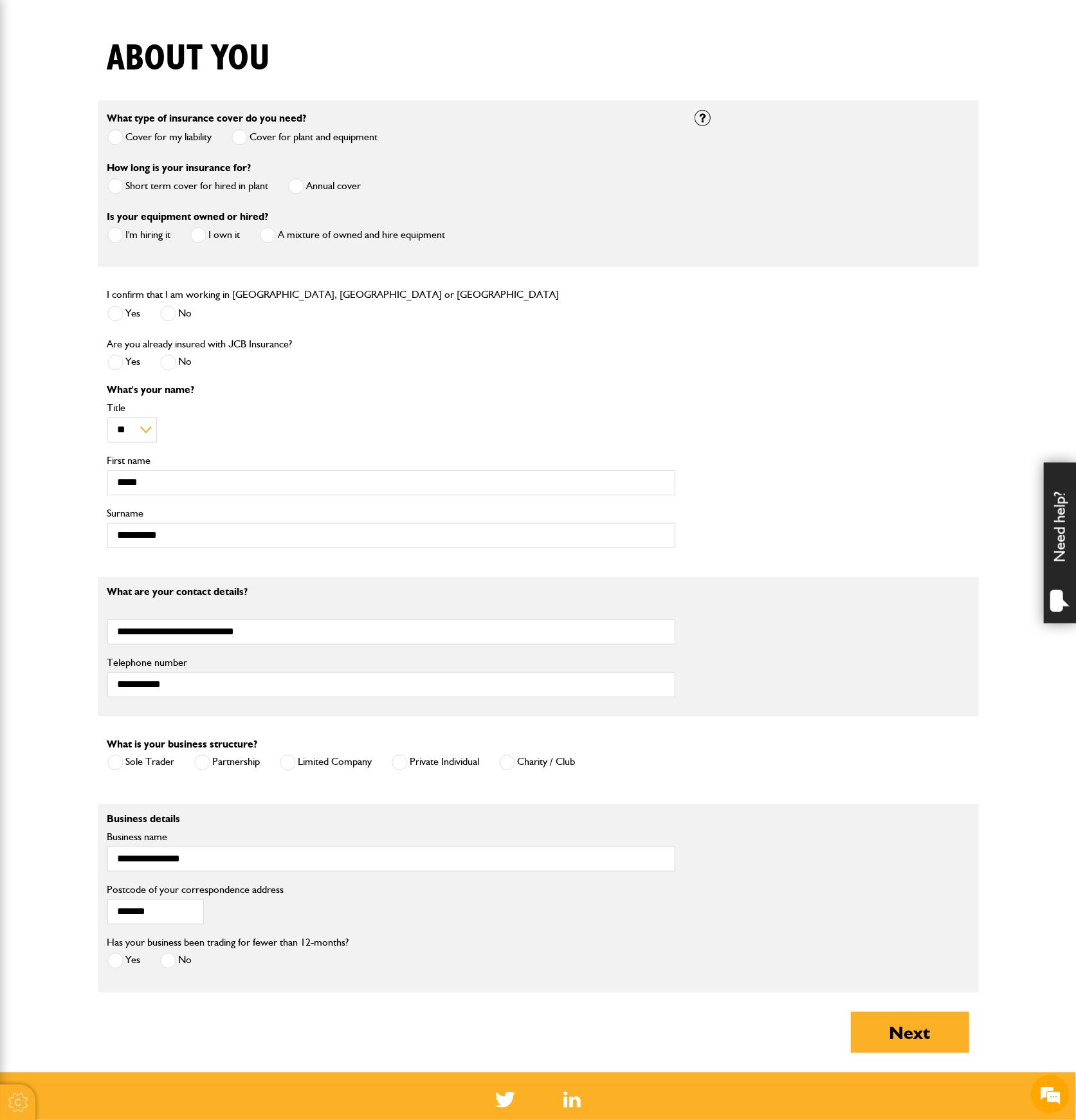
scroll to position [428, 0]
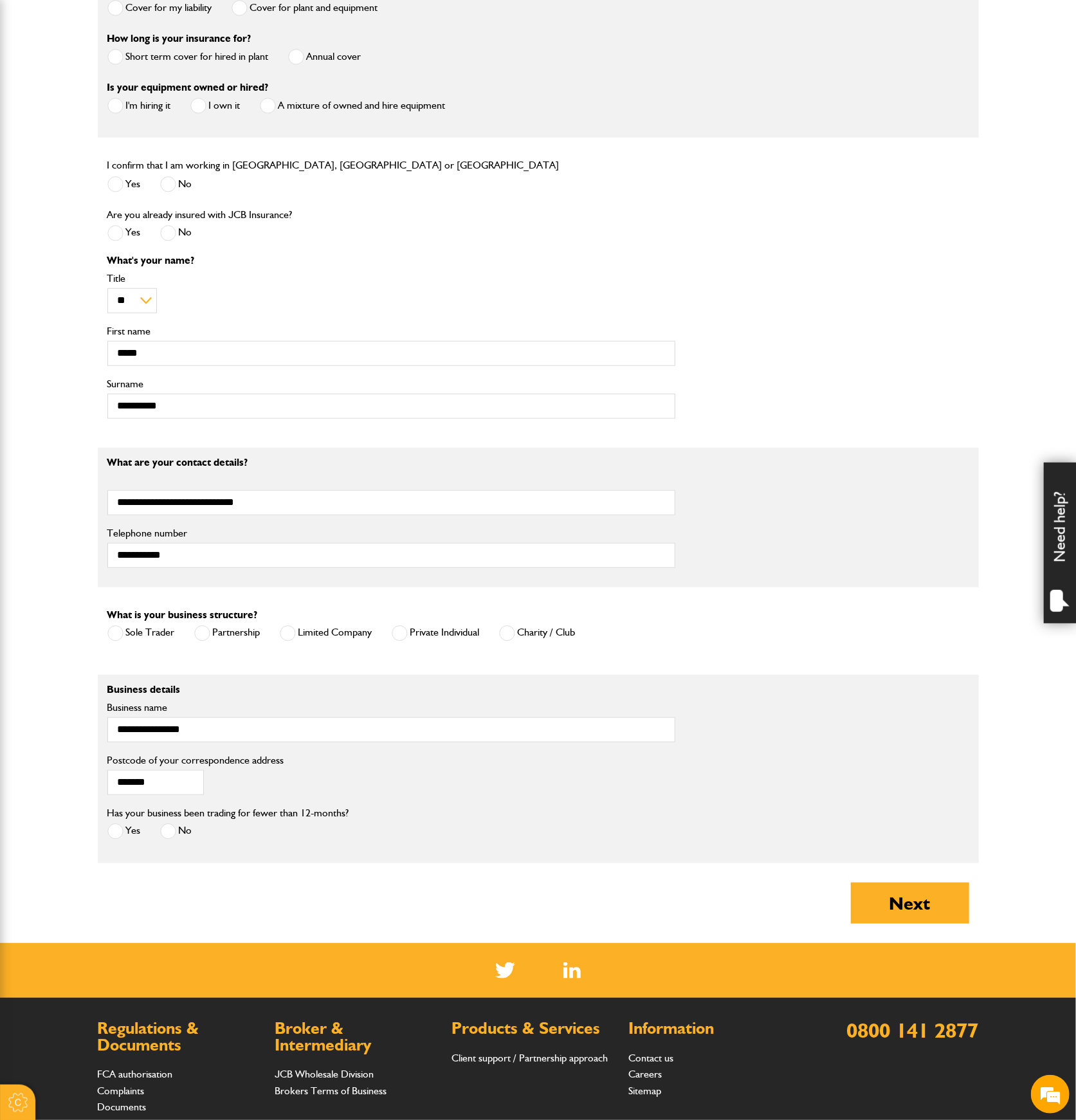
click at [120, 827] on span at bounding box center [115, 832] width 16 height 16
click at [896, 893] on button "Next" at bounding box center [909, 903] width 118 height 42
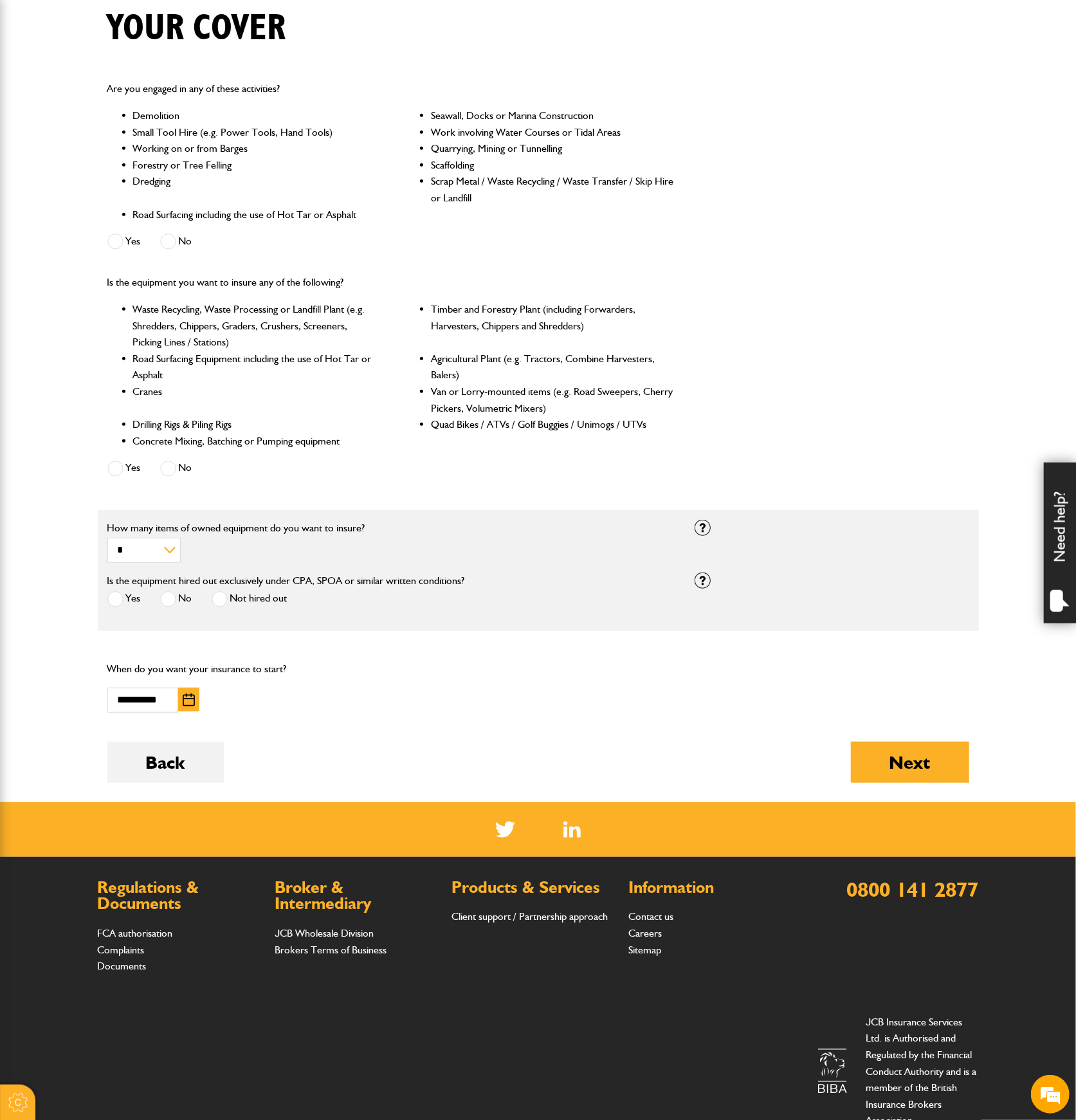
scroll to position [343, 0]
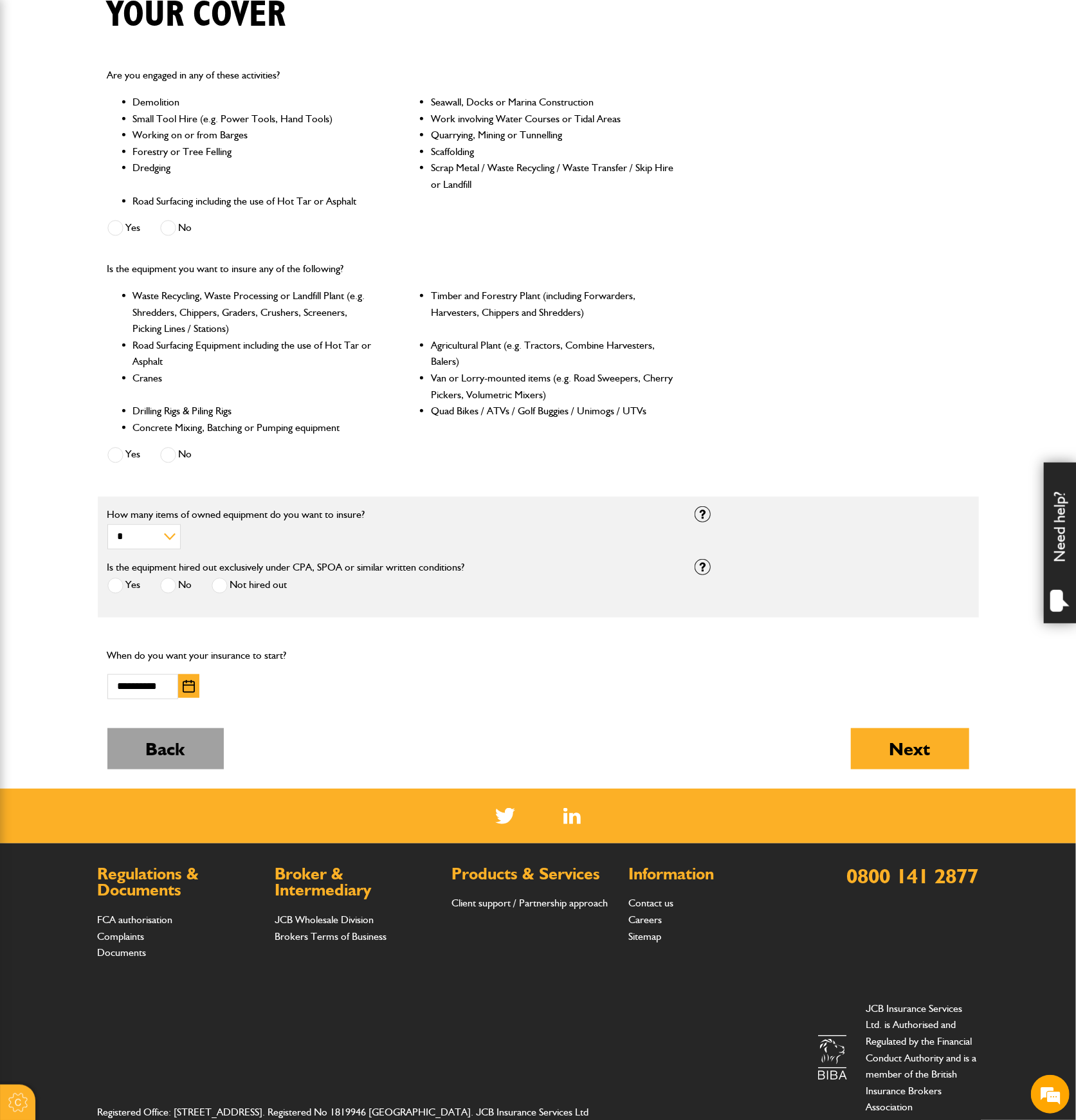
click at [202, 746] on button "Back" at bounding box center [164, 749] width 116 height 42
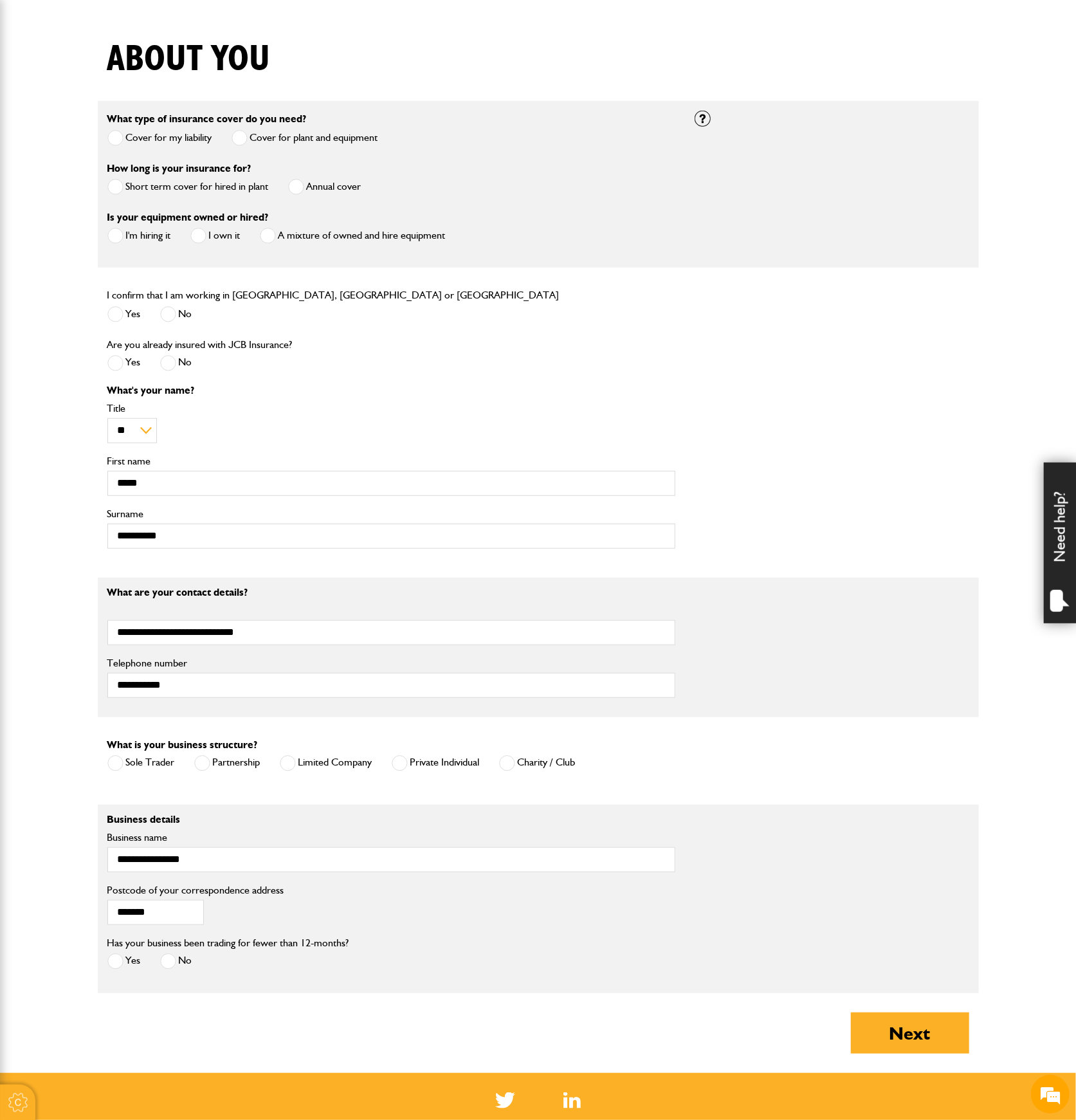
scroll to position [343, 0]
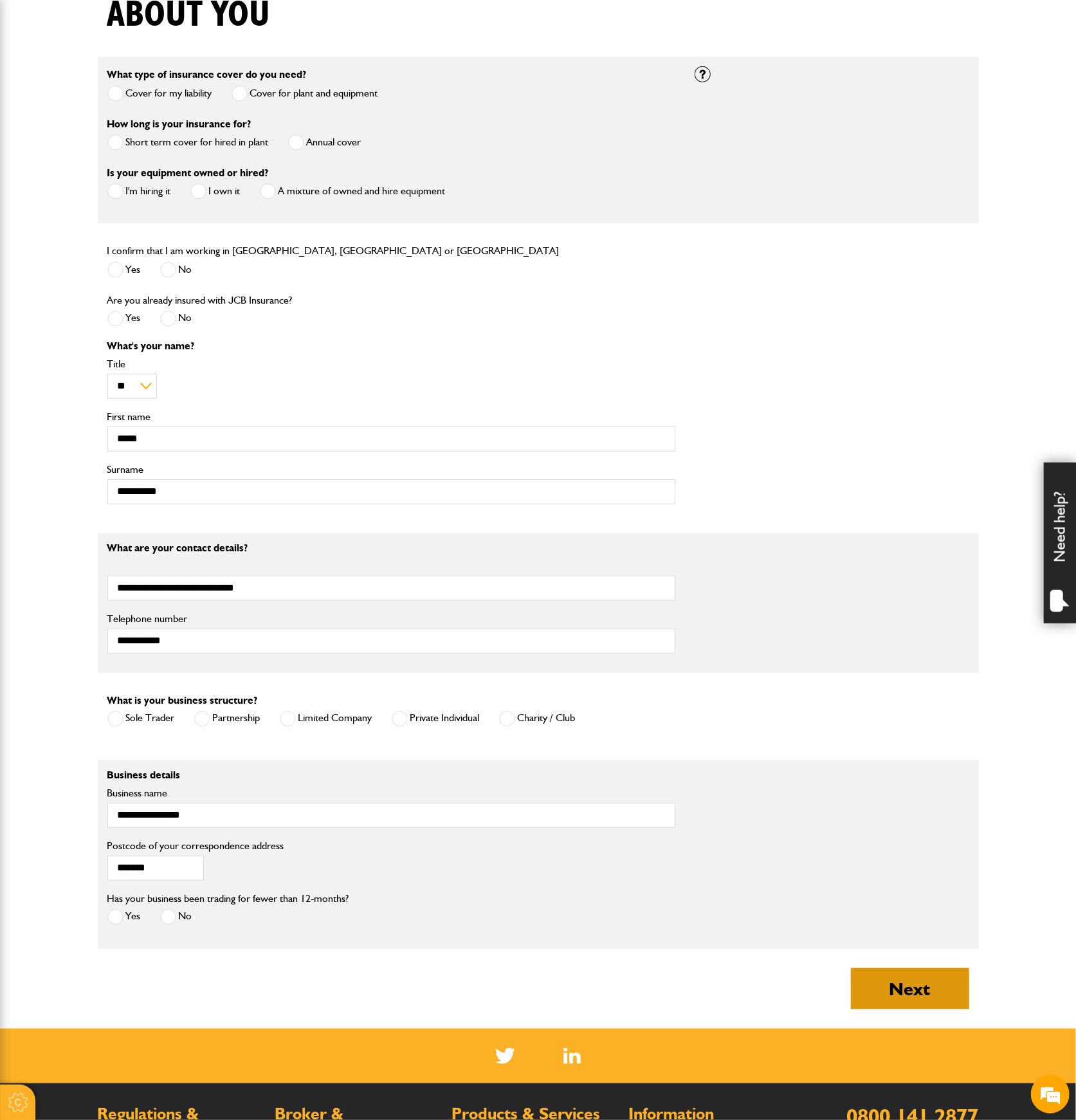
click at [893, 986] on button "Next" at bounding box center [909, 989] width 118 height 42
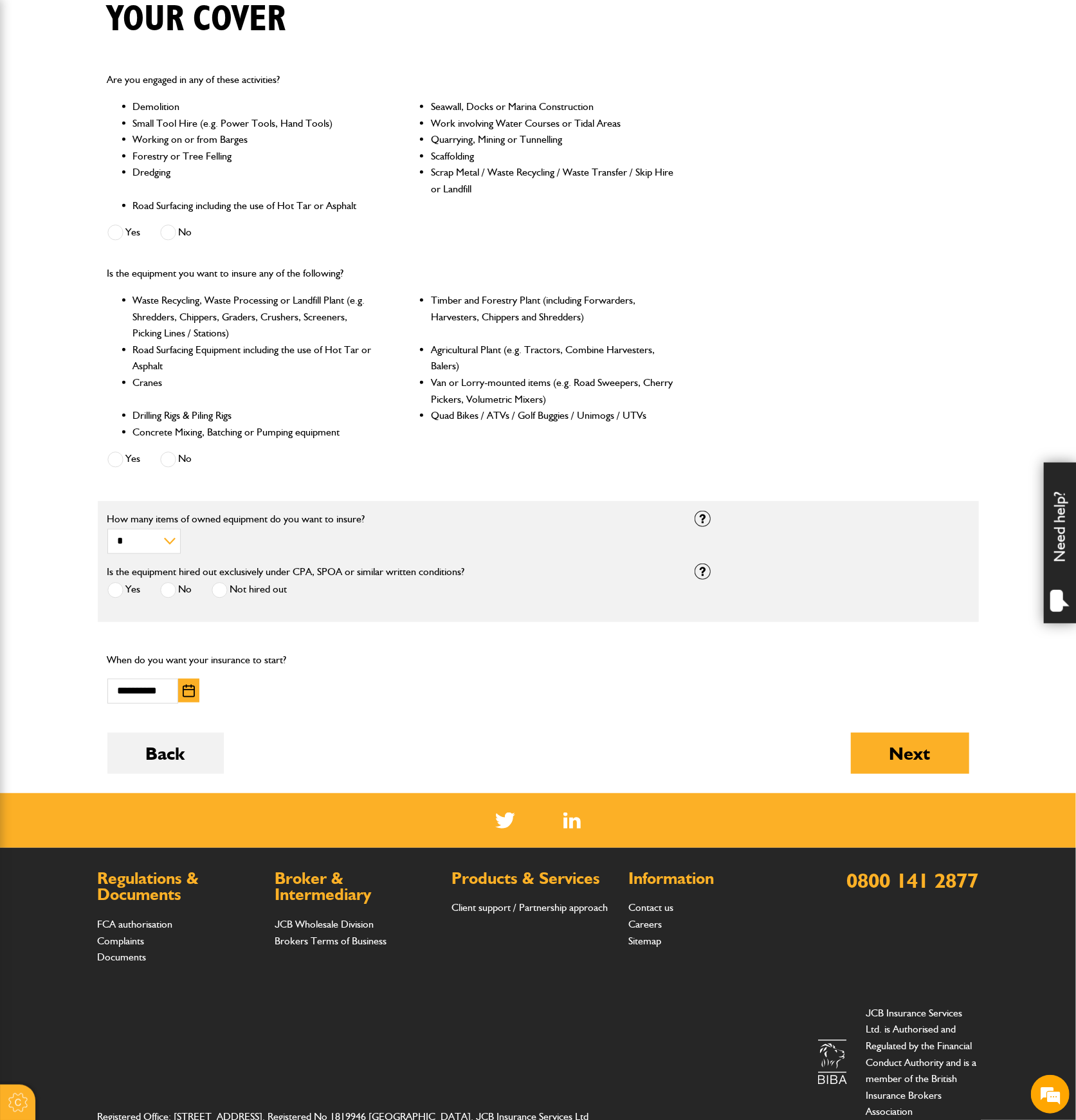
scroll to position [343, 0]
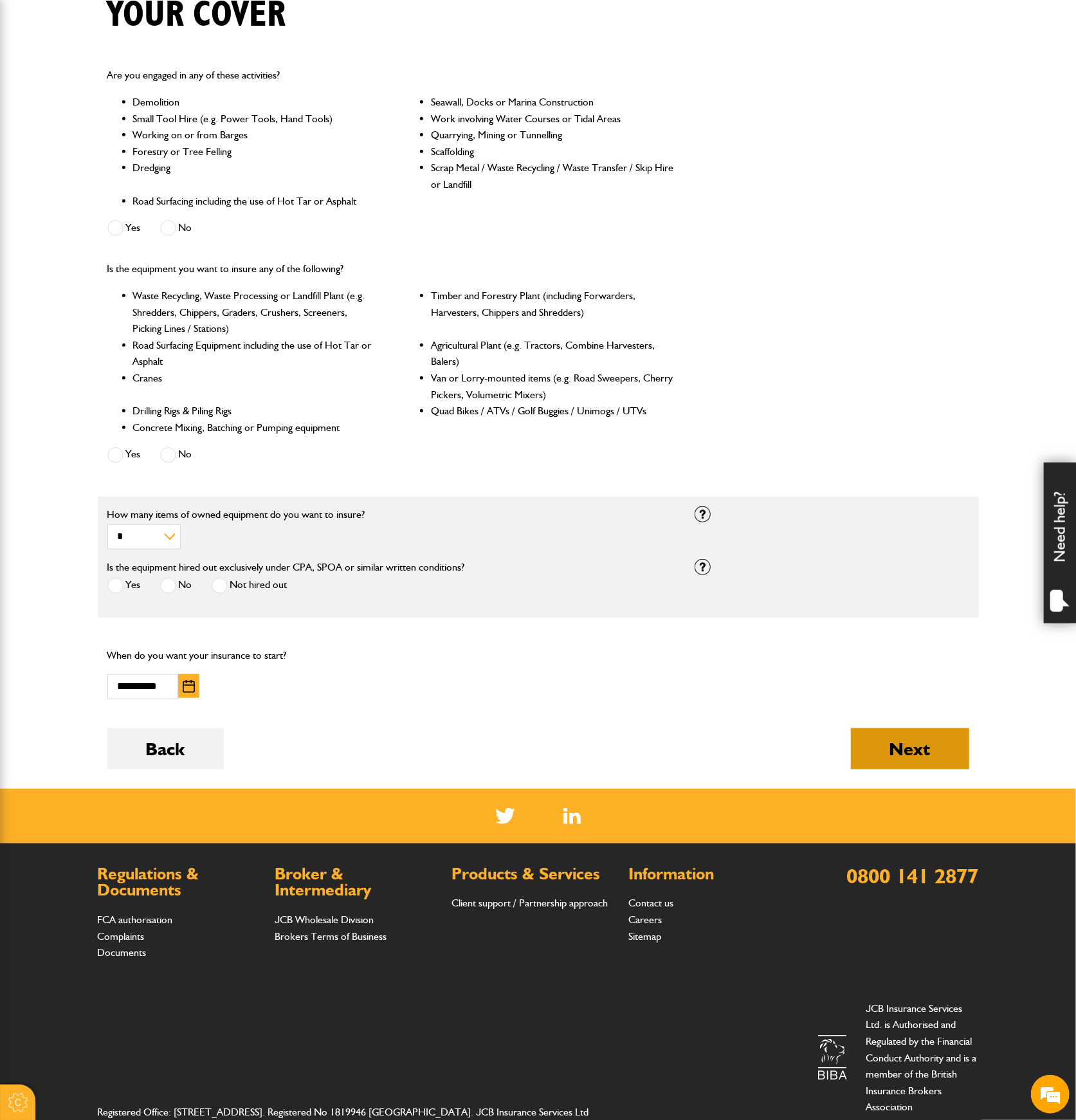
click at [875, 737] on button "Next" at bounding box center [909, 749] width 118 height 42
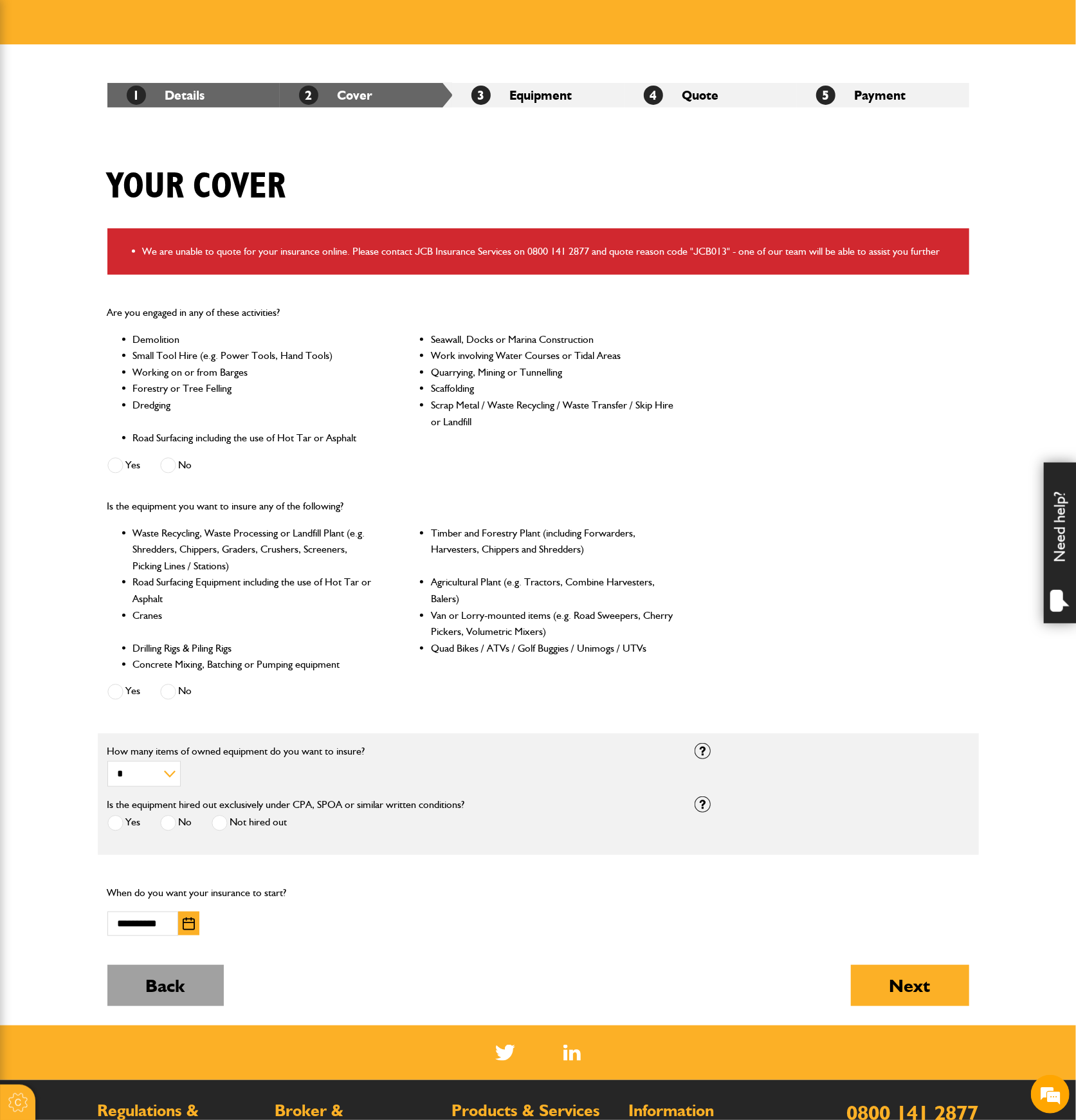
click at [206, 968] on button "Back" at bounding box center [164, 985] width 116 height 42
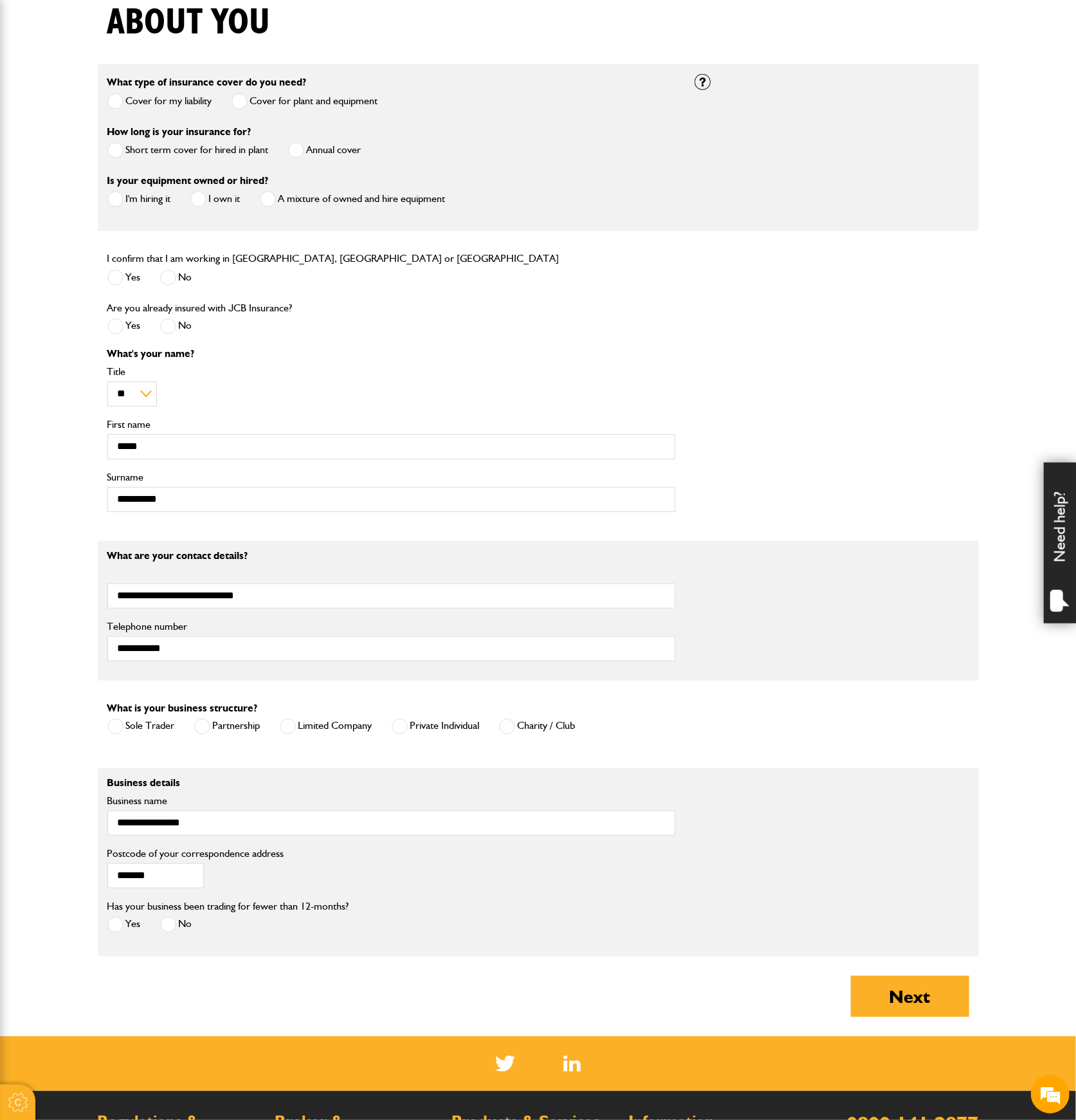
scroll to position [428, 0]
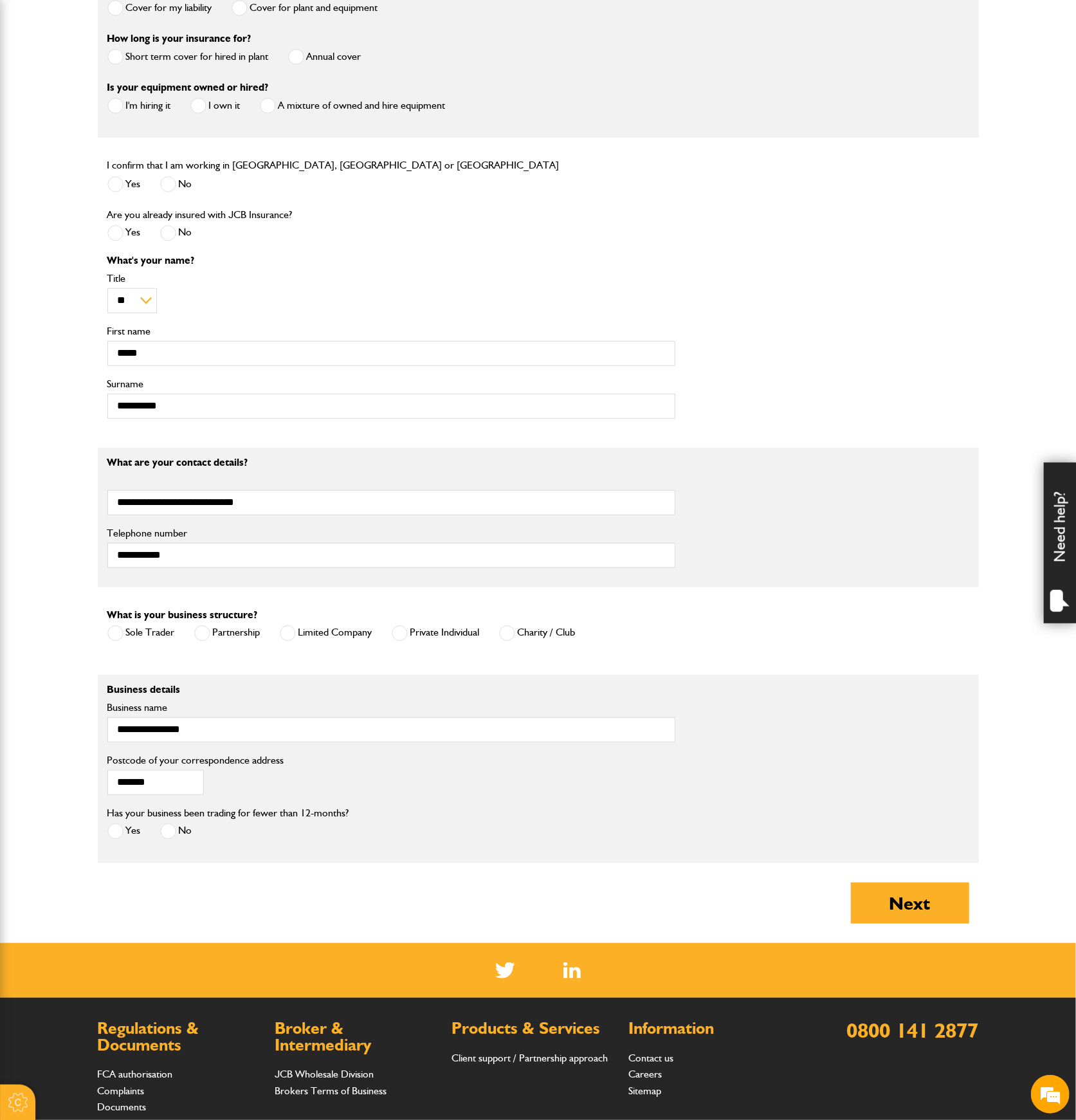
click at [176, 825] on label "No" at bounding box center [176, 832] width 32 height 16
click at [882, 904] on button "Next" at bounding box center [909, 903] width 118 height 42
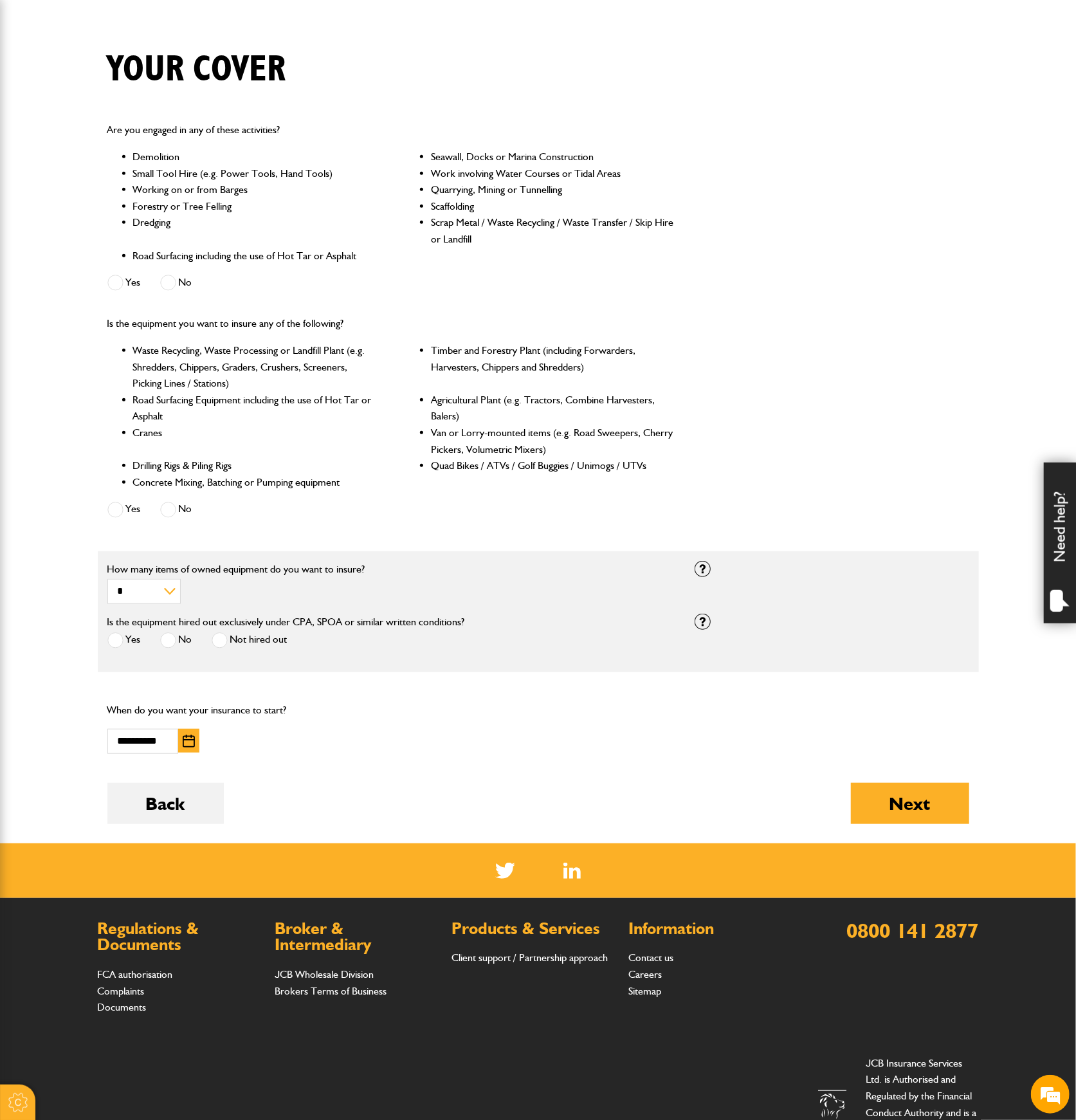
scroll to position [376, 0]
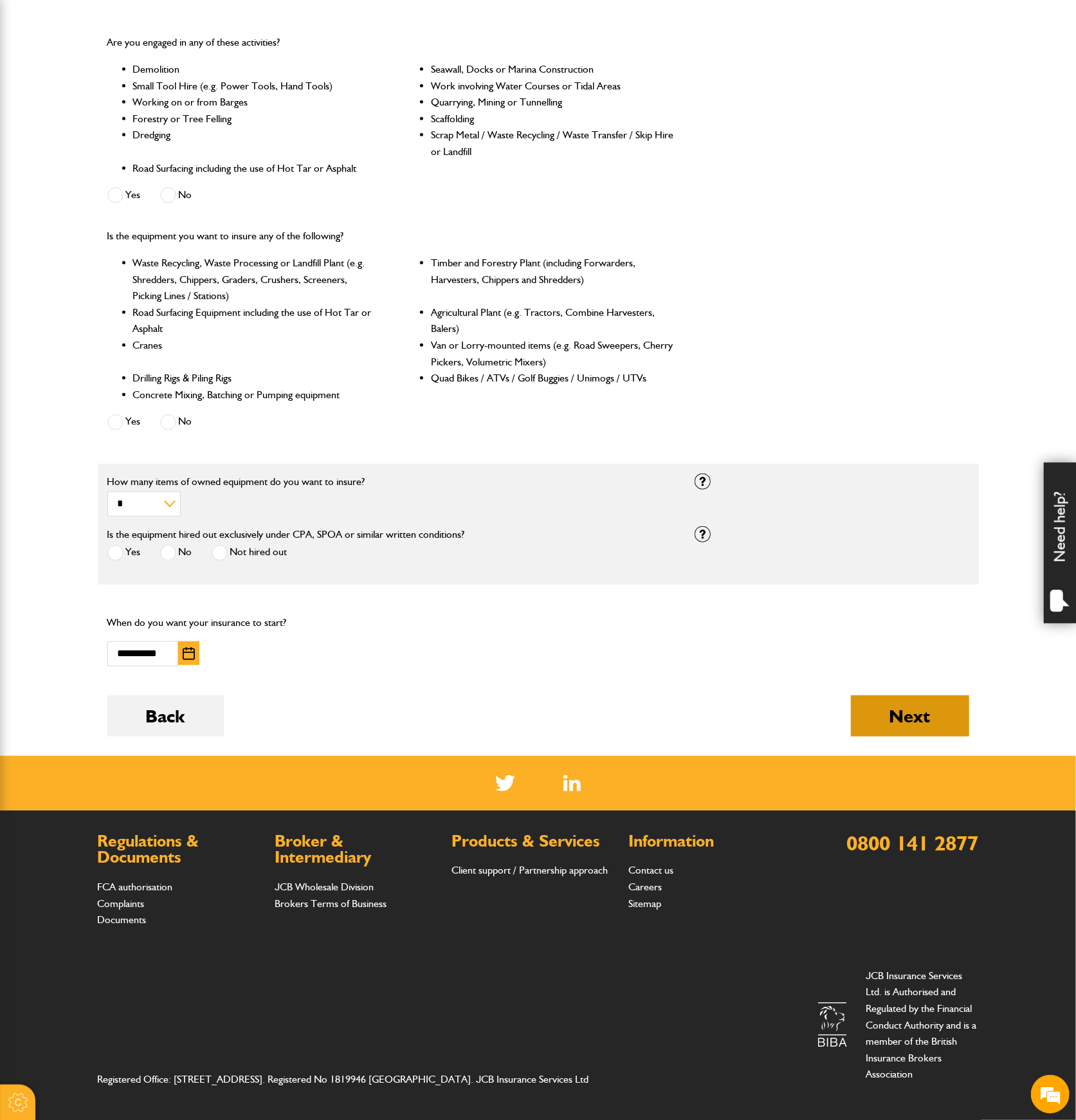
click at [886, 699] on button "Next" at bounding box center [909, 716] width 118 height 42
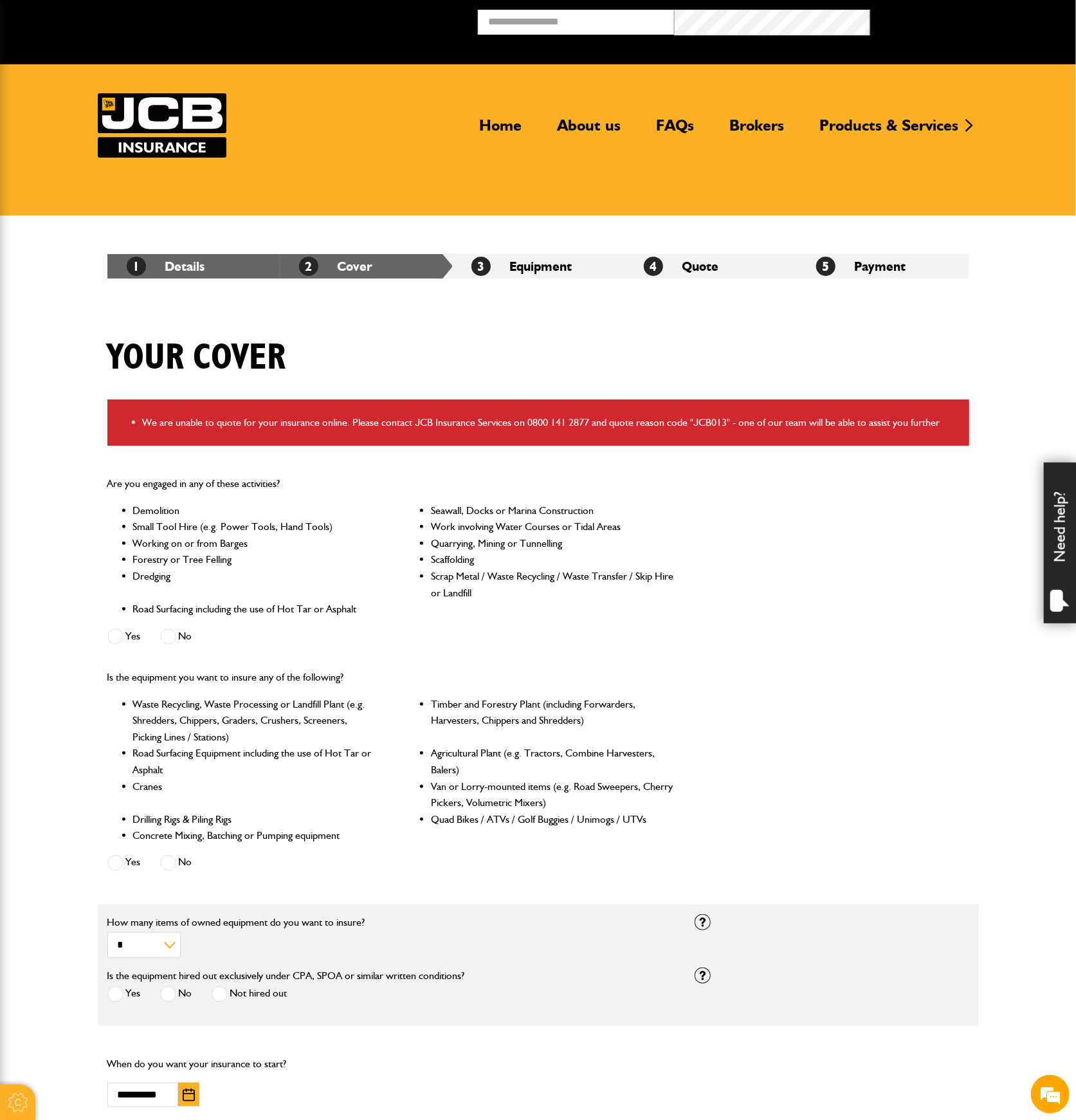
scroll to position [258, 0]
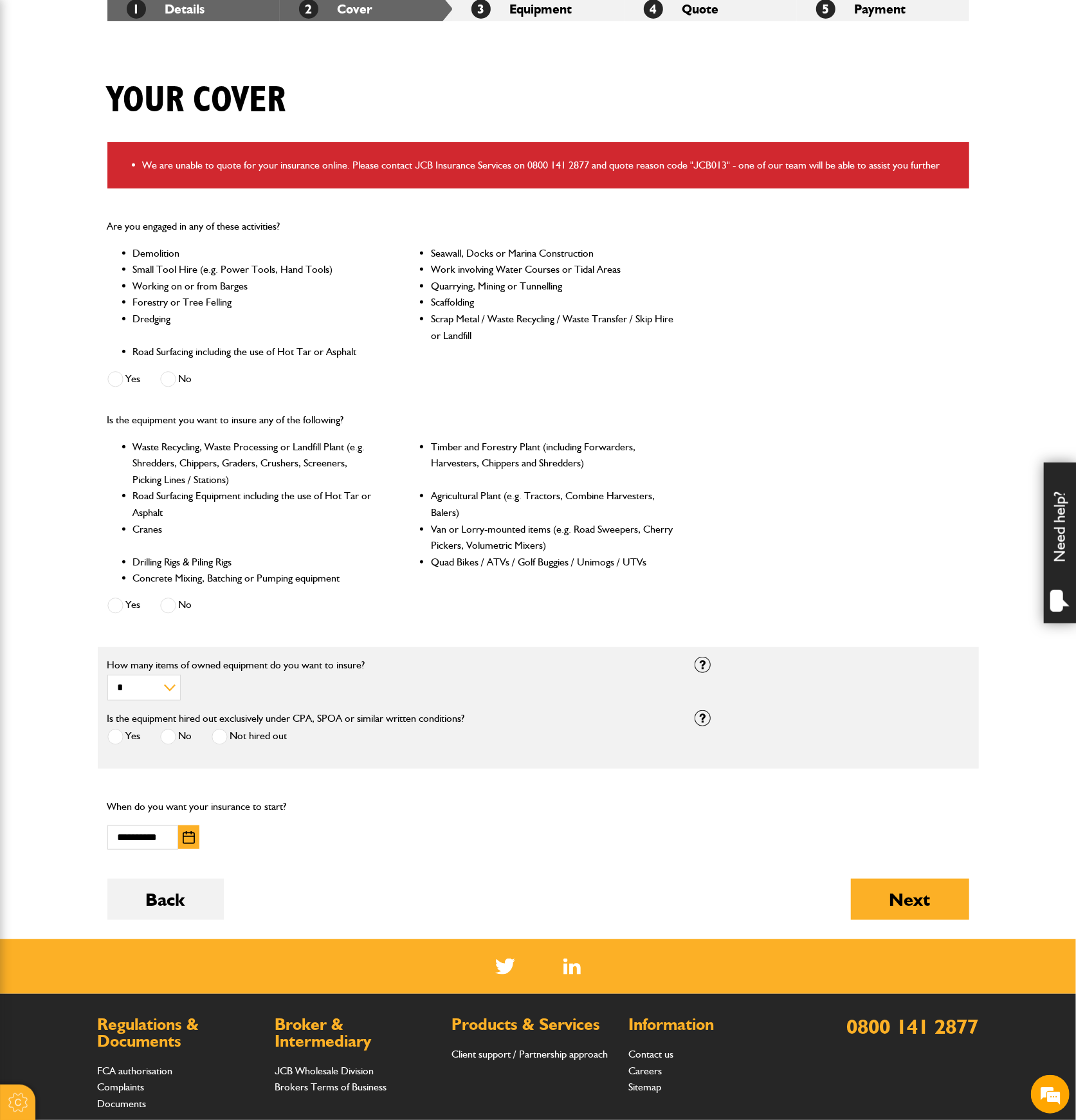
click at [116, 735] on span at bounding box center [115, 736] width 16 height 16
click at [187, 902] on button "Back" at bounding box center [164, 899] width 116 height 42
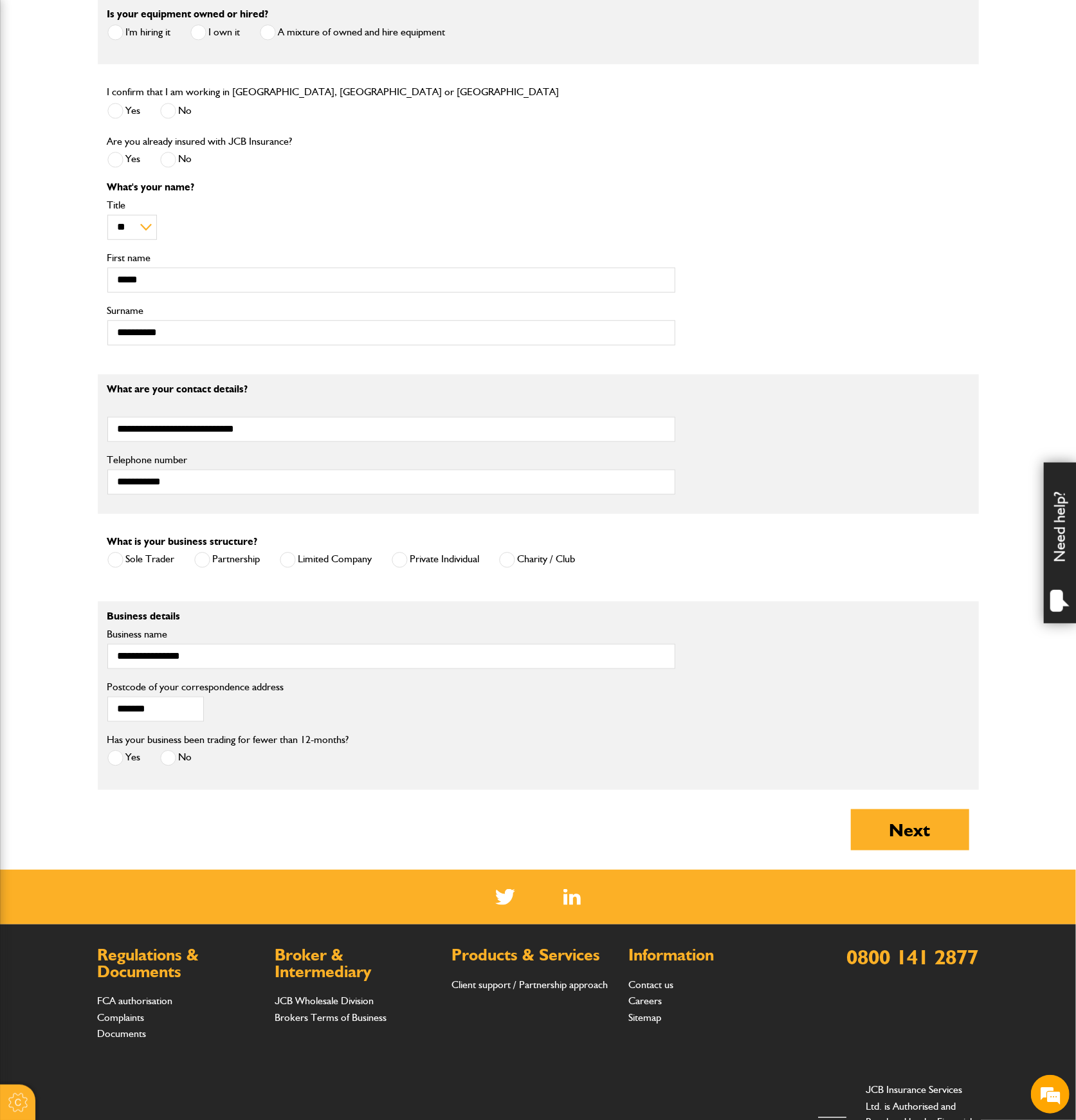
scroll to position [514, 0]
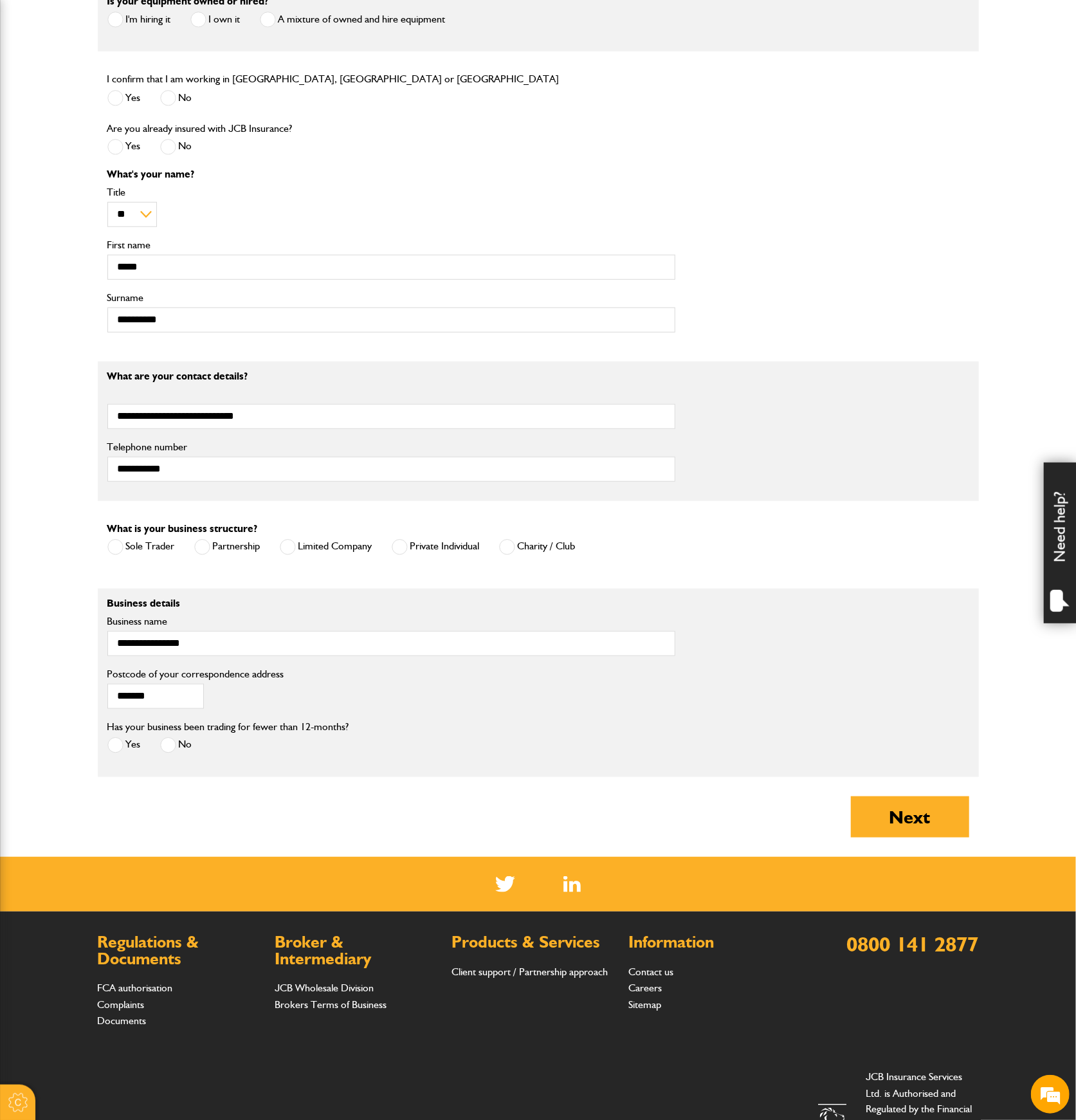
click at [122, 739] on span at bounding box center [115, 745] width 16 height 16
click at [900, 811] on button "Next" at bounding box center [909, 817] width 118 height 42
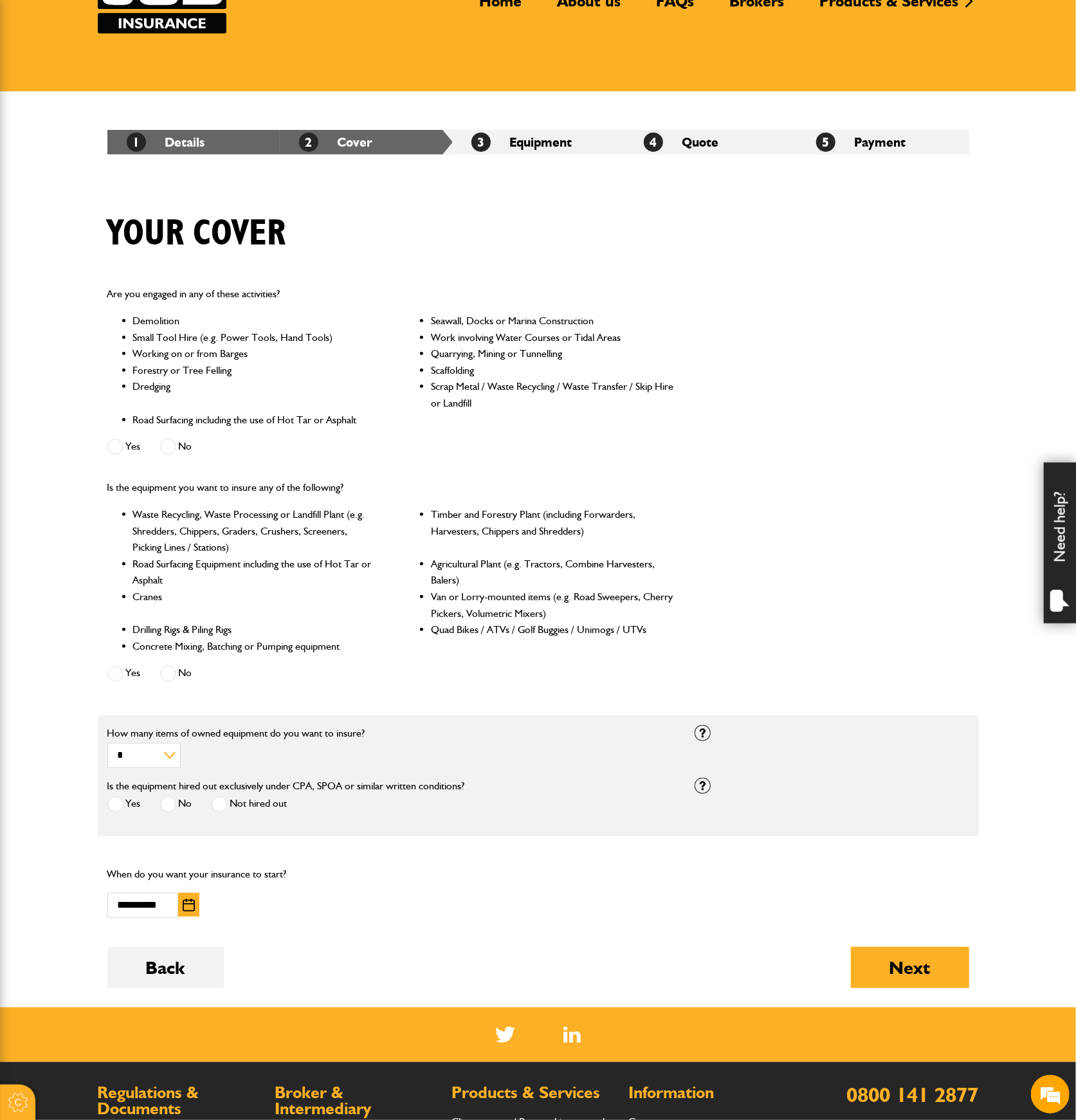
scroll to position [343, 0]
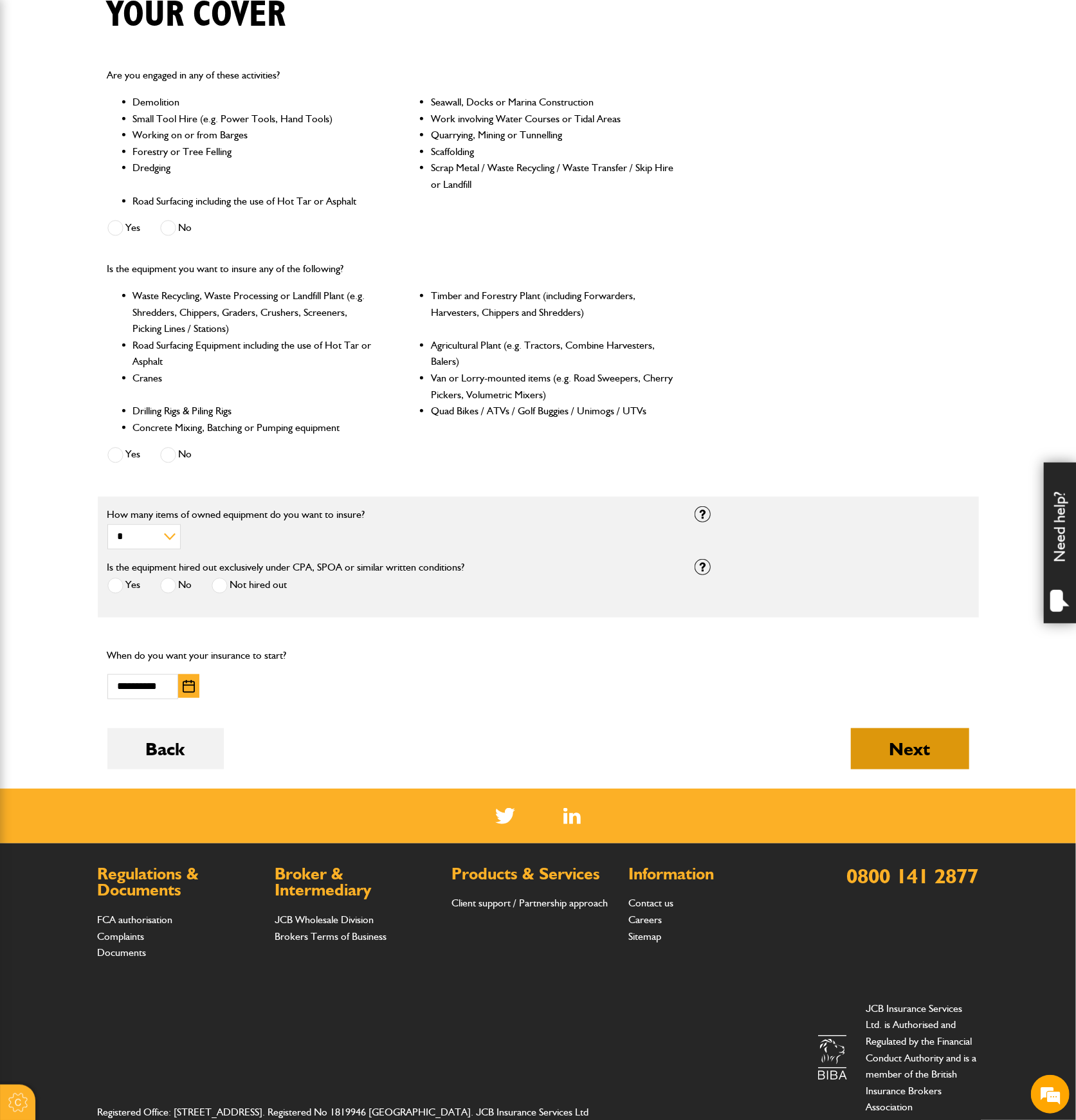
click at [894, 746] on button "Next" at bounding box center [909, 749] width 118 height 42
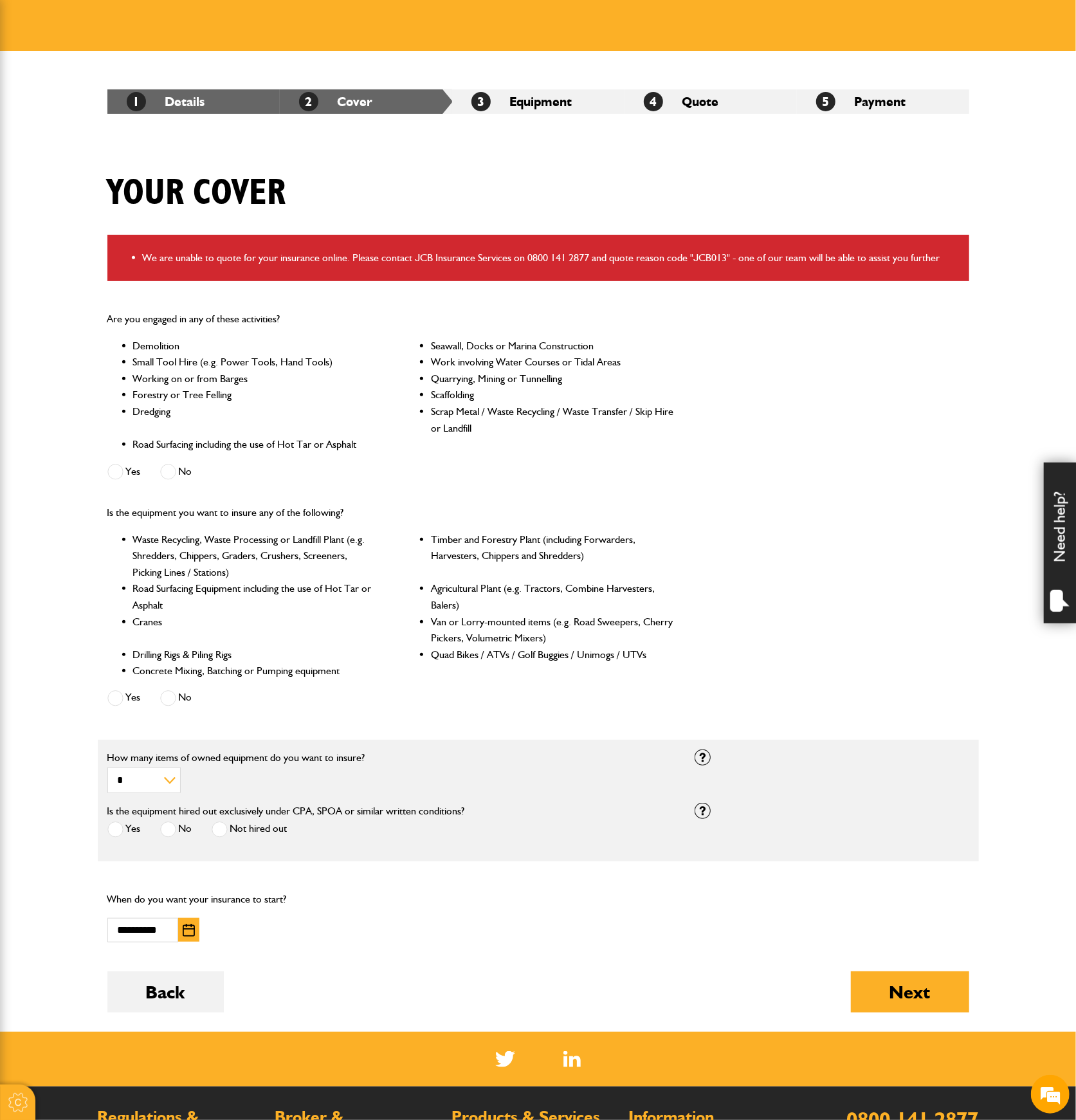
scroll to position [171, 0]
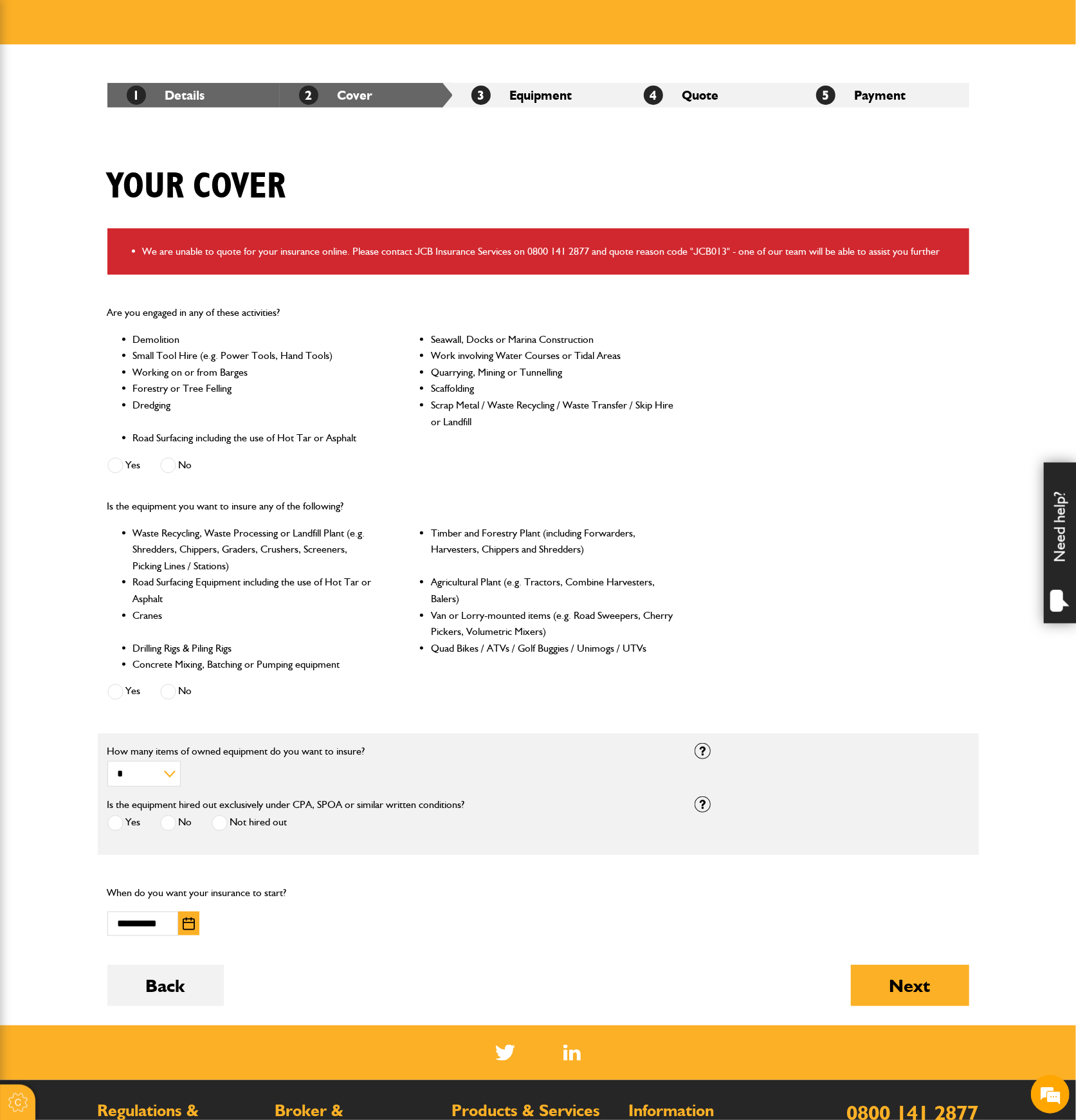
click at [109, 820] on span at bounding box center [115, 823] width 16 height 16
click at [901, 983] on button "Next" at bounding box center [909, 985] width 118 height 42
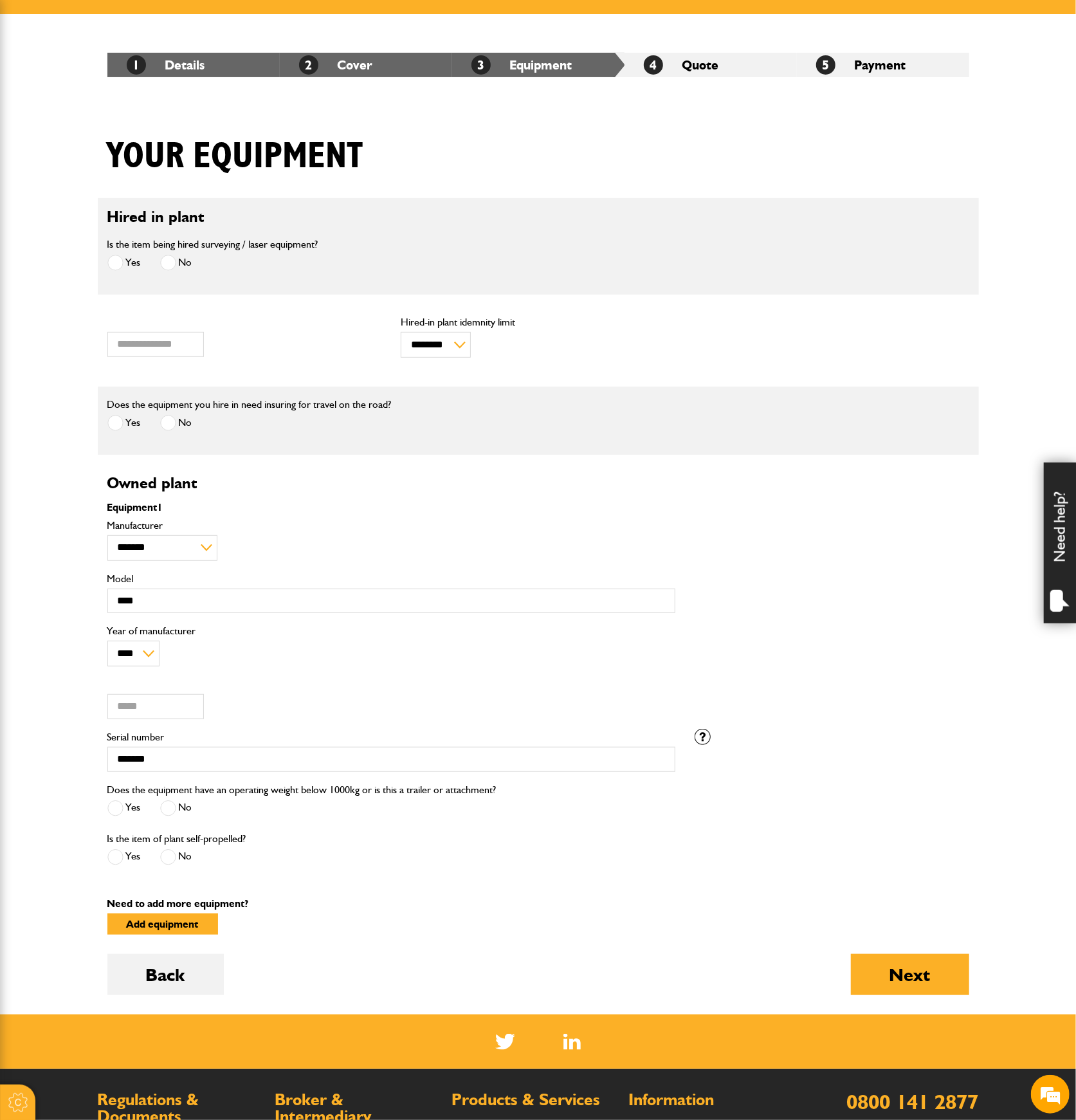
scroll to position [258, 0]
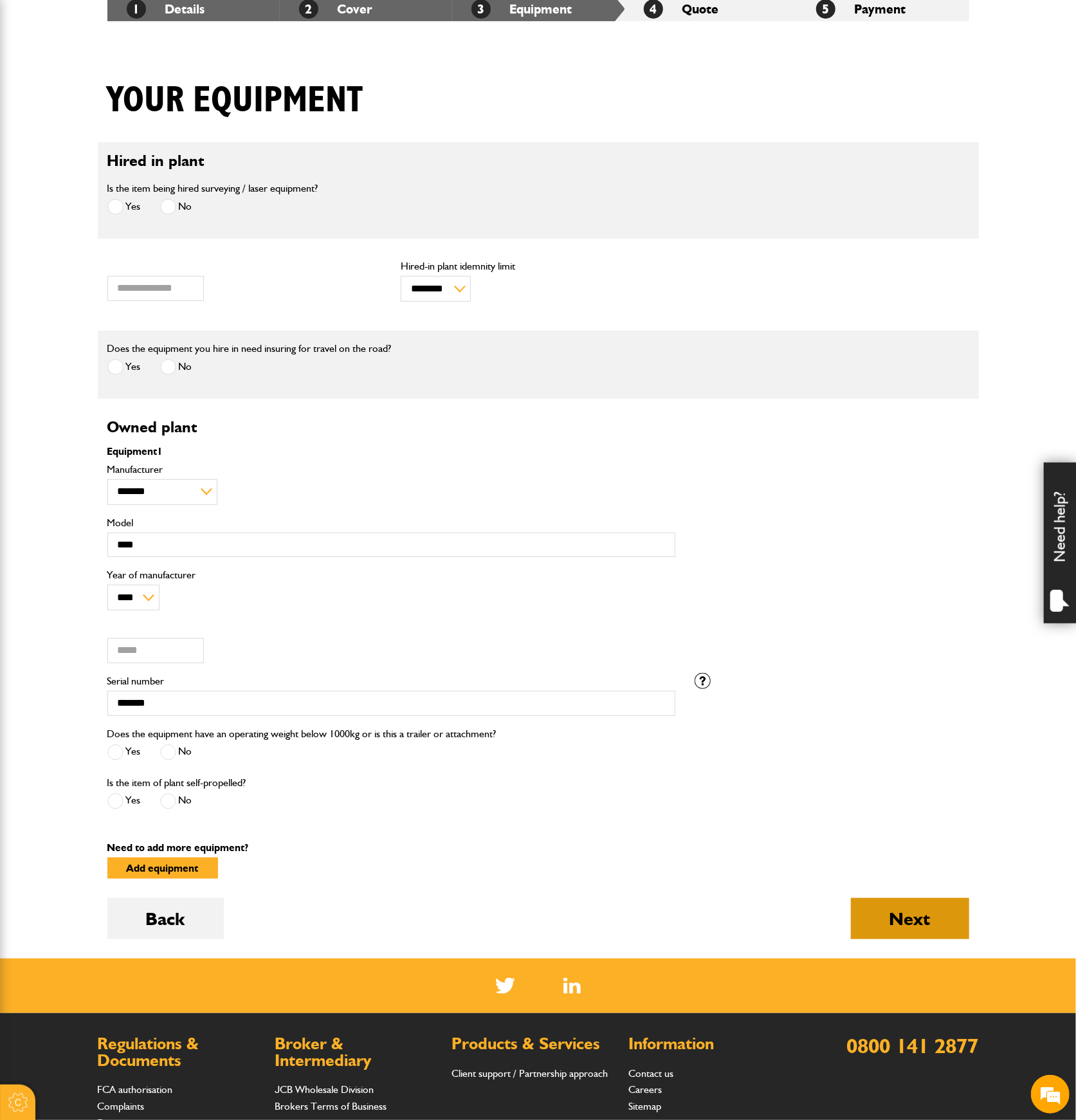
click at [906, 903] on button "Next" at bounding box center [909, 919] width 118 height 42
click at [189, 647] on input "*" at bounding box center [155, 650] width 96 height 25
click at [175, 649] on input "*" at bounding box center [155, 650] width 96 height 25
type input "*****"
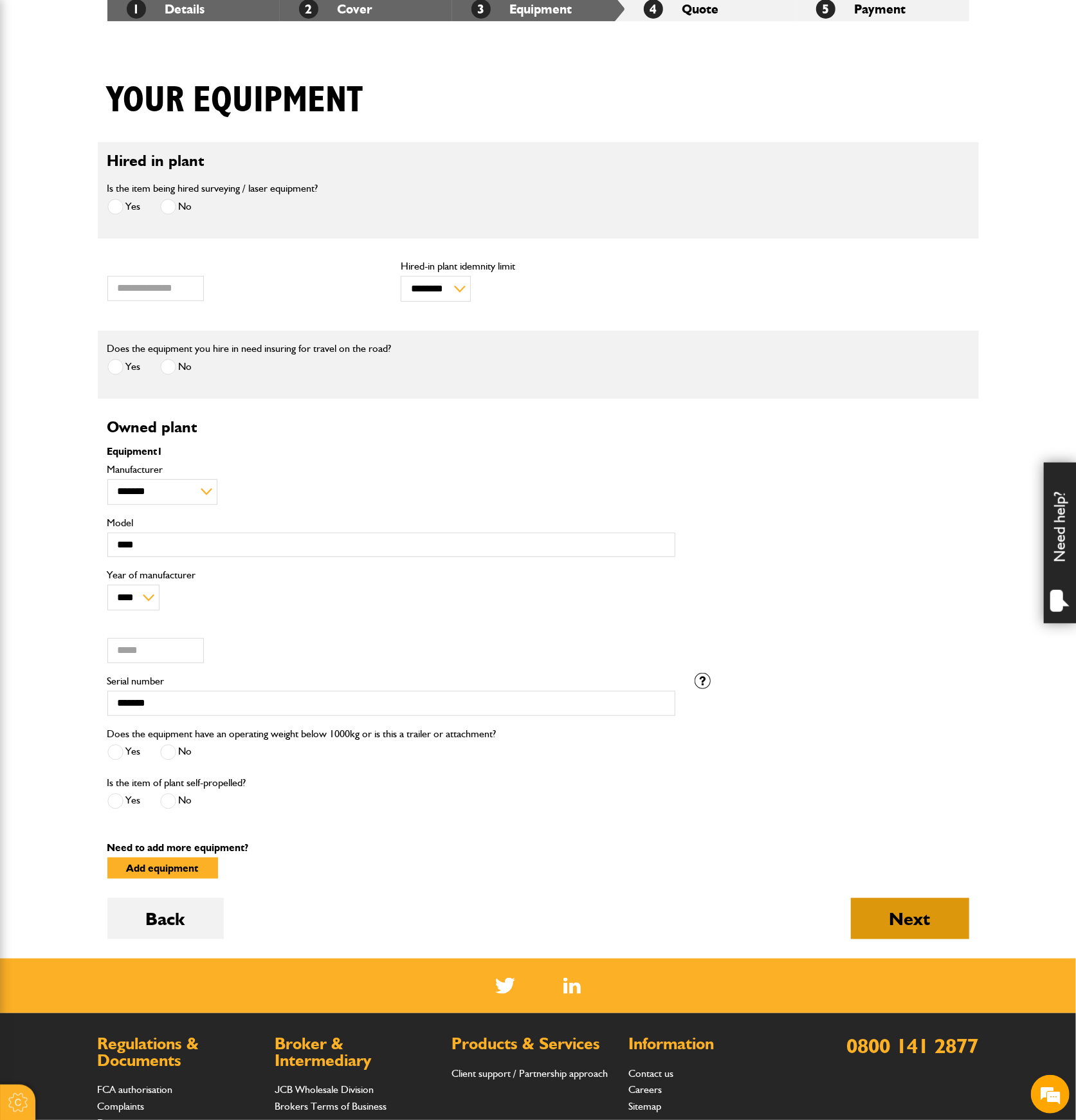
click at [881, 908] on button "Next" at bounding box center [909, 919] width 118 height 42
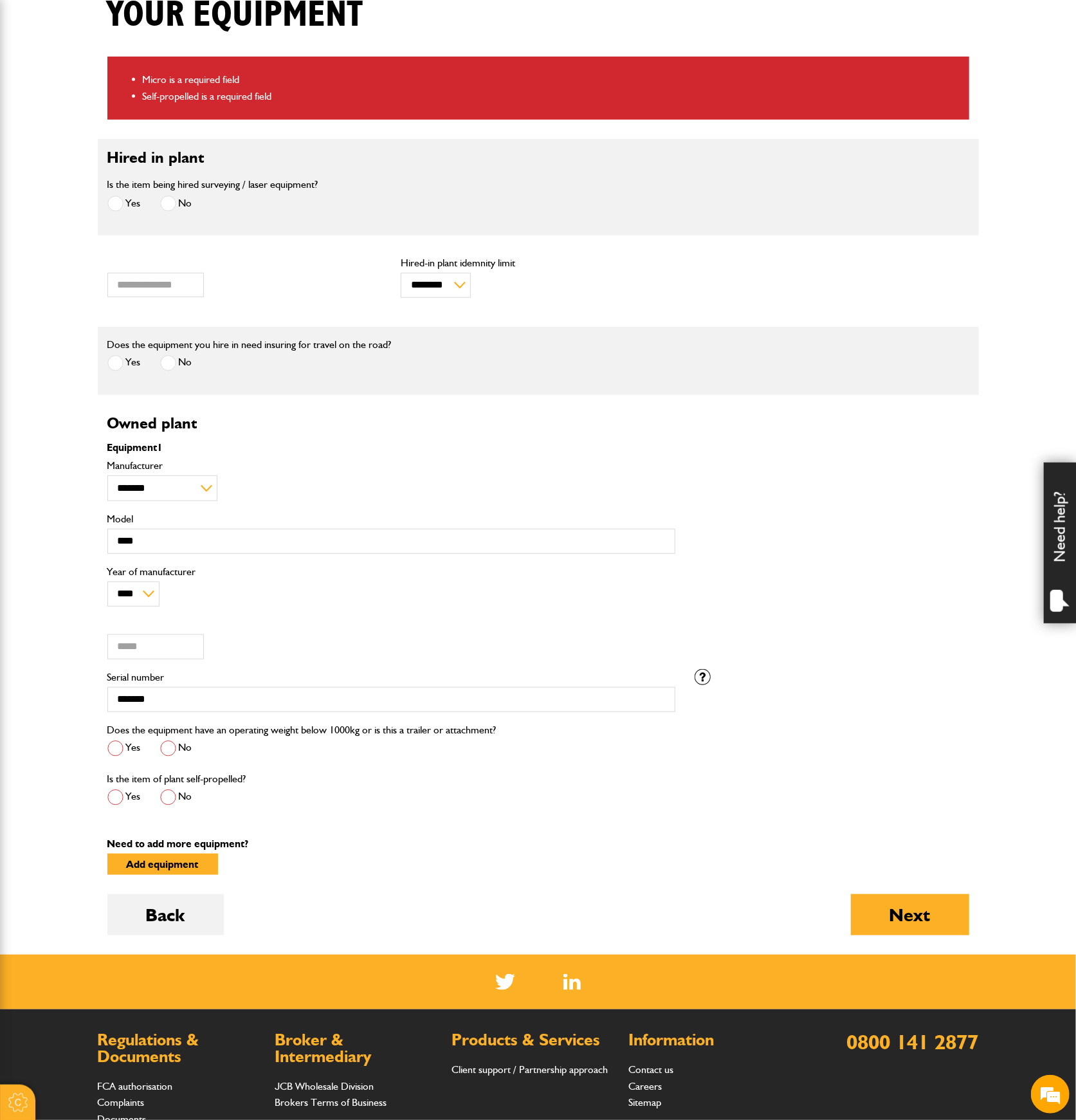
click at [174, 742] on span at bounding box center [168, 748] width 16 height 16
click at [115, 792] on span at bounding box center [115, 797] width 16 height 16
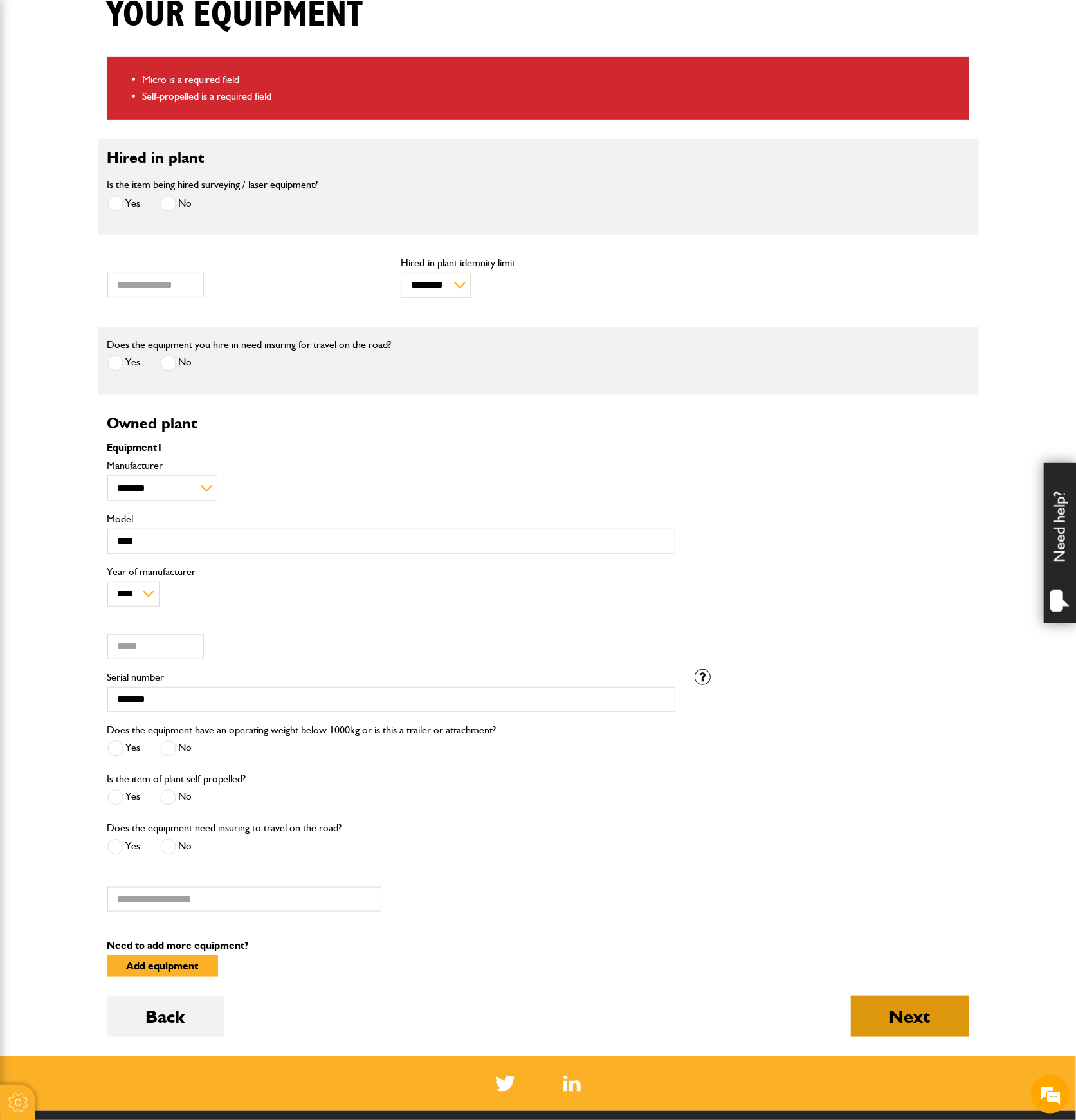
click at [889, 1008] on button "Next" at bounding box center [909, 1016] width 118 height 42
